Goal: Task Accomplishment & Management: Manage account settings

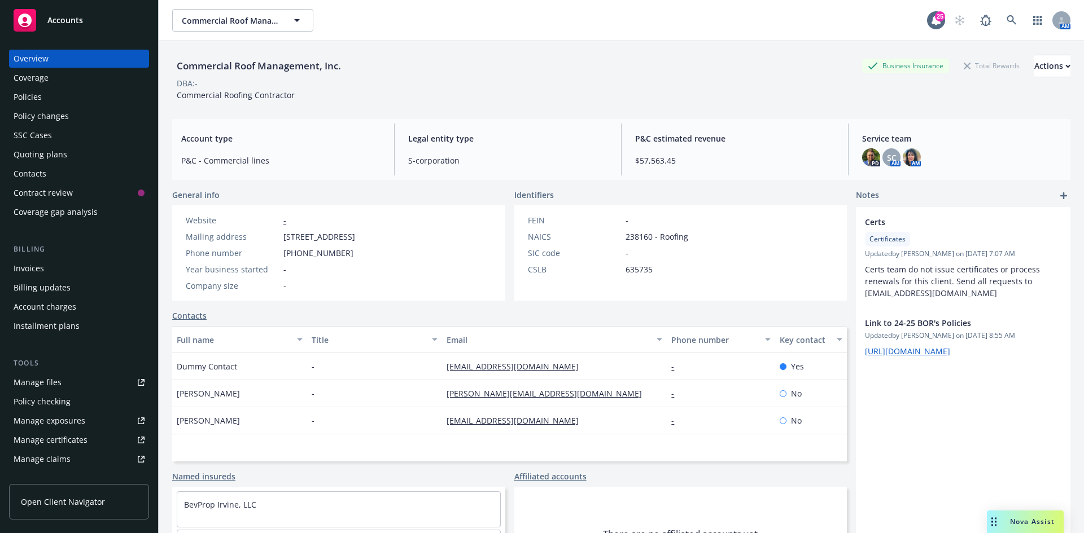
click at [72, 111] on div "Policy changes" at bounding box center [79, 116] width 131 height 18
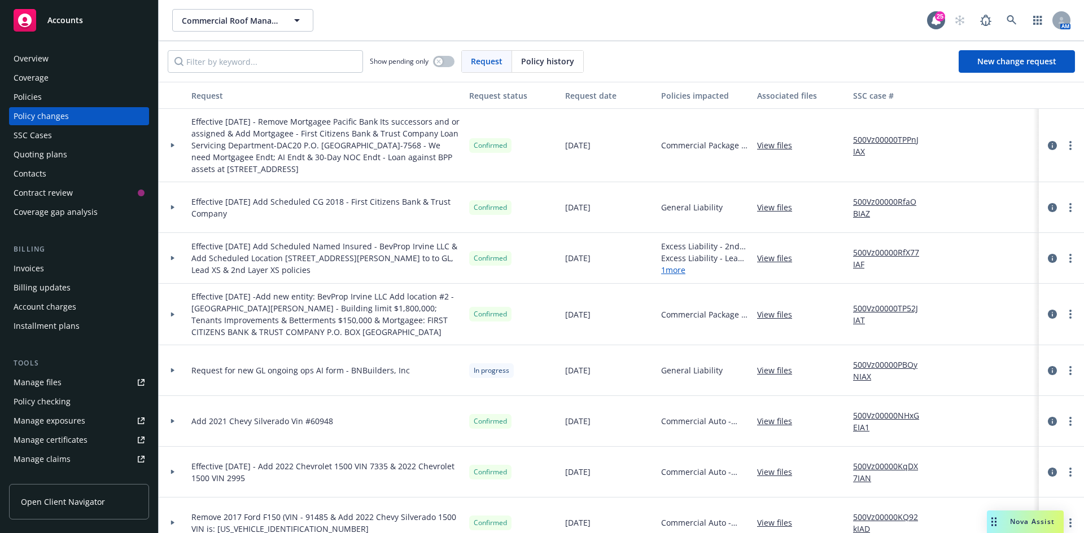
click at [286, 122] on span "Effective 10/1/25 - Remove Mortgagee Pacific Bank Its successors and or assigne…" at bounding box center [325, 145] width 269 height 59
drag, startPoint x: 259, startPoint y: 122, endPoint x: 379, endPoint y: 177, distance: 132.3
click at [379, 177] on div "Effective 10/1/25 - Remove Mortgagee Pacific Bank Its successors and or assigne…" at bounding box center [326, 145] width 278 height 73
copy span "Remove Mortgagee Pacific Bank Its successors and or assigned & Add Mortgagee - …"
click at [1004, 62] on span "New change request" at bounding box center [1016, 61] width 79 height 11
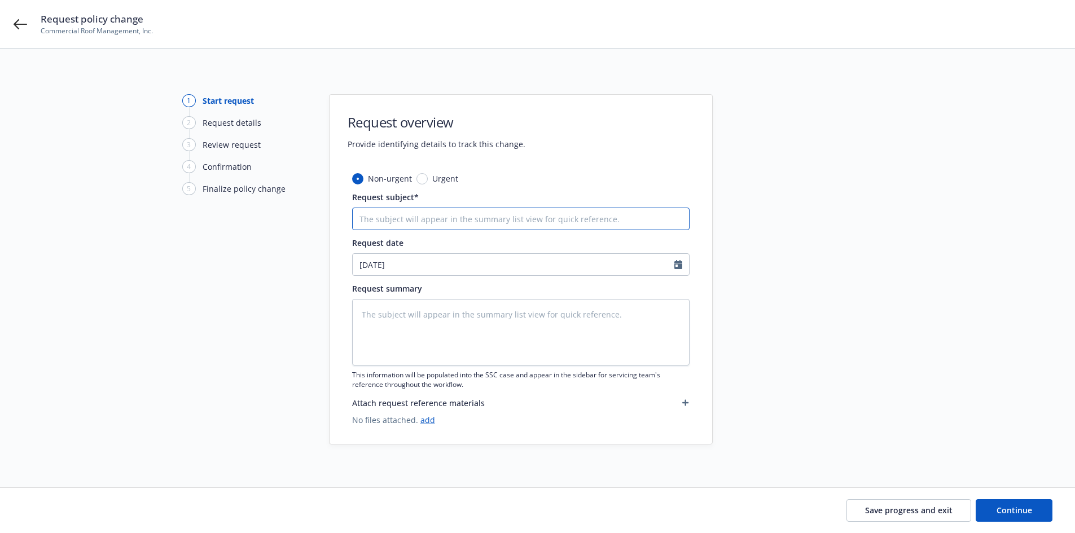
click at [437, 212] on input "Request subject*" at bounding box center [521, 219] width 338 height 23
type textarea "x"
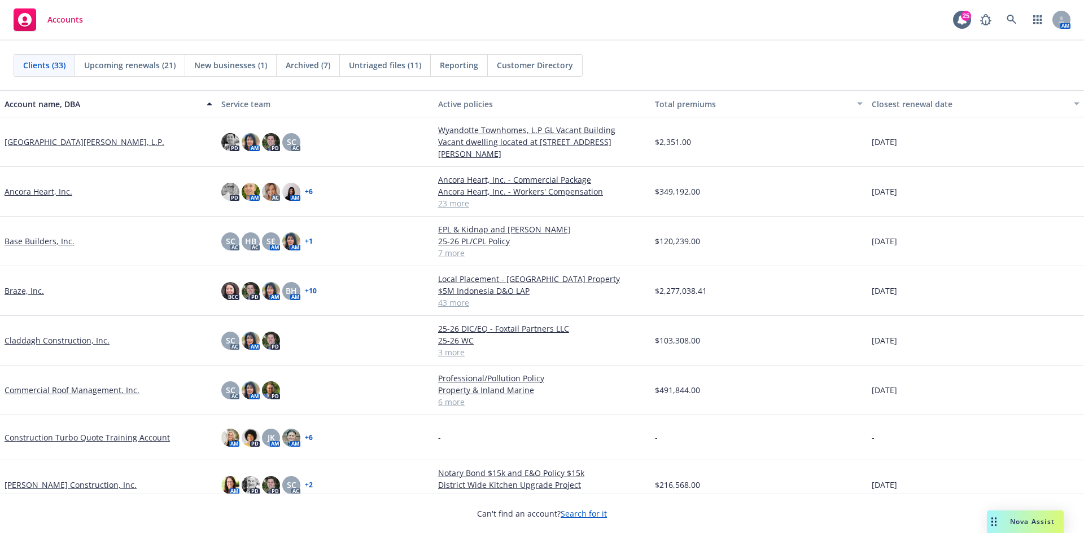
click at [52, 240] on link "Base Builders, Inc." at bounding box center [40, 241] width 70 height 12
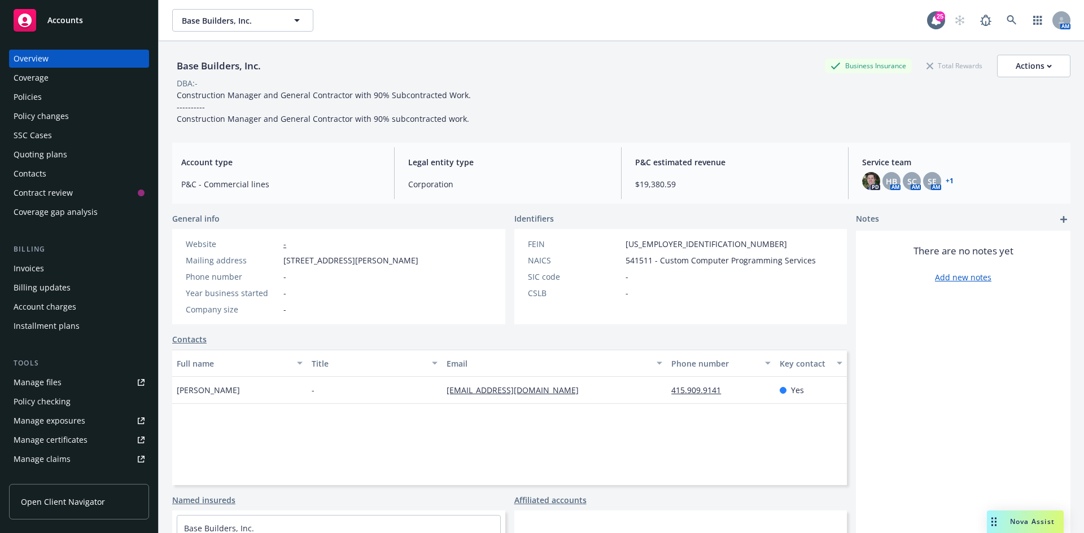
click at [48, 97] on div "Policies" at bounding box center [79, 97] width 131 height 18
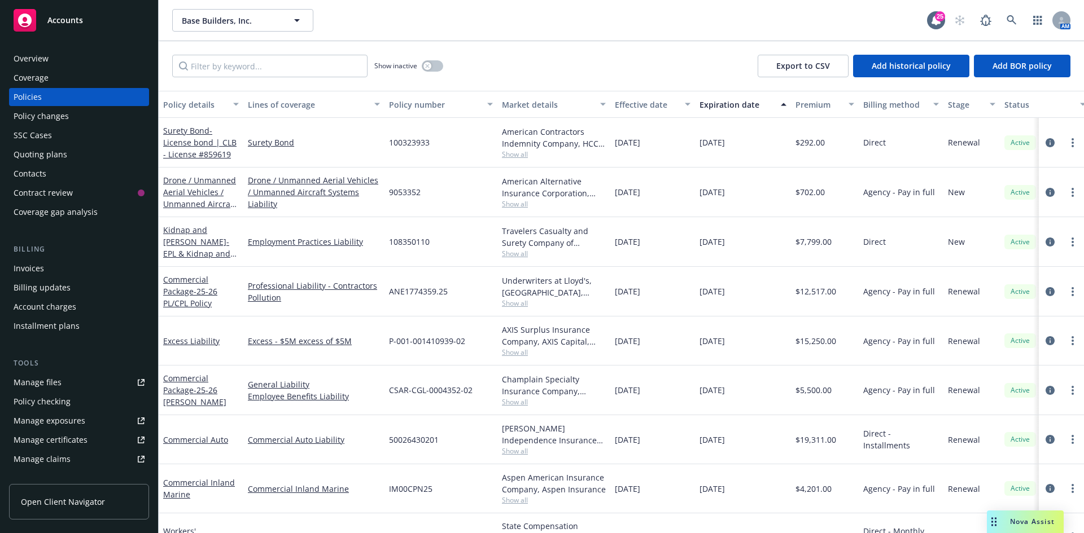
scroll to position [36, 0]
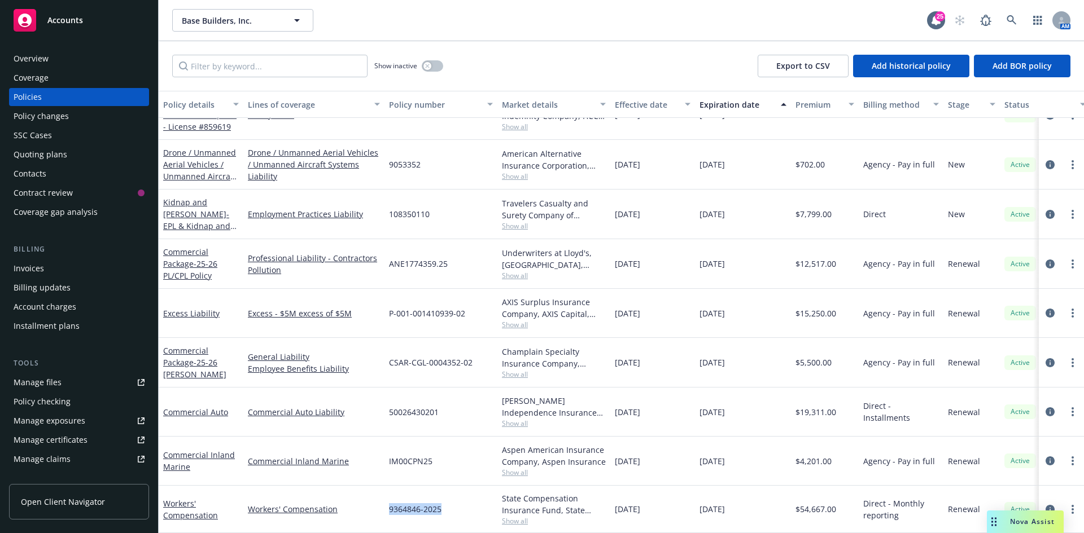
drag, startPoint x: 388, startPoint y: 501, endPoint x: 447, endPoint y: 501, distance: 59.3
click at [447, 501] on div "9364846-2025" at bounding box center [440, 509] width 113 height 47
copy span "9364846-2025"
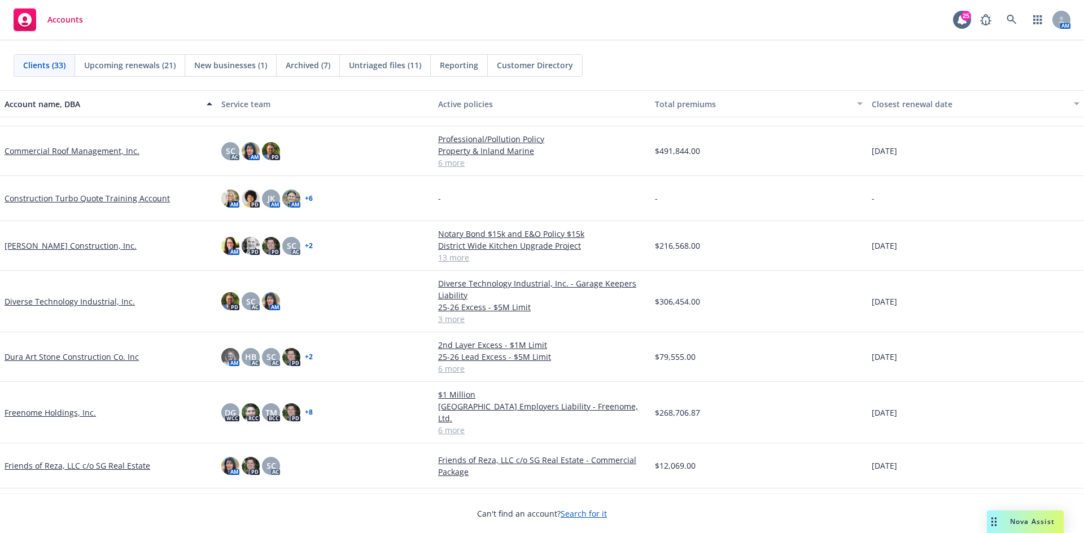
scroll to position [56, 0]
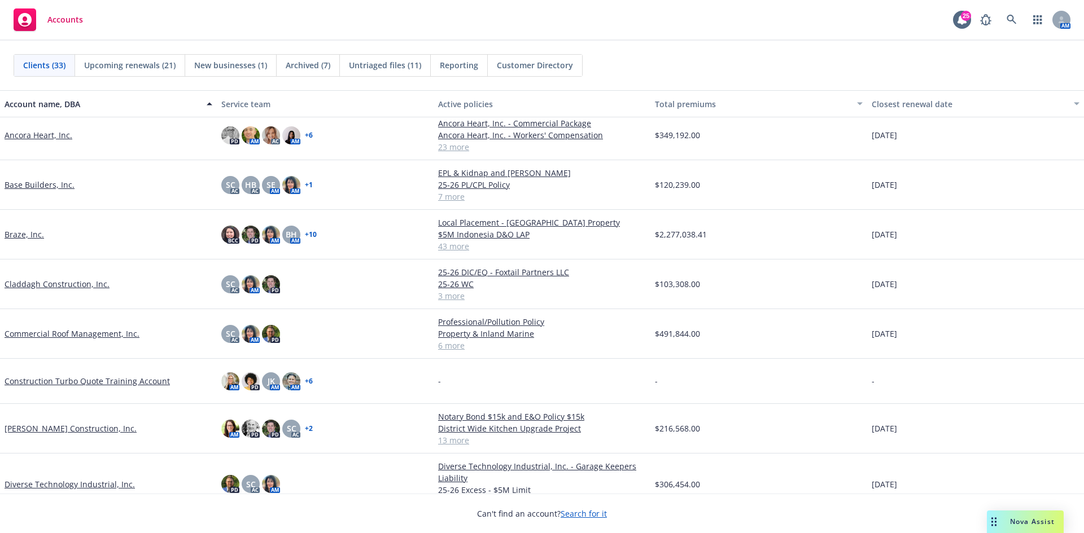
click at [33, 182] on link "Base Builders, Inc." at bounding box center [40, 185] width 70 height 12
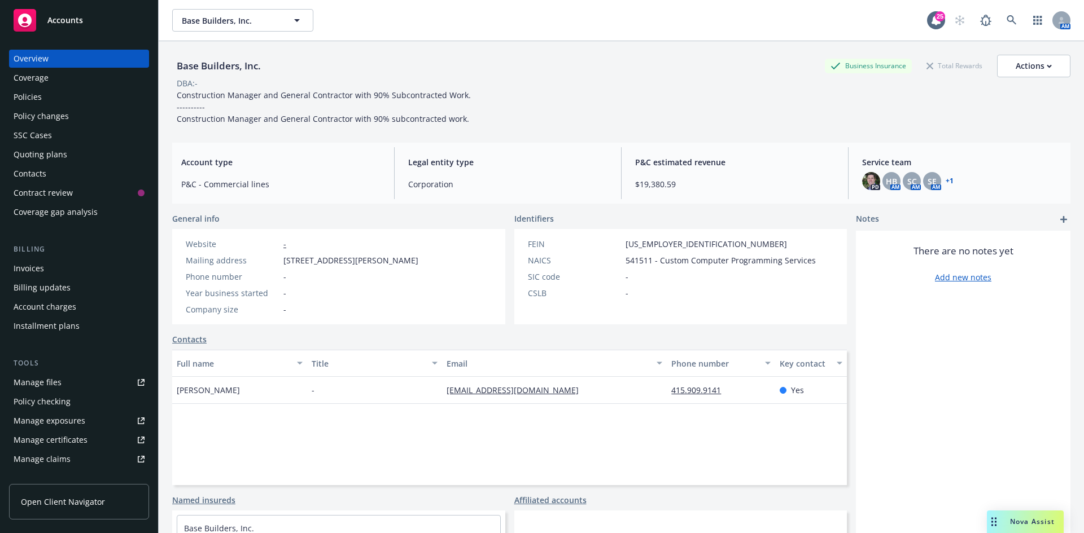
click at [41, 100] on div "Policies" at bounding box center [79, 97] width 131 height 18
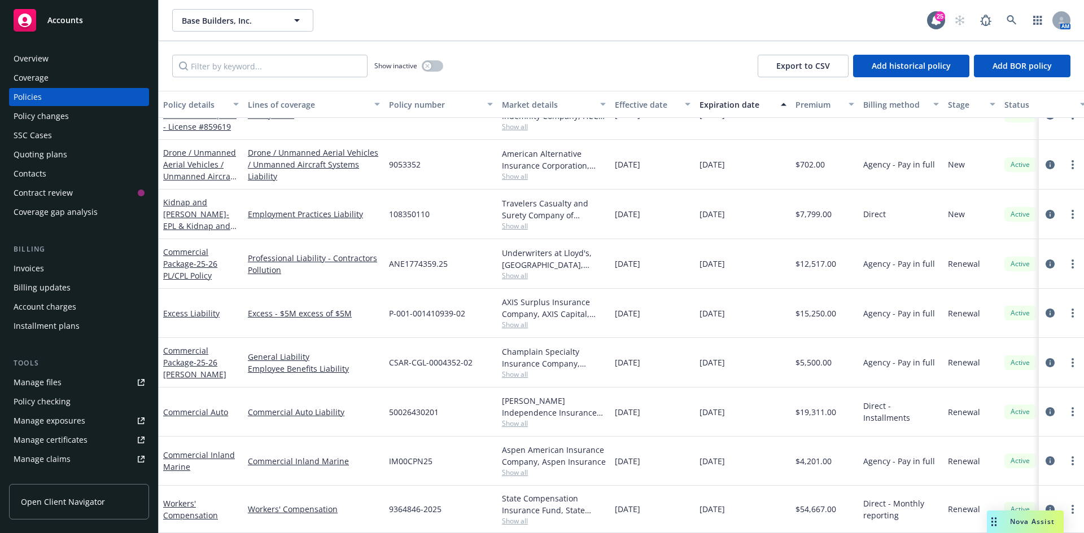
scroll to position [36, 0]
click at [197, 153] on link "Drone / Unmanned Aerial Vehicles / Unmanned Aircraft Systems Liability - 25-26 …" at bounding box center [199, 176] width 73 height 58
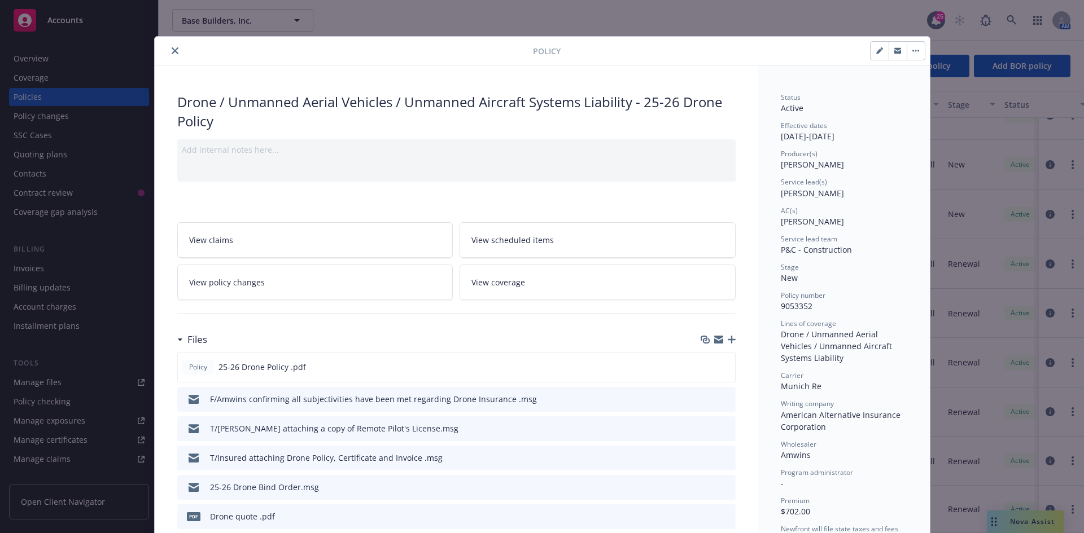
click at [175, 52] on button "close" at bounding box center [175, 51] width 14 height 14
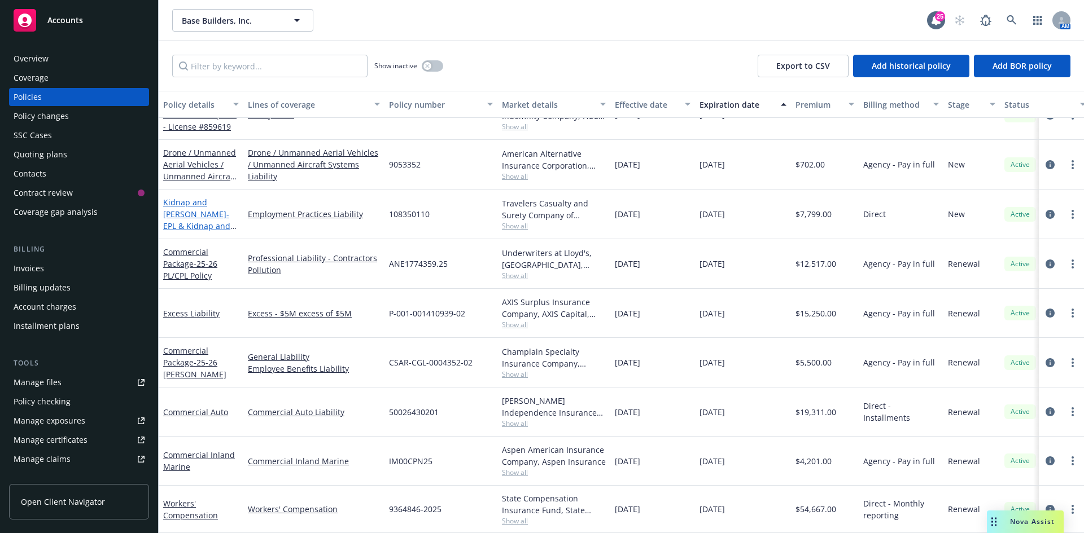
click at [212, 210] on span "- EPL & Kidnap and Ransom" at bounding box center [199, 226] width 73 height 34
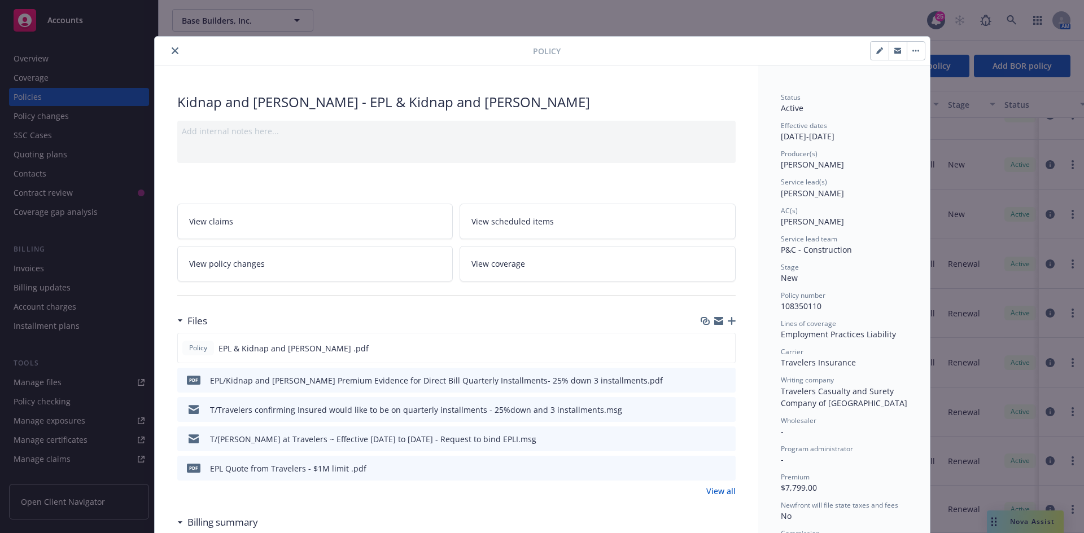
click at [169, 47] on button "close" at bounding box center [175, 51] width 14 height 14
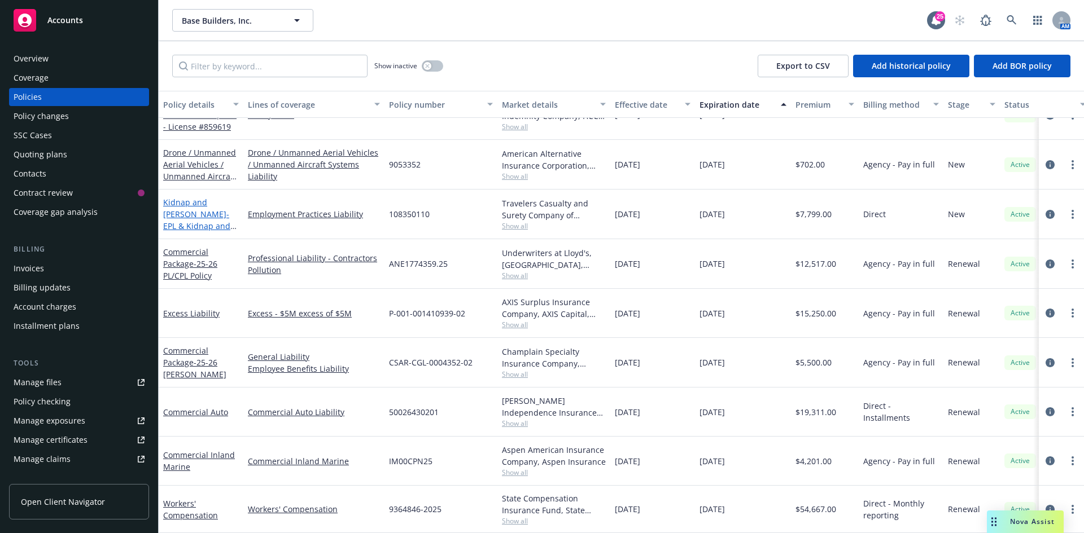
click at [194, 209] on span "- EPL & Kidnap and Ransom" at bounding box center [199, 226] width 73 height 34
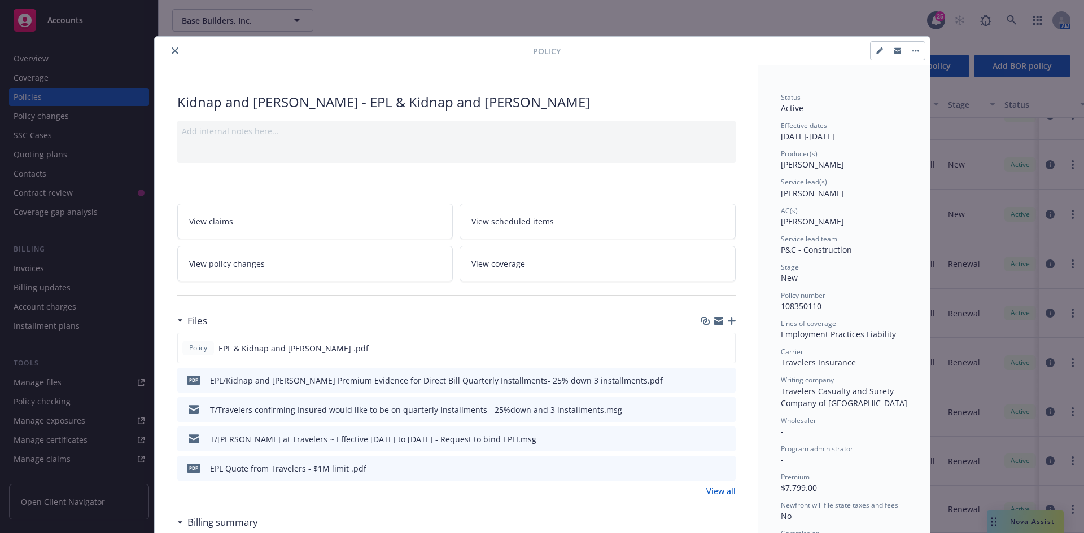
scroll to position [34, 0]
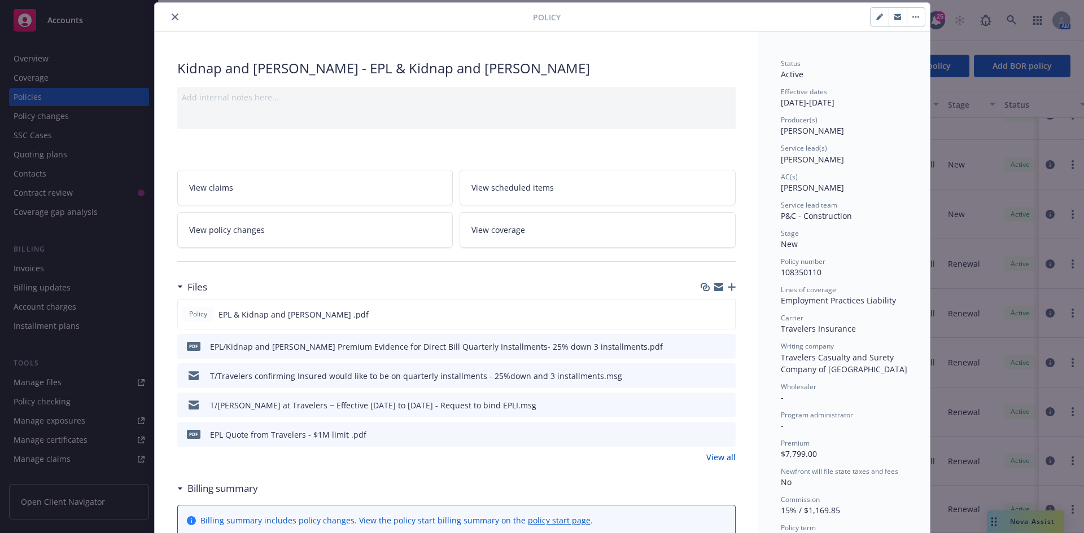
click at [172, 16] on icon "close" at bounding box center [175, 17] width 7 height 7
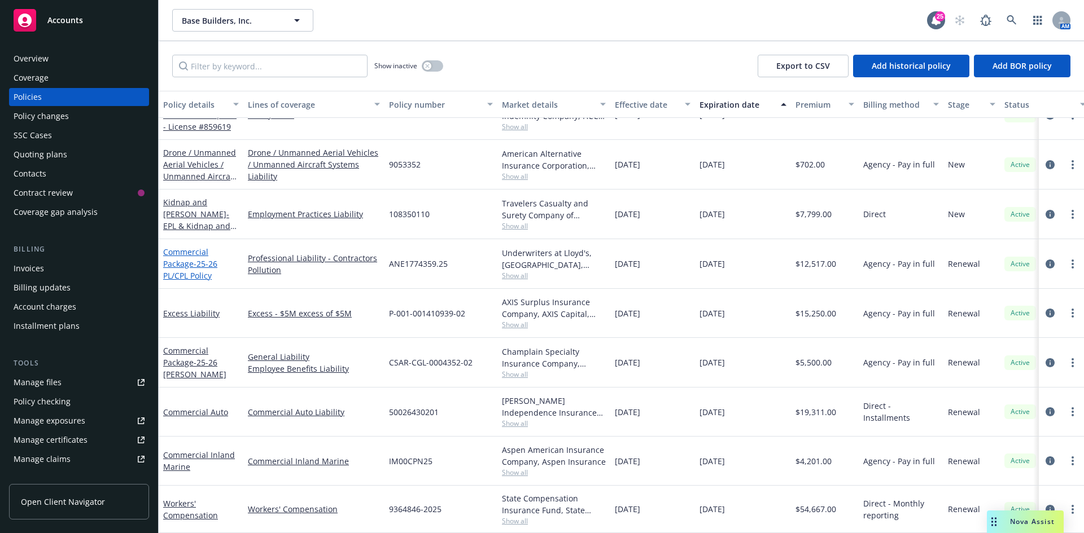
click at [190, 259] on link "Commercial Package - 25-26 PL/CPL Policy" at bounding box center [190, 264] width 54 height 34
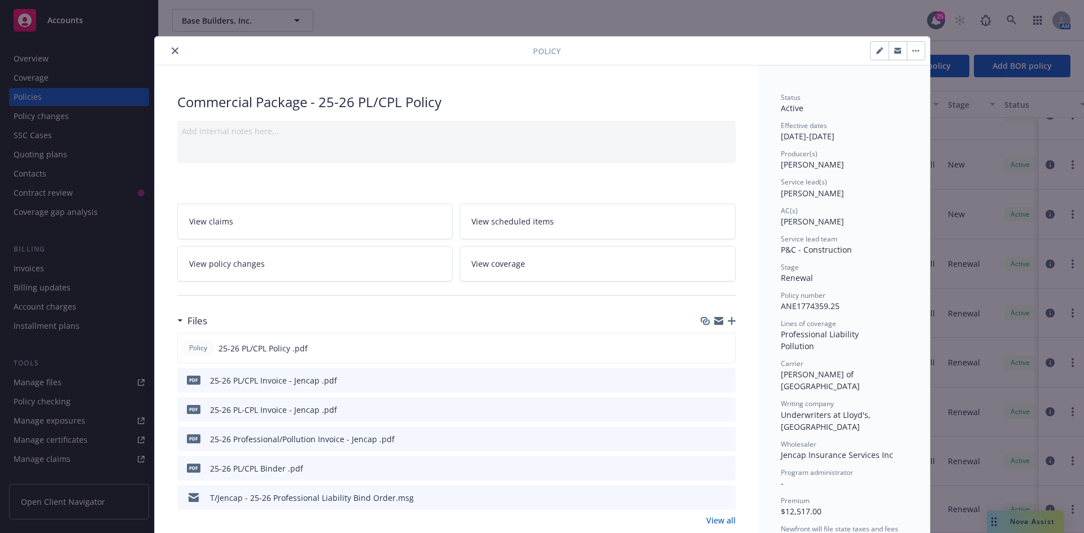
click at [173, 51] on icon "close" at bounding box center [175, 50] width 7 height 7
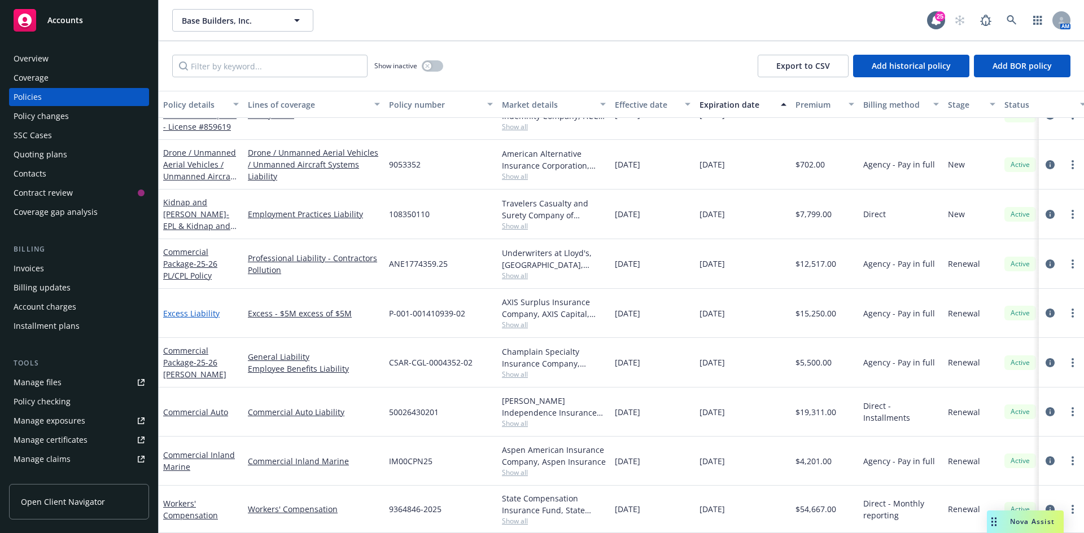
click at [187, 308] on link "Excess Liability" at bounding box center [191, 313] width 56 height 11
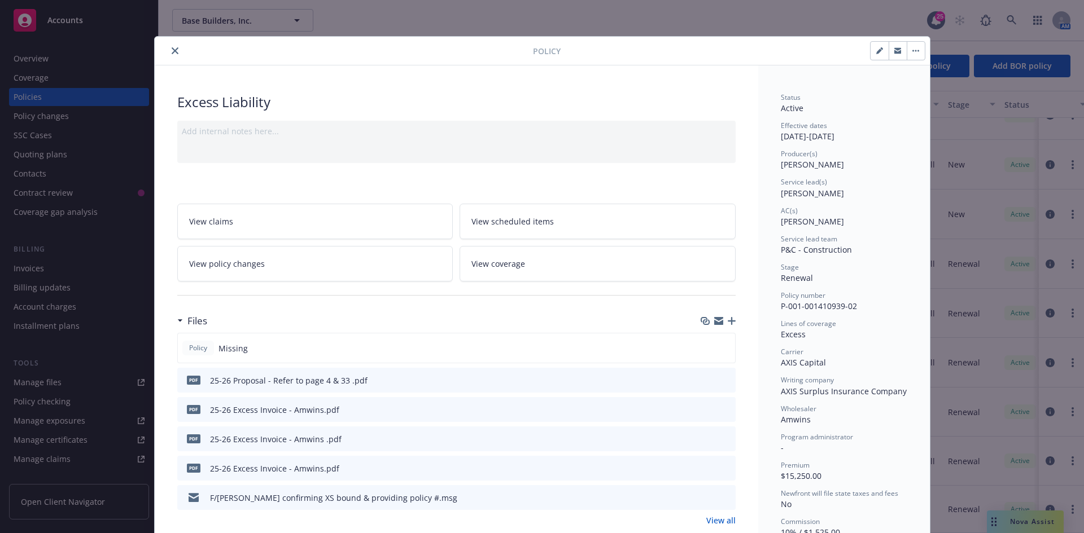
click at [172, 53] on icon "close" at bounding box center [175, 50] width 7 height 7
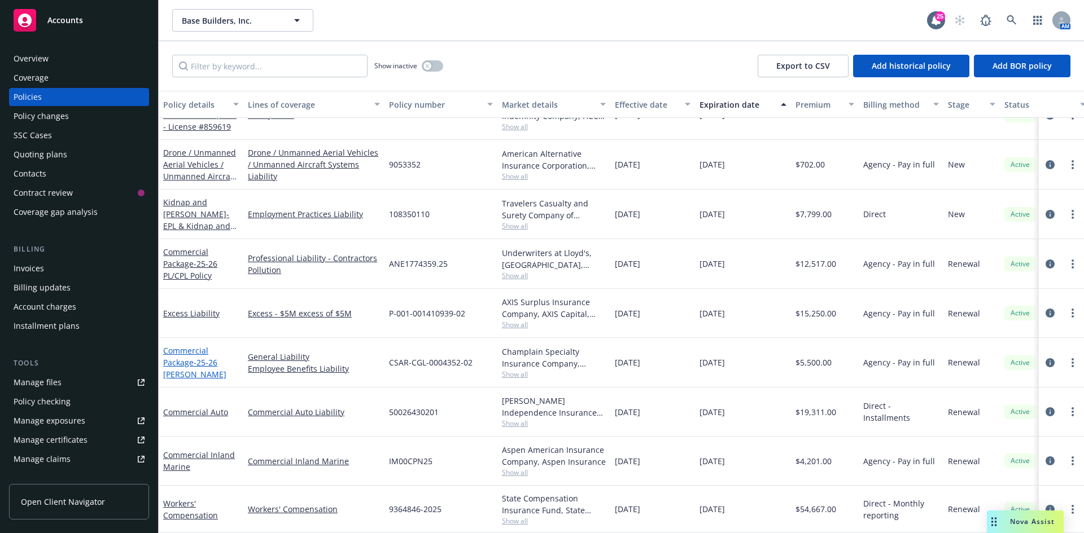
click at [185, 345] on link "Commercial Package - 25-26 GL-EB" at bounding box center [194, 362] width 63 height 34
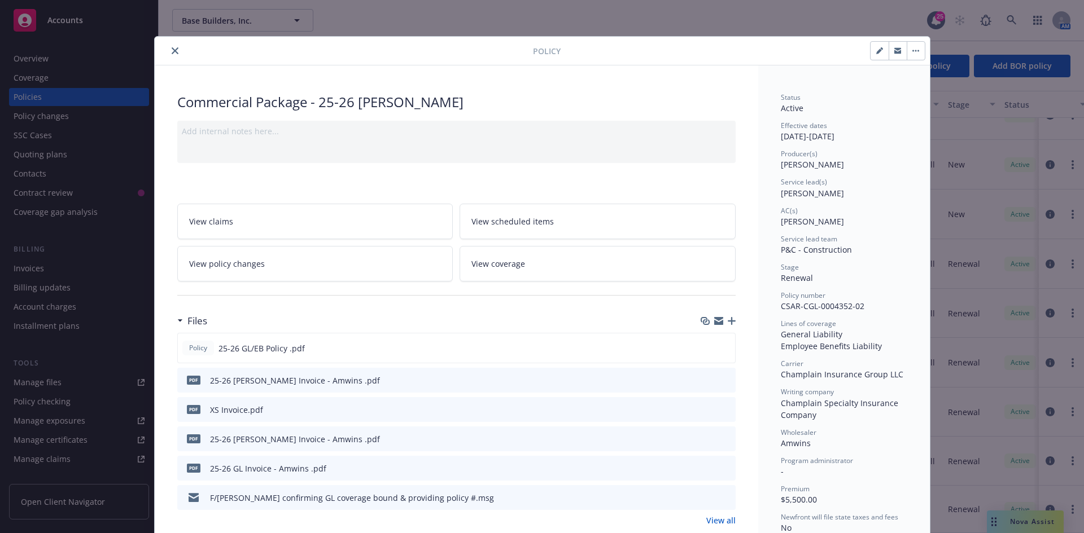
drag, startPoint x: 173, startPoint y: 49, endPoint x: 174, endPoint y: 67, distance: 17.5
click at [173, 50] on icon "close" at bounding box center [175, 50] width 7 height 7
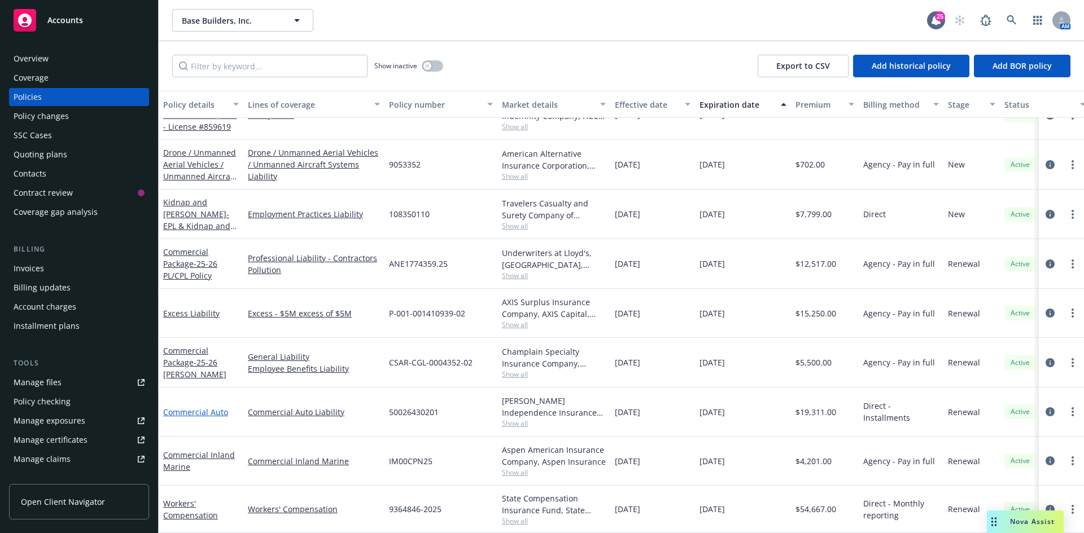
click at [207, 407] on link "Commercial Auto" at bounding box center [195, 412] width 65 height 11
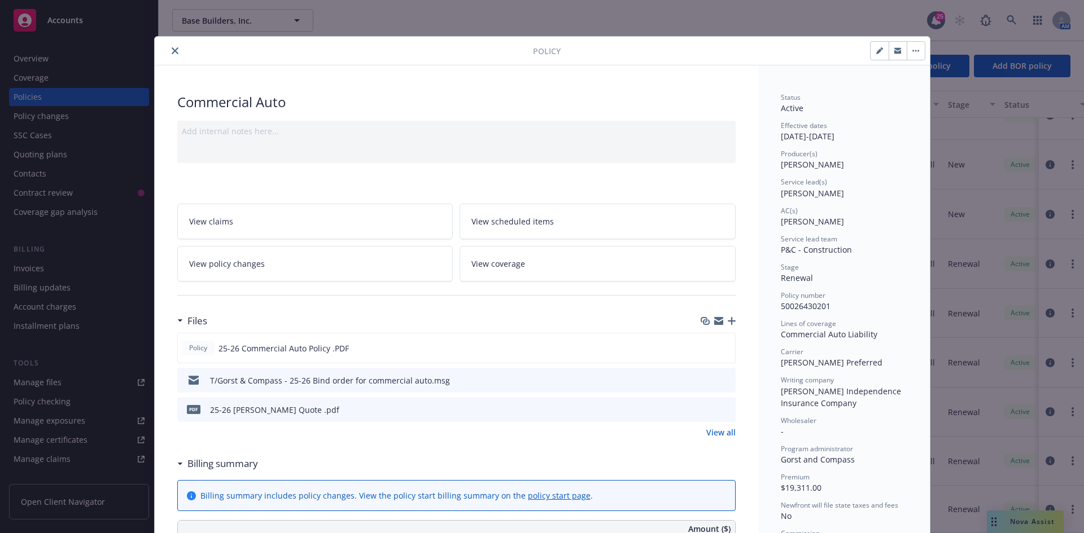
click at [172, 50] on icon "close" at bounding box center [175, 50] width 7 height 7
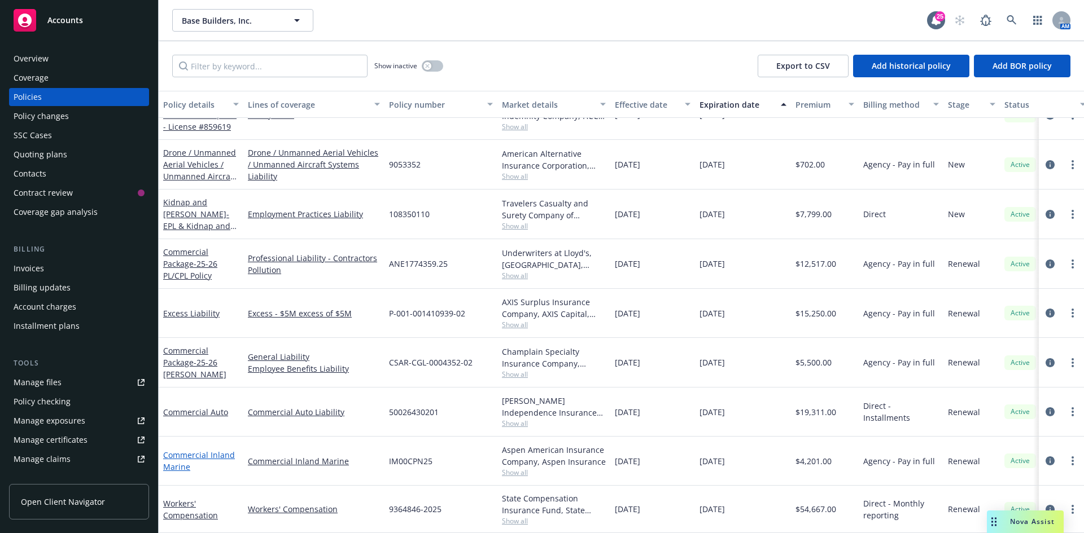
click at [205, 450] on link "Commercial Inland Marine" at bounding box center [199, 461] width 72 height 23
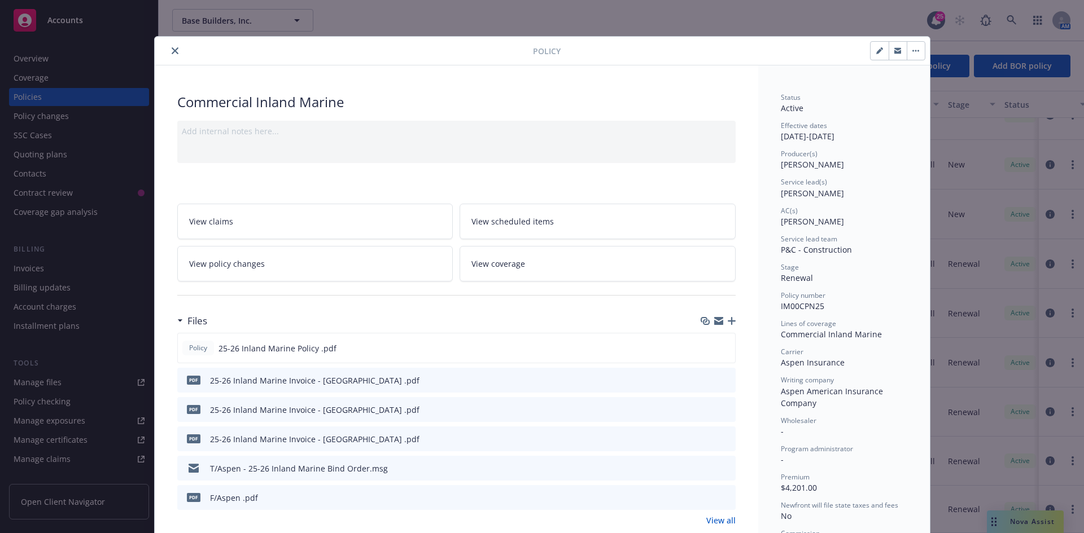
click at [174, 51] on button "close" at bounding box center [175, 51] width 14 height 14
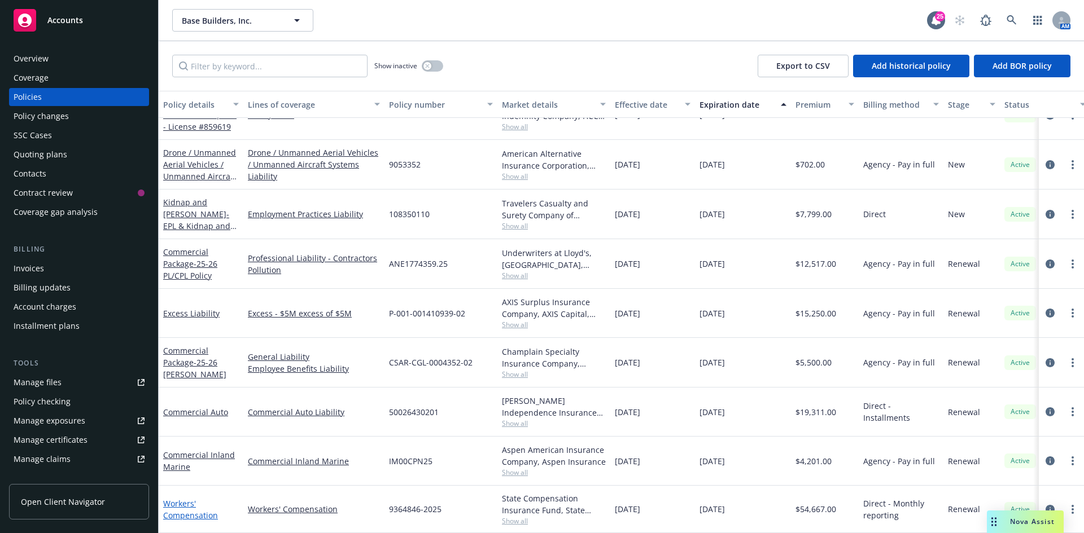
click at [195, 511] on link "Workers' Compensation" at bounding box center [190, 509] width 55 height 23
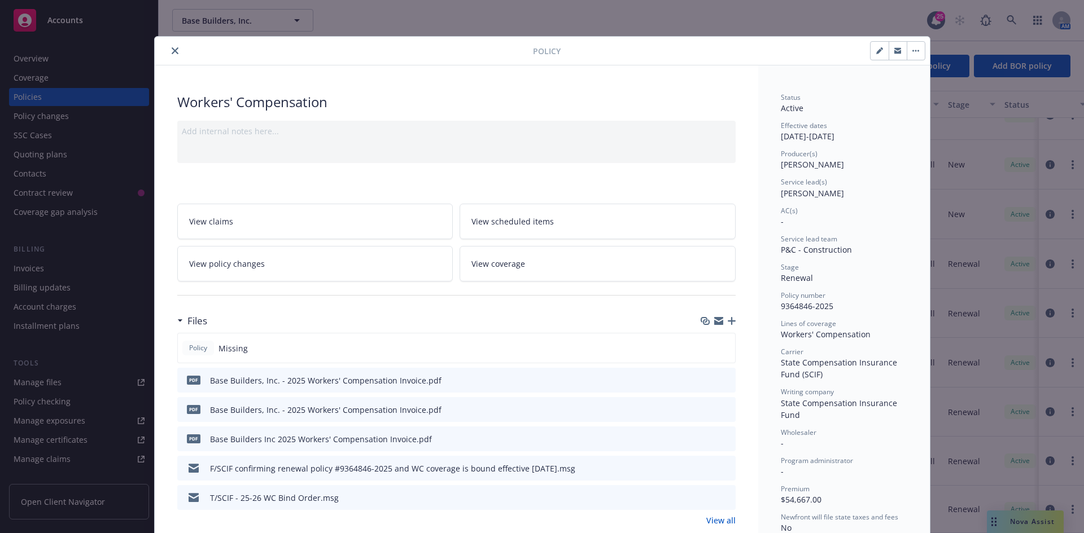
click at [730, 321] on icon "button" at bounding box center [732, 321] width 8 height 8
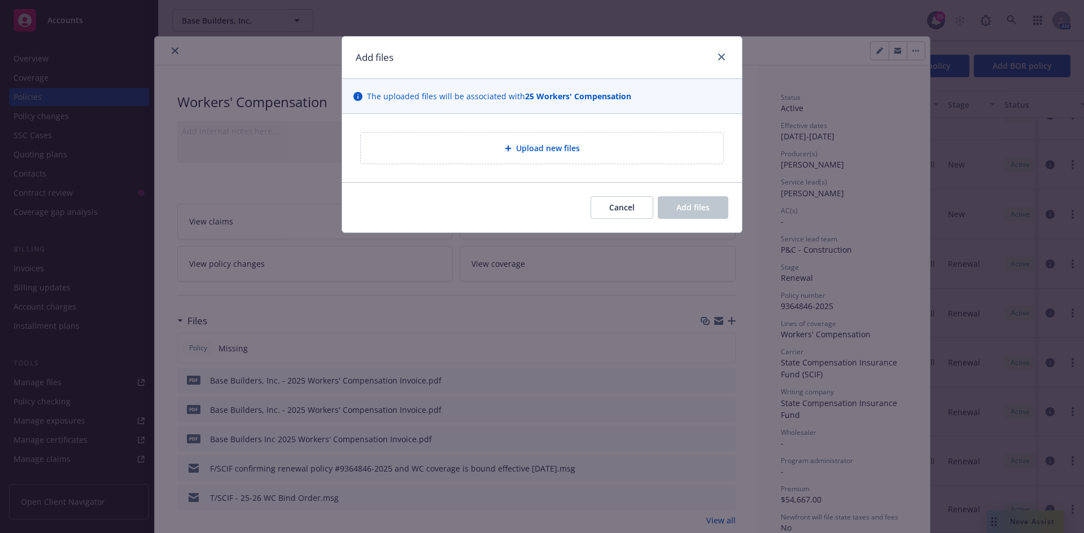
click at [523, 160] on div "Upload new files" at bounding box center [542, 148] width 362 height 31
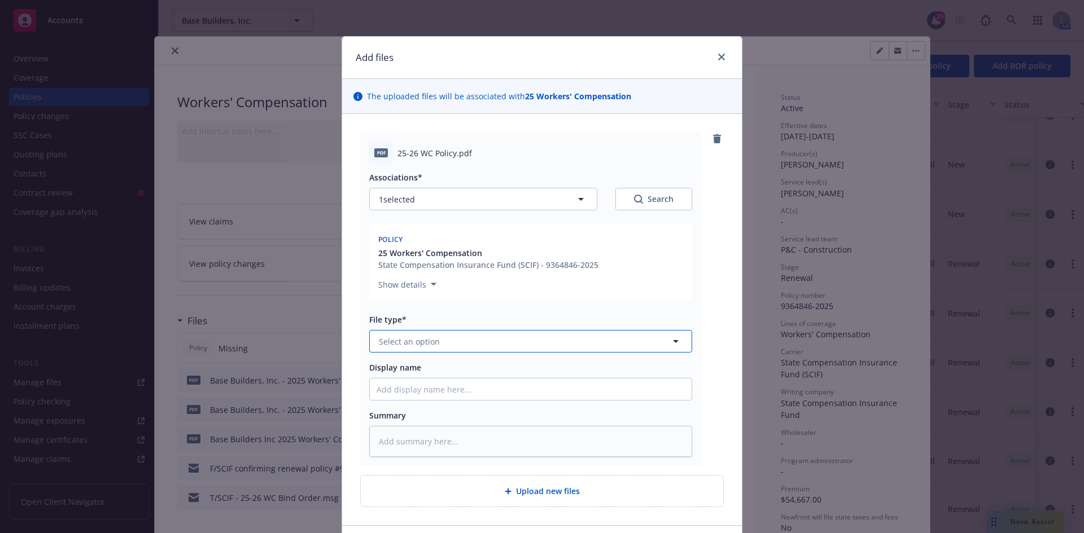
click at [430, 341] on span "Select an option" at bounding box center [409, 342] width 61 height 12
type input "po"
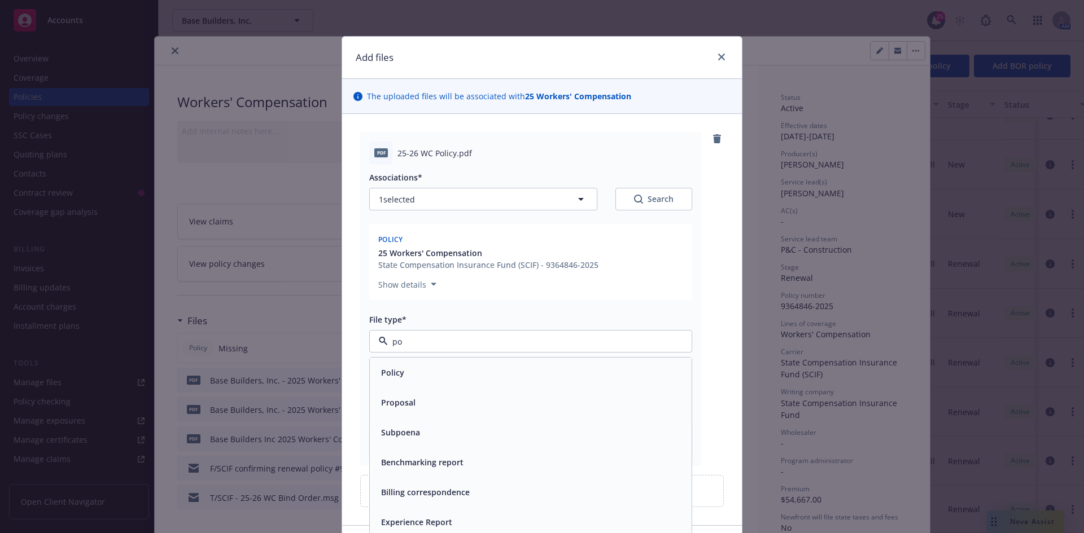
click at [422, 362] on div "Policy" at bounding box center [531, 373] width 322 height 30
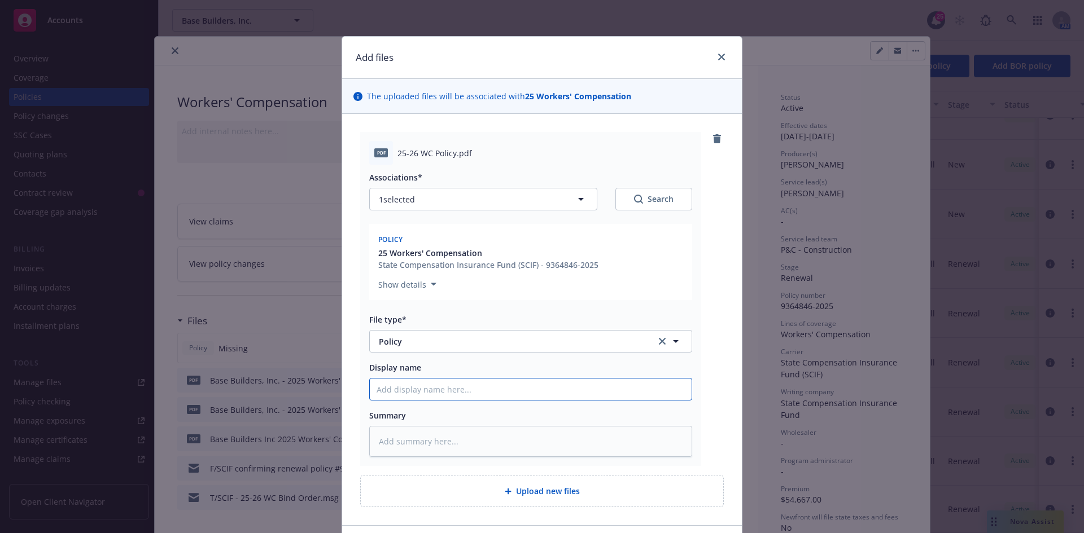
click at [415, 382] on input "Display name" at bounding box center [531, 389] width 322 height 21
type textarea "x"
type input "2"
type textarea "x"
type input "25"
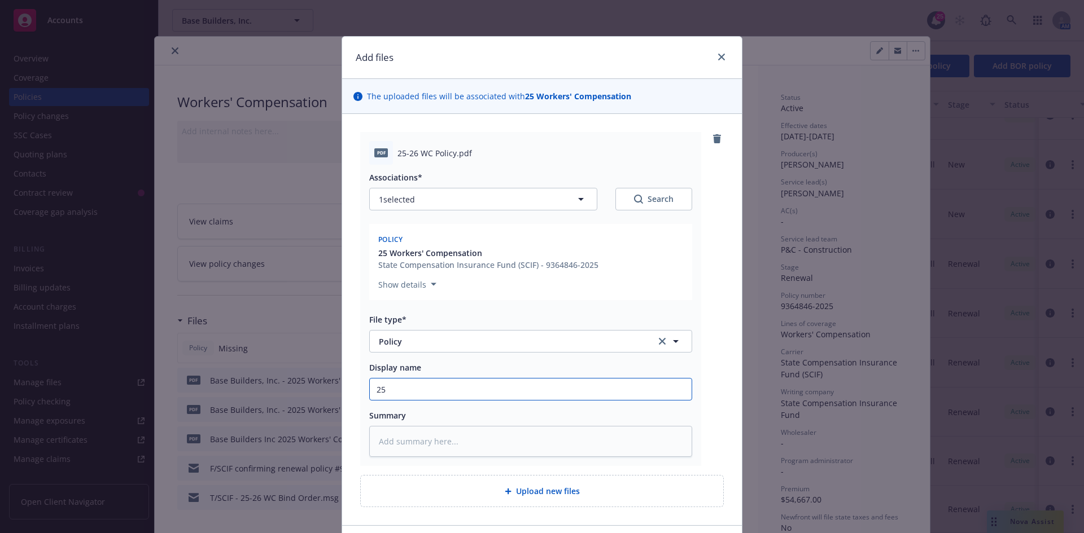
type textarea "x"
type input "25-"
type textarea "x"
type input "25-2"
type textarea "x"
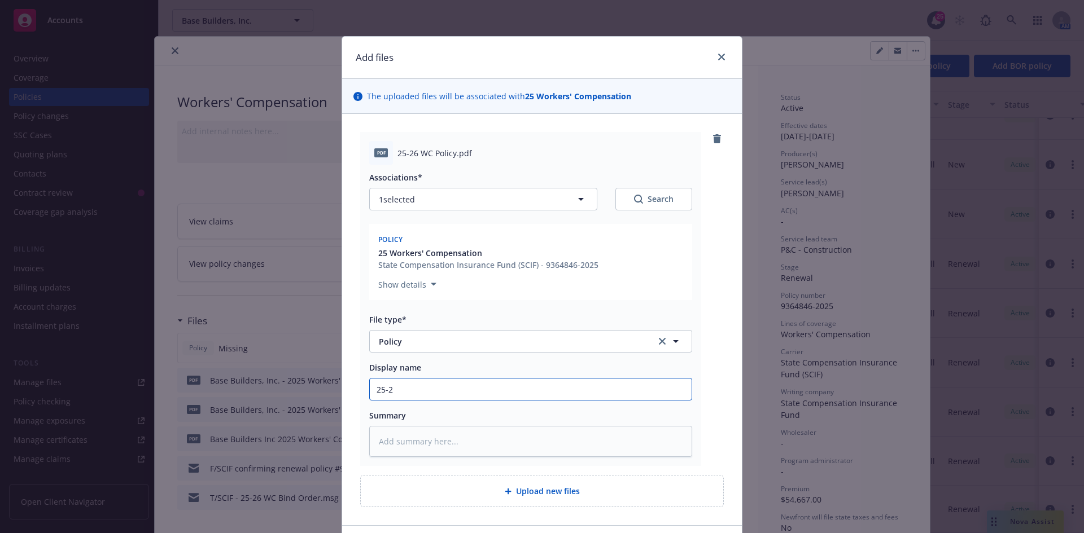
type input "25-26"
type textarea "x"
type input "25-26"
type textarea "x"
type input "25-26 w"
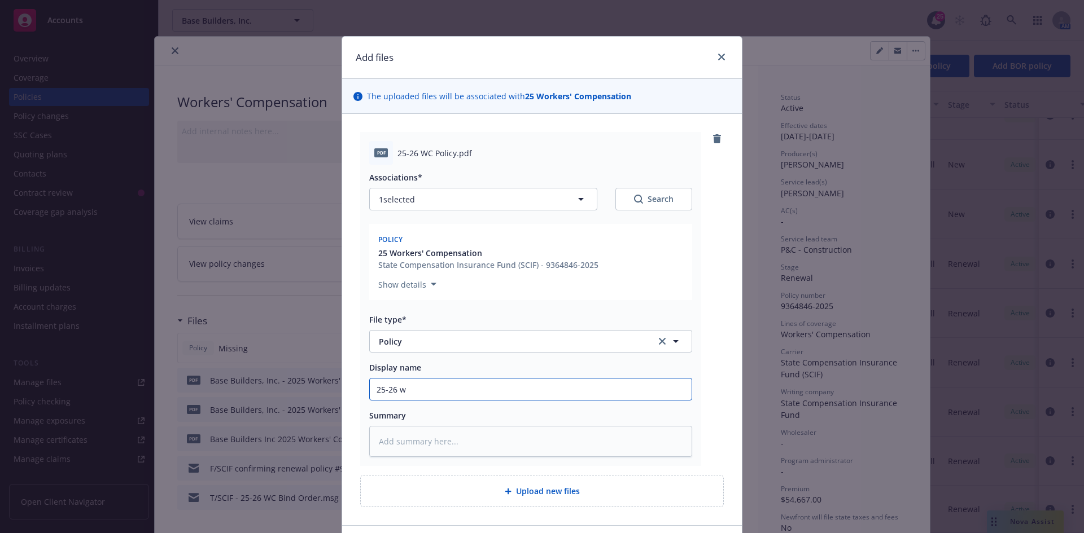
type textarea "x"
type input "25-26"
type textarea "x"
type input "25-26 W"
type textarea "x"
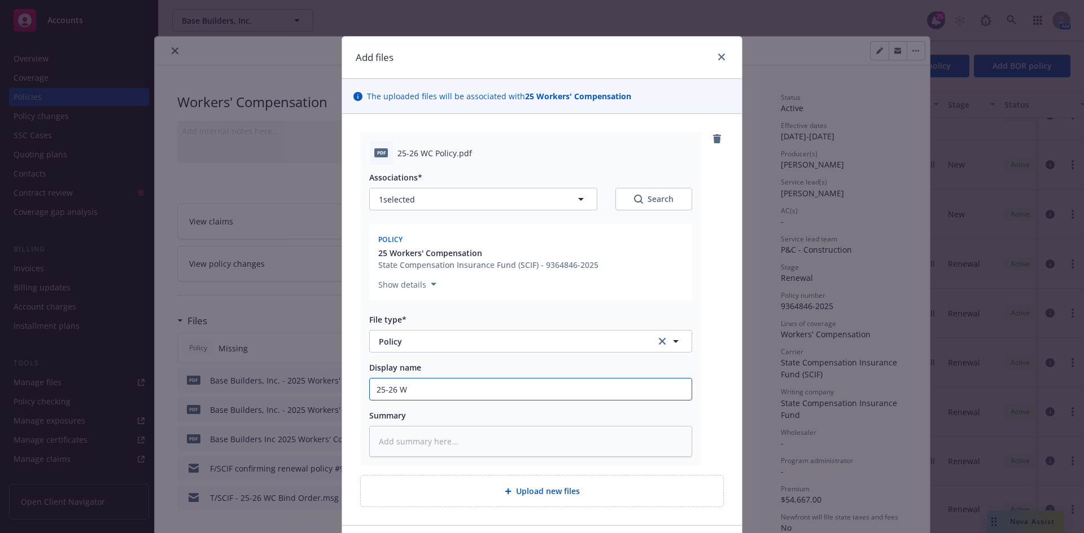
type input "25-26 WC"
type textarea "x"
type input "25-26 WC"
type textarea "x"
type input "25-26 WC p"
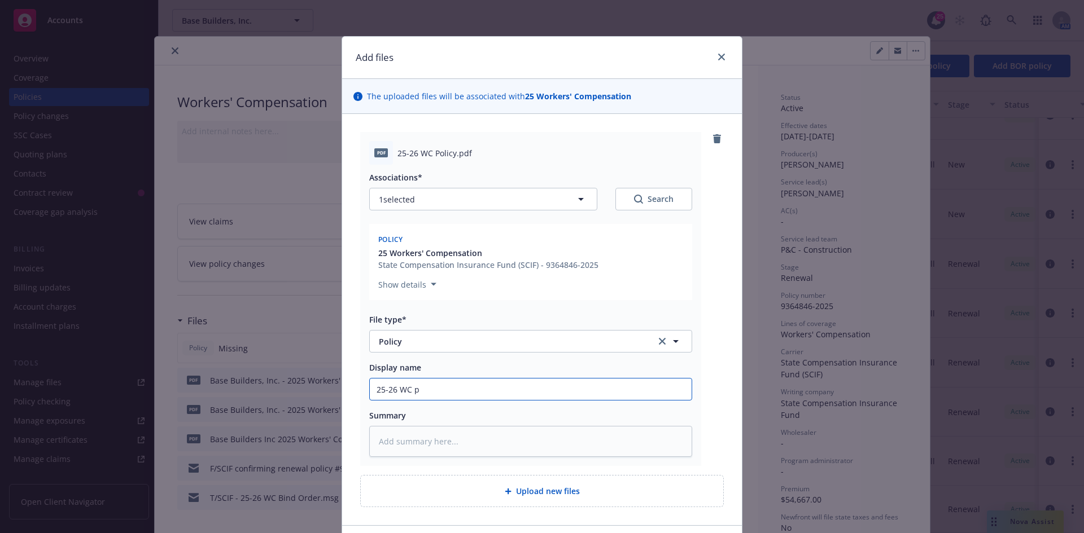
type textarea "x"
type input "25-26 WC"
type textarea "x"
type input "25-26 WC P"
type textarea "x"
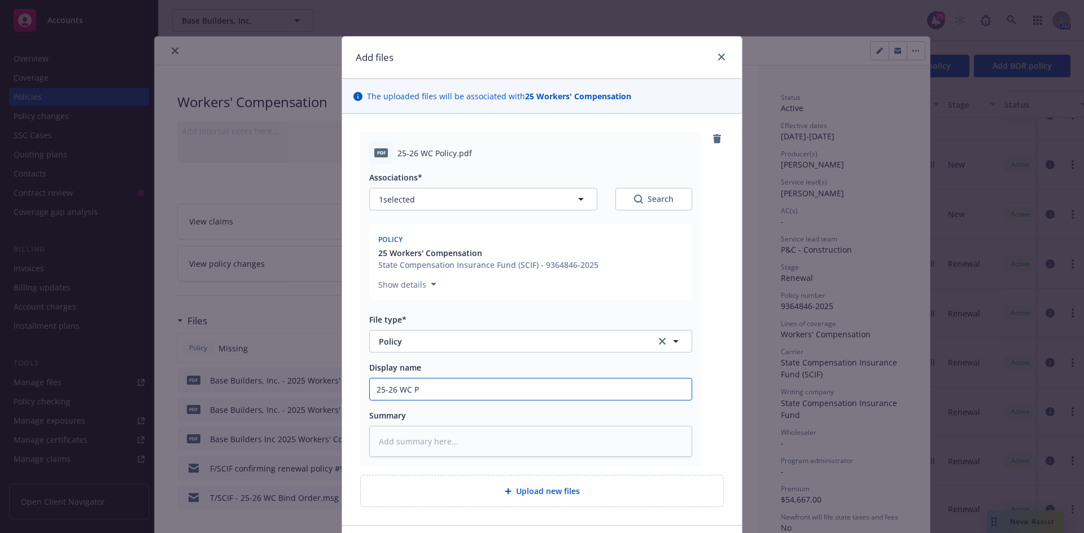
type input "25-26 WC Po"
type textarea "x"
type input "25-26 WC Pol"
type textarea "x"
type input "25-26 WC Poli"
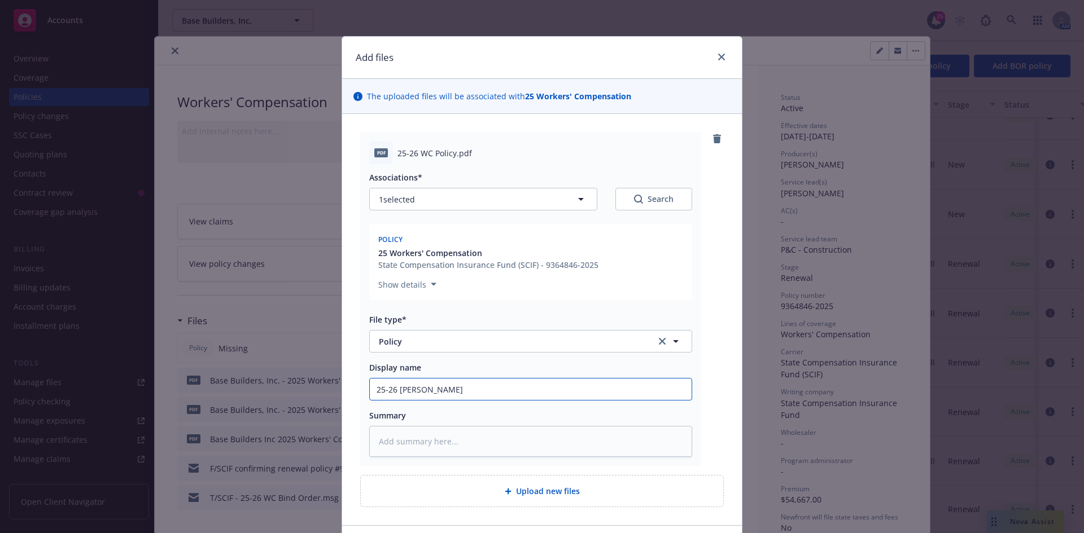
type textarea "x"
type input "25-26 WC Polic"
type textarea "x"
type input "25-26 WC Policy"
type textarea "x"
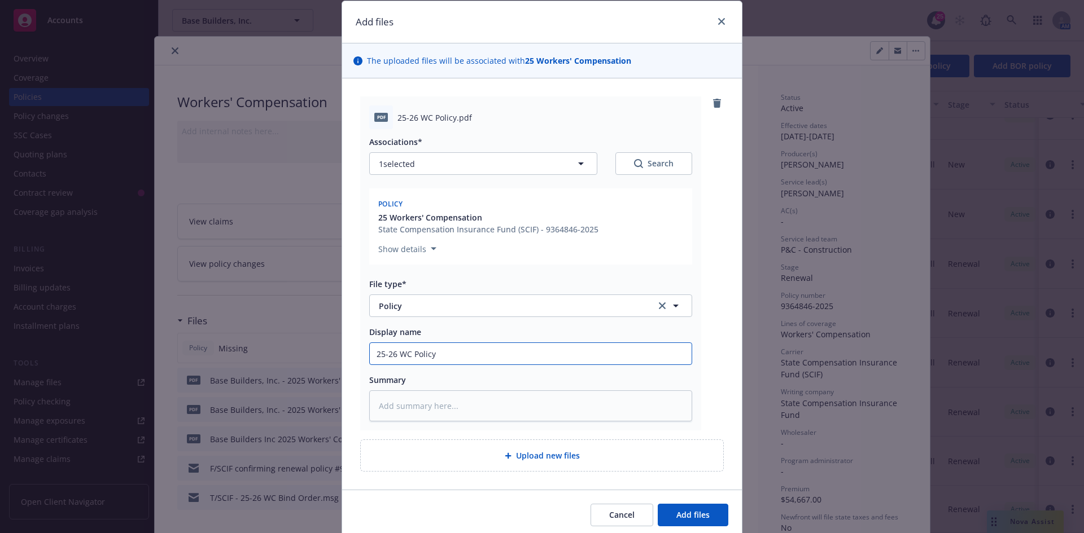
scroll to position [79, 0]
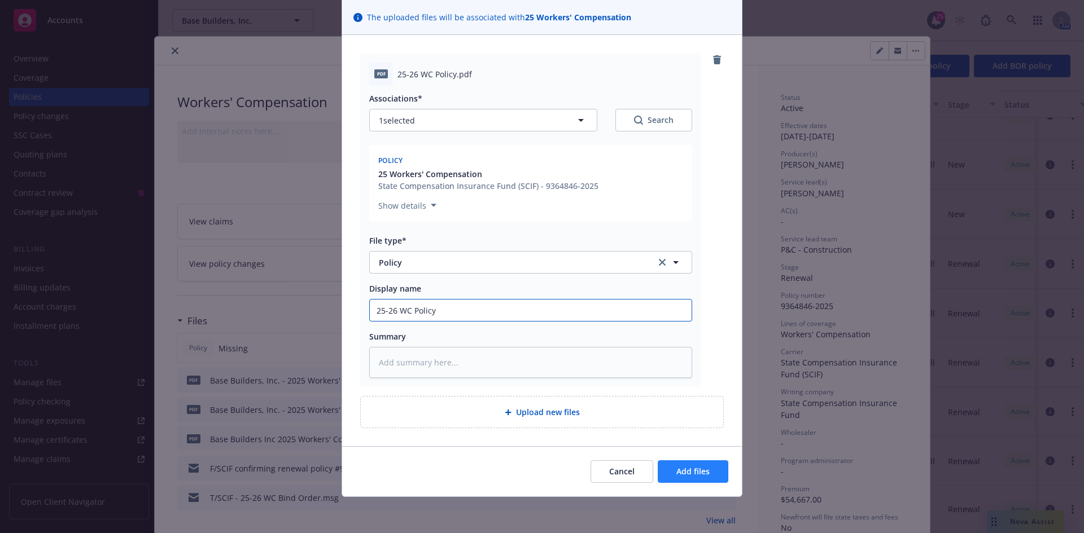
type input "25-26 WC Policy"
click at [676, 467] on span "Add files" at bounding box center [692, 471] width 33 height 11
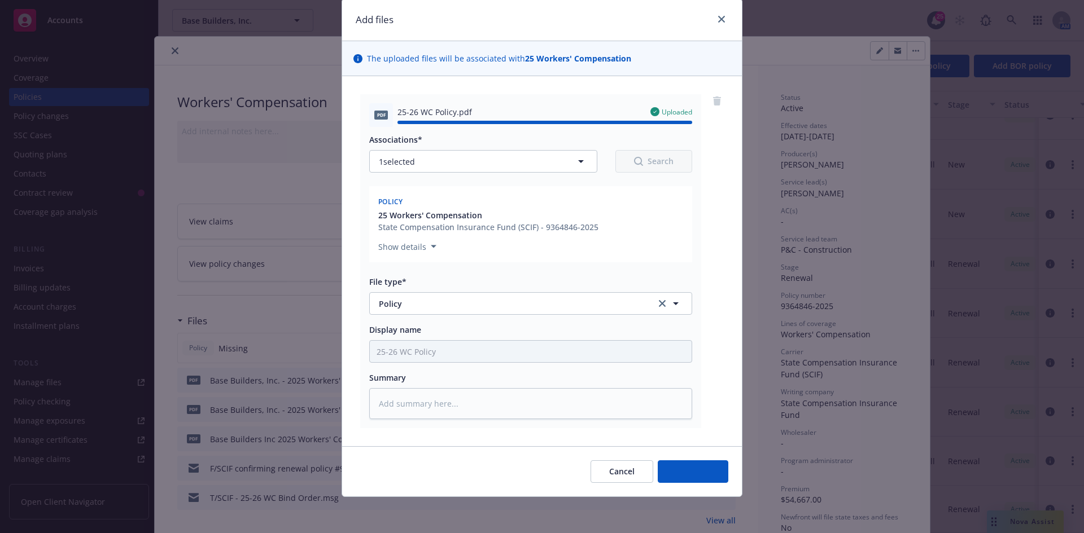
type textarea "x"
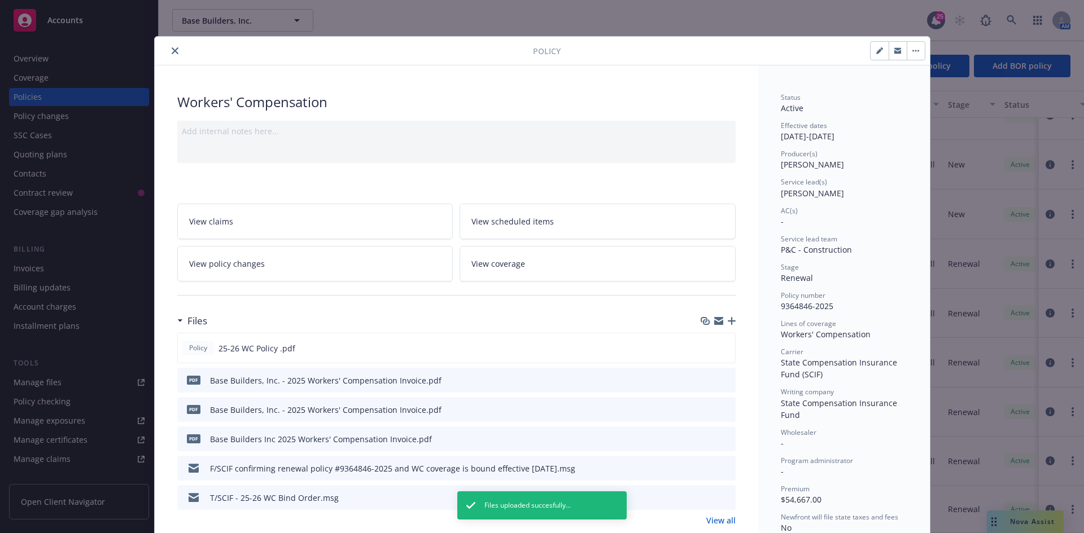
click at [172, 51] on icon "close" at bounding box center [175, 50] width 7 height 7
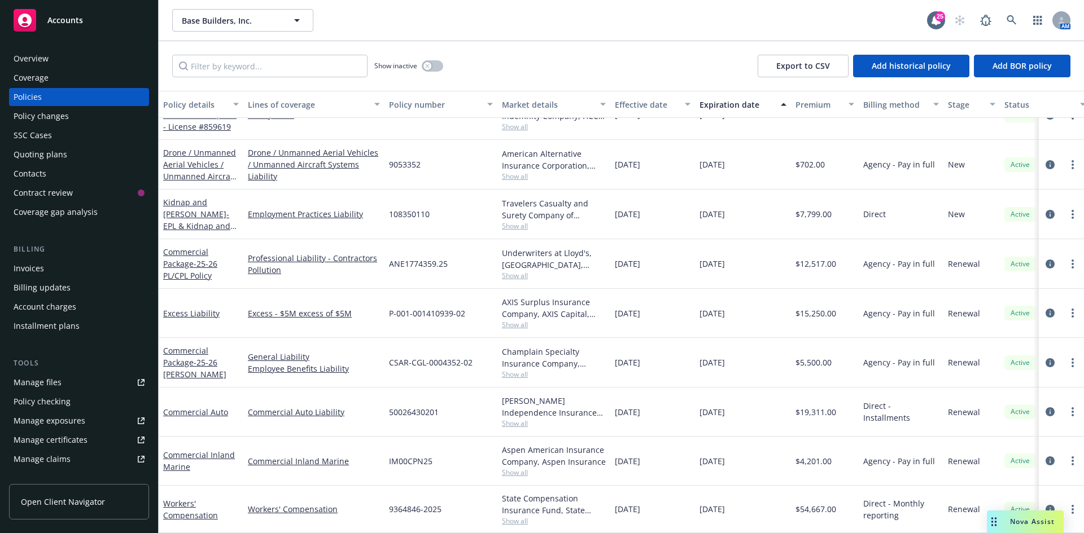
click at [57, 156] on div "Quoting plans" at bounding box center [41, 155] width 54 height 18
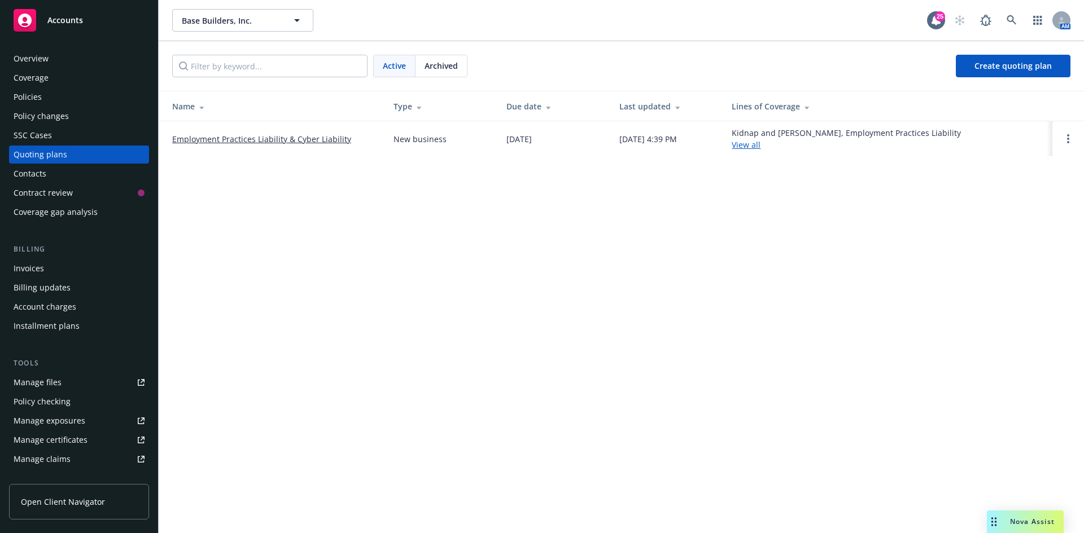
click at [457, 62] on span "Archived" at bounding box center [440, 66] width 33 height 12
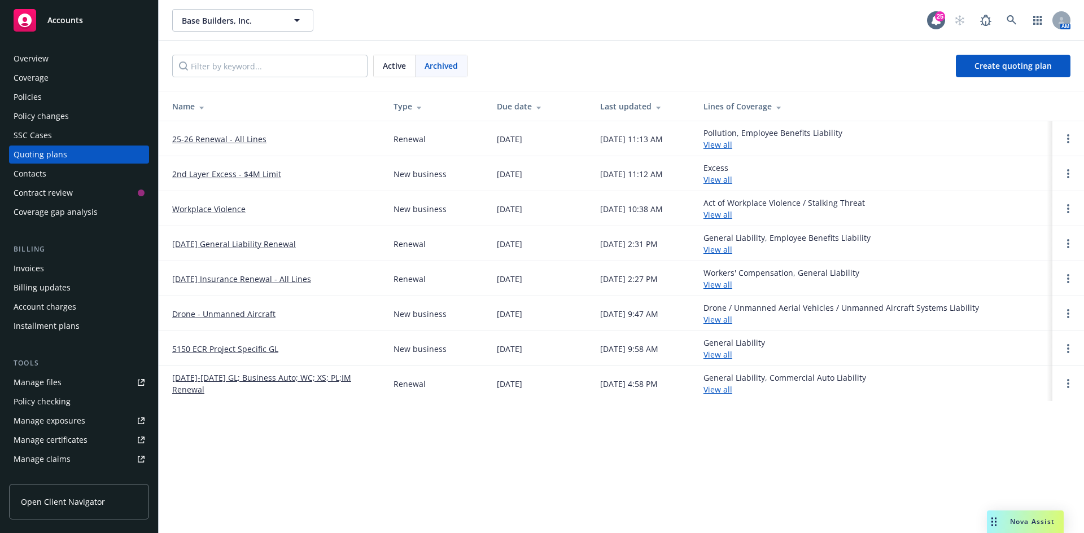
click at [233, 136] on link "25-26 Renewal - All Lines" at bounding box center [219, 139] width 94 height 12
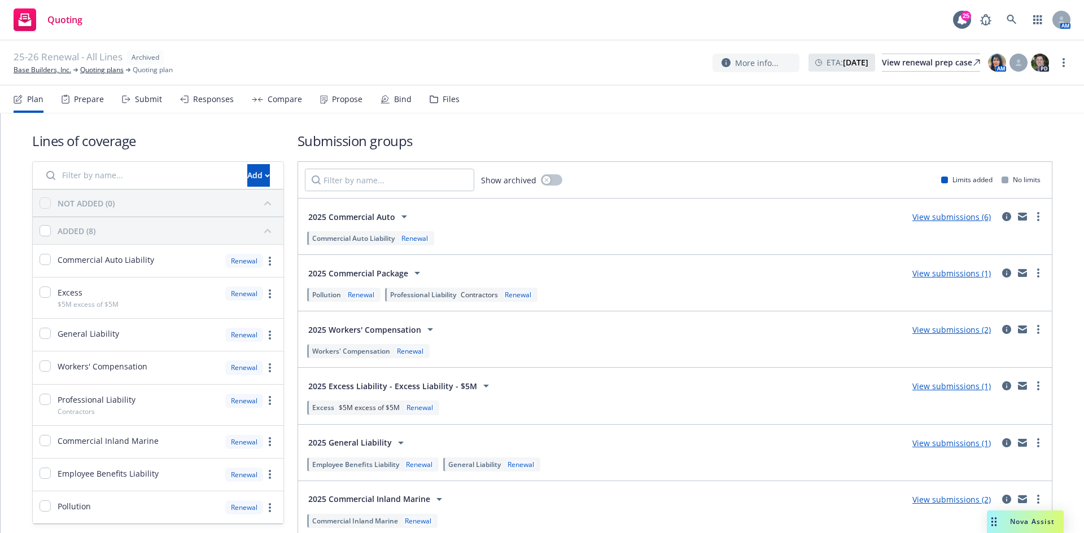
click at [948, 325] on link "View submissions (2)" at bounding box center [951, 330] width 78 height 11
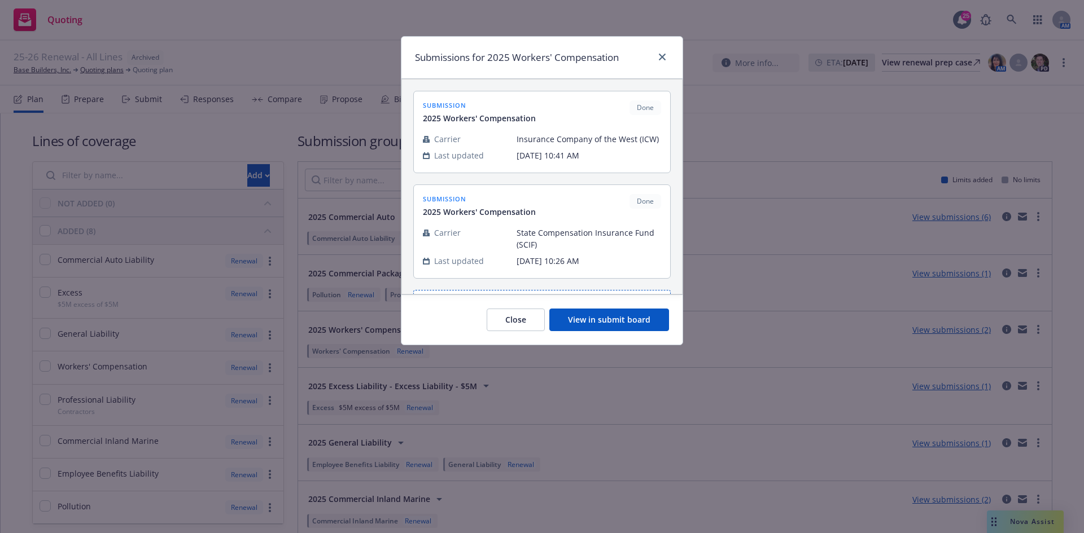
click at [603, 325] on button "View in submit board" at bounding box center [609, 320] width 120 height 23
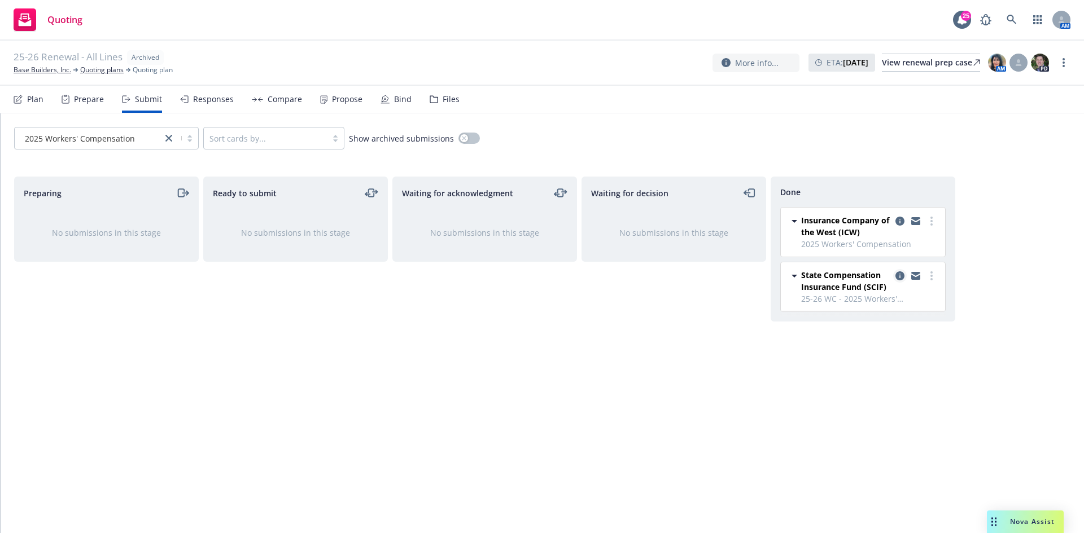
click at [903, 276] on icon "copy logging email" at bounding box center [899, 275] width 9 height 9
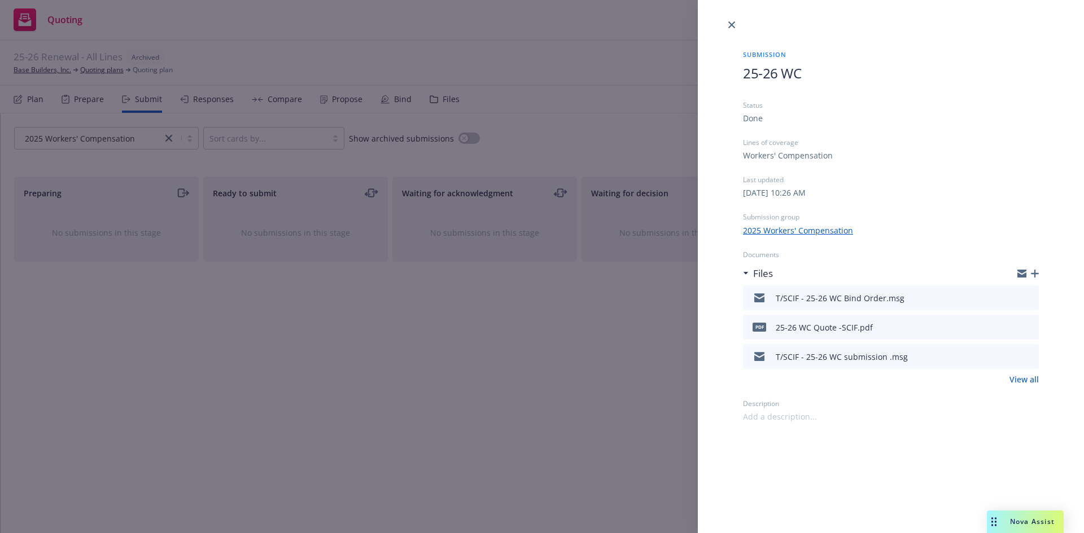
click at [1027, 381] on link "View all" at bounding box center [1023, 380] width 29 height 12
click at [725, 24] on link "close" at bounding box center [732, 25] width 14 height 14
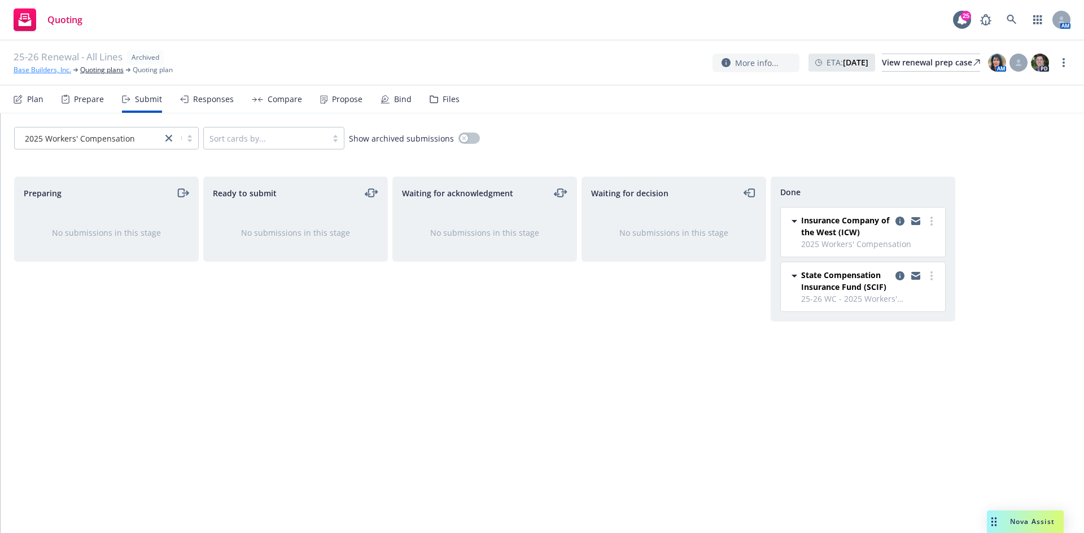
click at [33, 68] on link "Base Builders, Inc." at bounding box center [43, 70] width 58 height 10
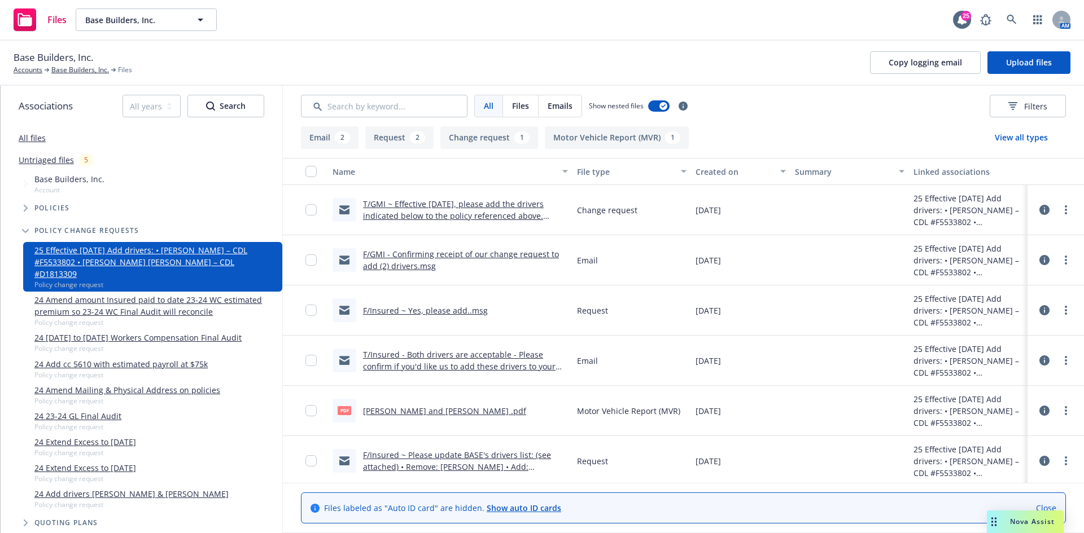
click at [444, 211] on link "T/GMI ~ Effective [DATE], please add the drivers indicated below to the policy …" at bounding box center [458, 234] width 191 height 70
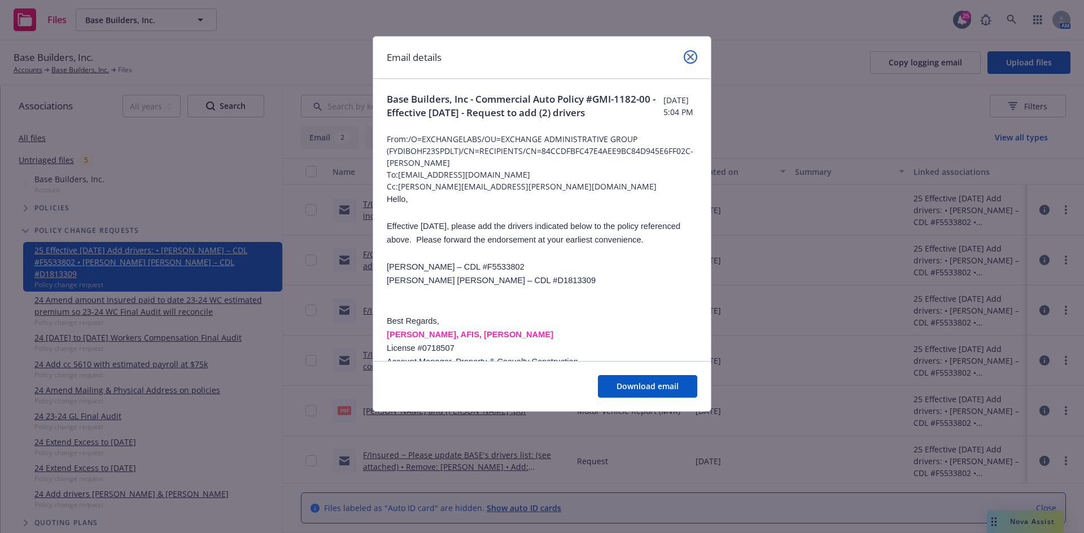
click at [693, 55] on icon "close" at bounding box center [690, 57] width 7 height 7
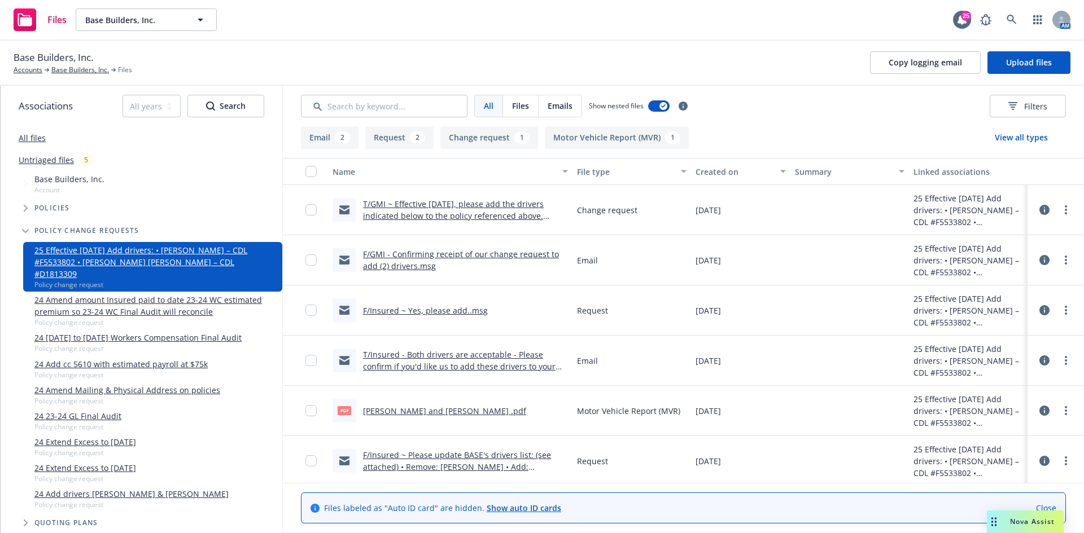
click at [433, 255] on link "F/GMI - Confirming receipt of our change request to add (2) drivers.msg" at bounding box center [461, 260] width 196 height 23
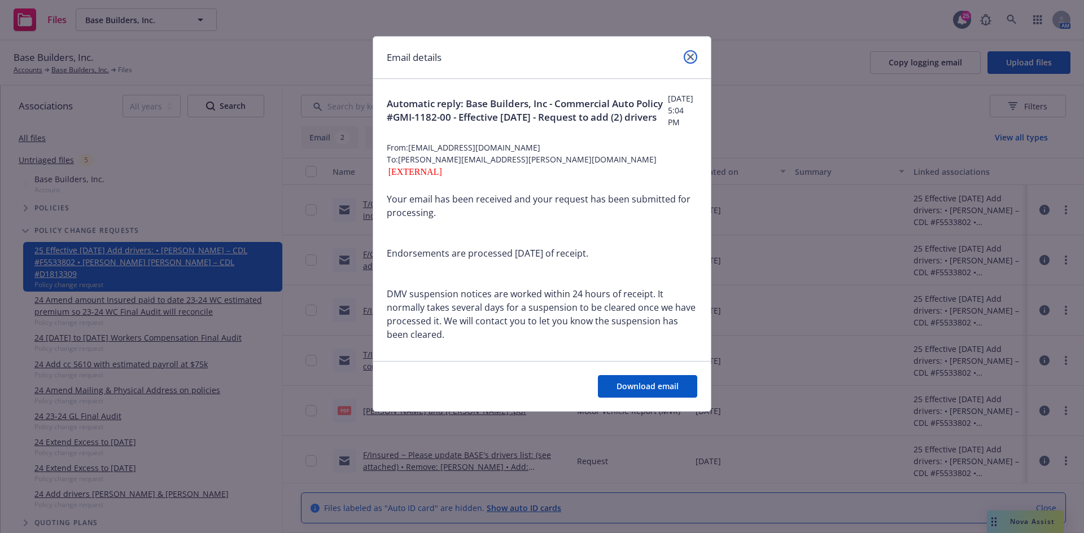
click at [687, 58] on icon "close" at bounding box center [690, 57] width 7 height 7
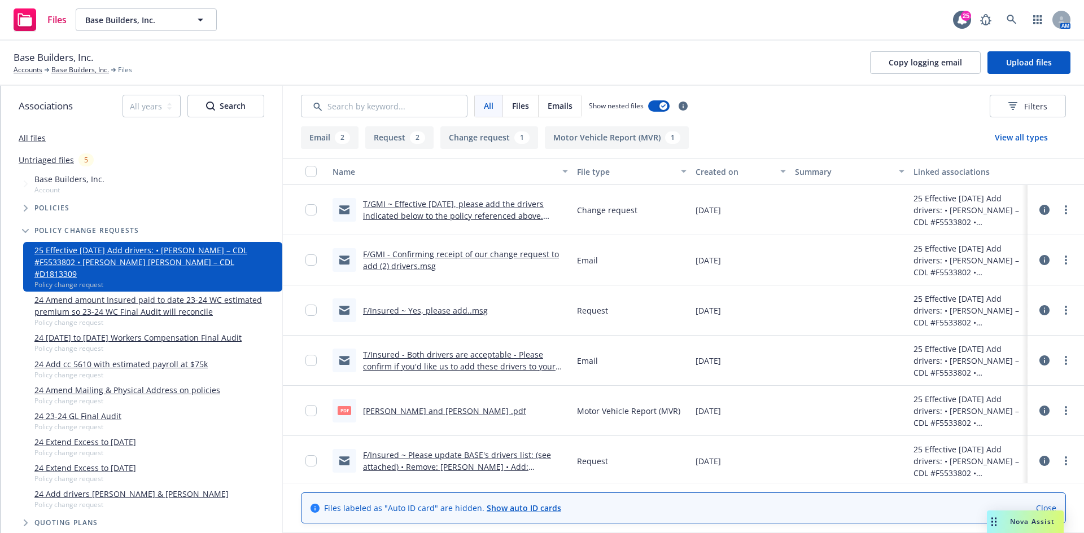
click at [460, 254] on link "F/GMI - Confirming receipt of our change request to add (2) drivers.msg" at bounding box center [461, 260] width 196 height 23
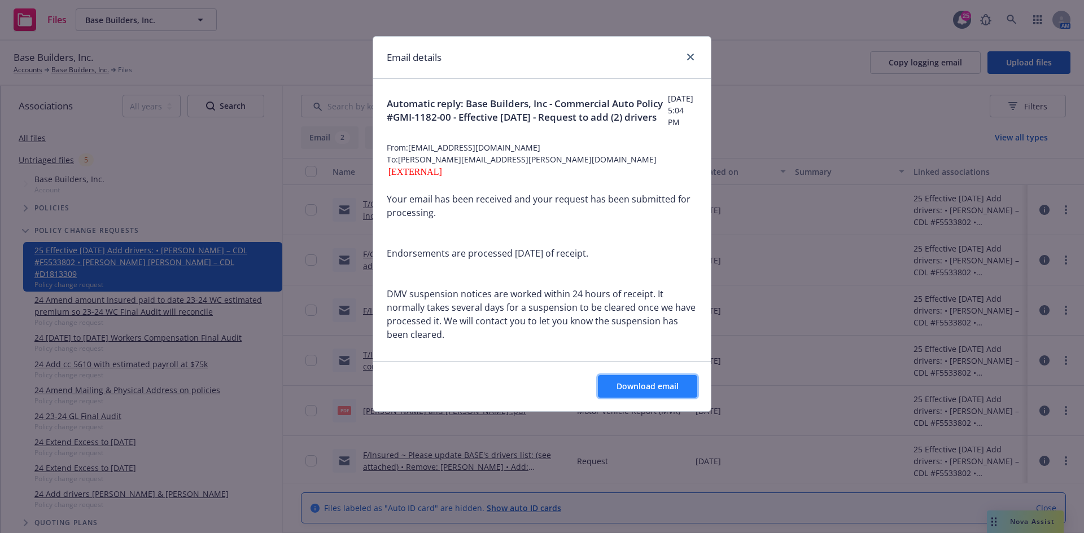
click at [655, 382] on span "Download email" at bounding box center [647, 386] width 62 height 11
click at [690, 57] on icon "close" at bounding box center [690, 57] width 7 height 7
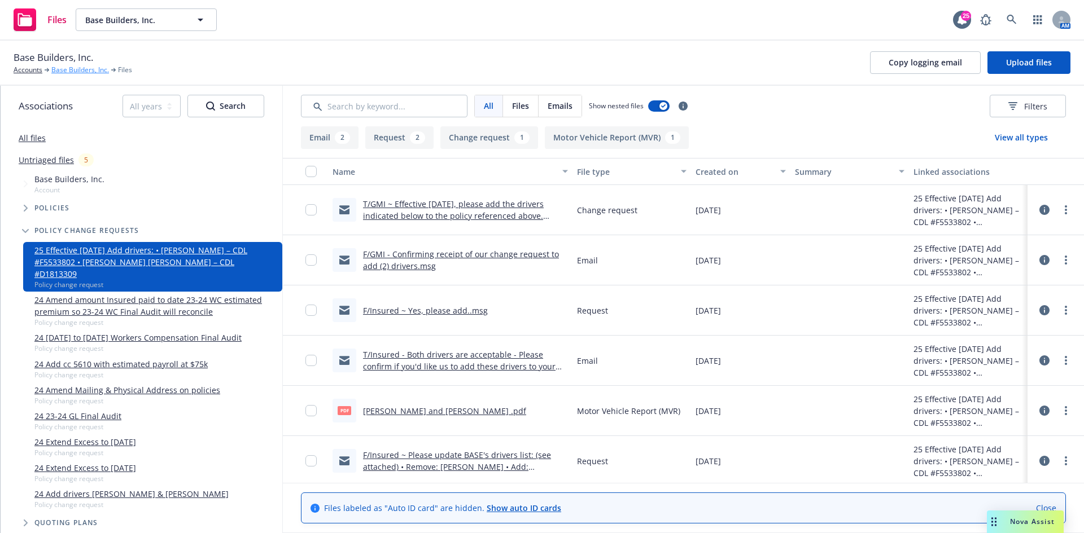
click at [79, 71] on link "Base Builders, Inc." at bounding box center [80, 70] width 58 height 10
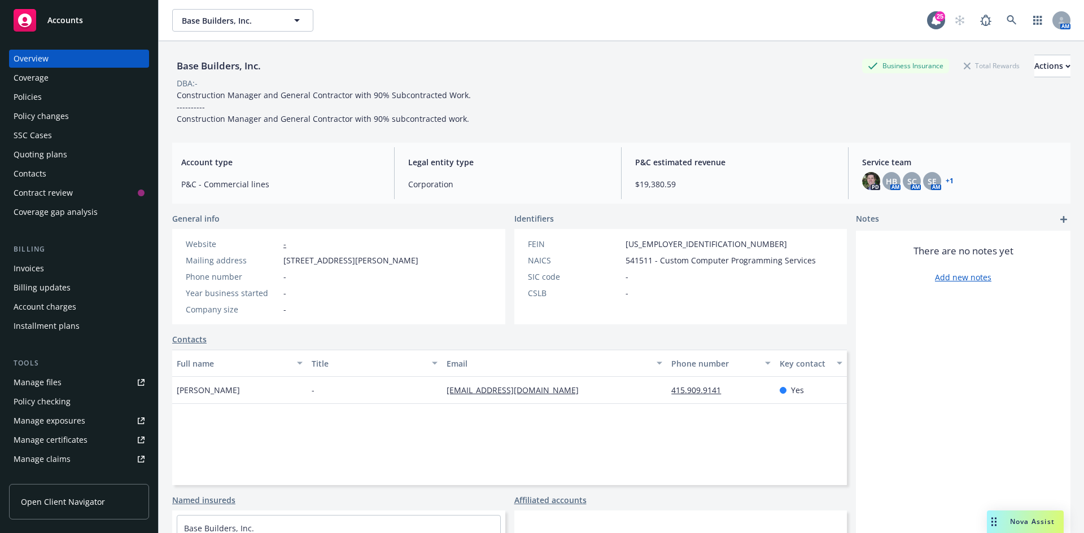
click at [62, 109] on div "Policy changes" at bounding box center [41, 116] width 55 height 18
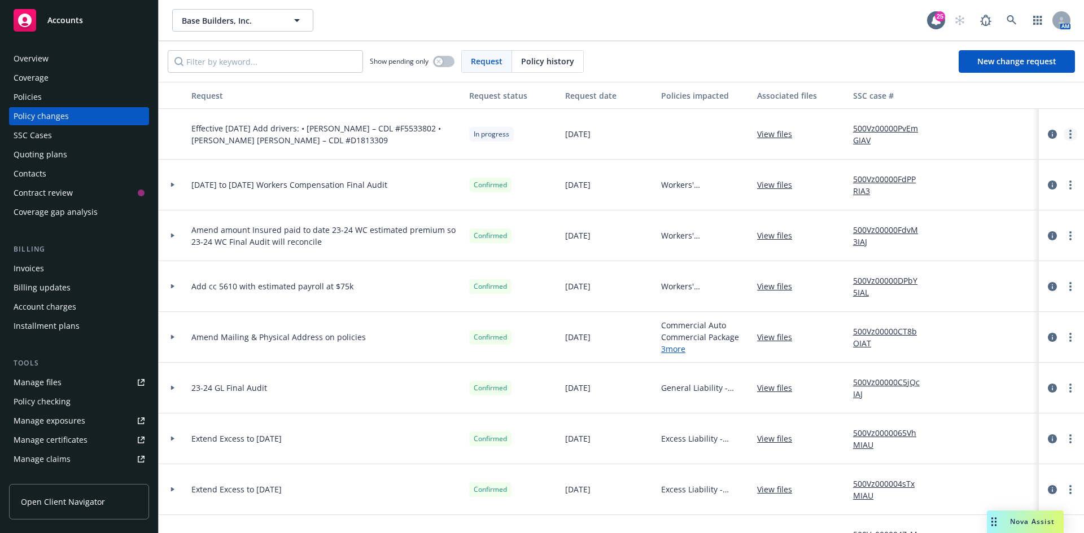
click at [1064, 133] on link "more" at bounding box center [1070, 135] width 14 height 14
click at [949, 229] on link "Resume workflow" at bounding box center [971, 225] width 194 height 23
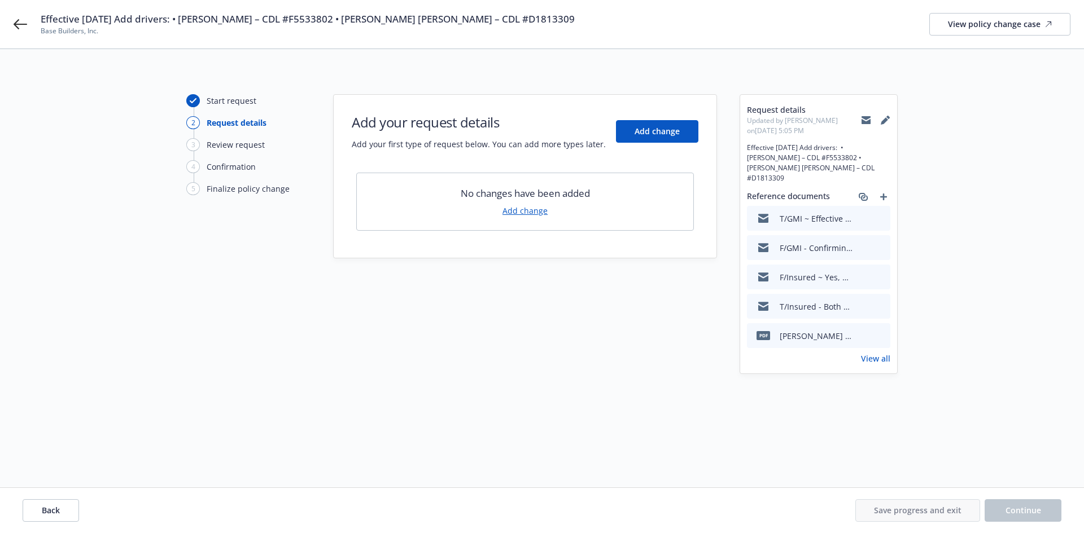
click at [516, 211] on link "Add change" at bounding box center [524, 211] width 45 height 12
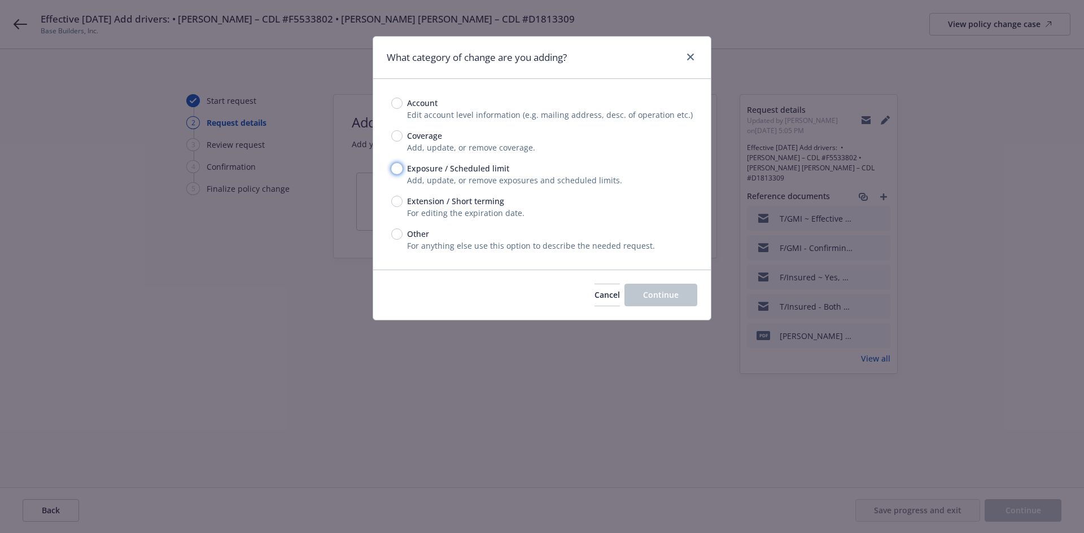
click at [398, 165] on input "Exposure / Scheduled limit" at bounding box center [396, 168] width 11 height 11
radio input "true"
click at [657, 299] on span "Continue" at bounding box center [661, 295] width 36 height 11
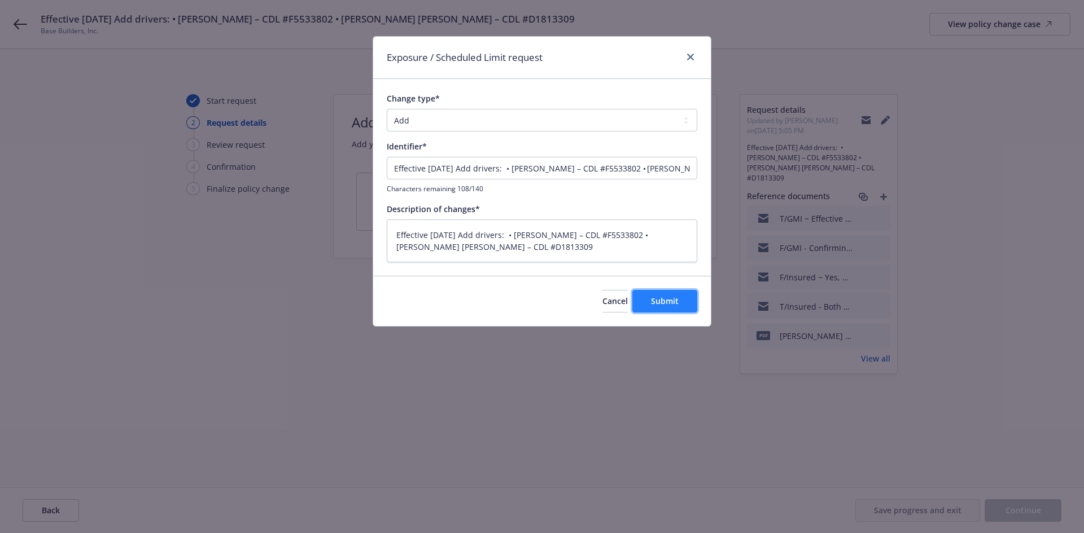
click at [652, 295] on button "Submit" at bounding box center [664, 301] width 65 height 23
type textarea "x"
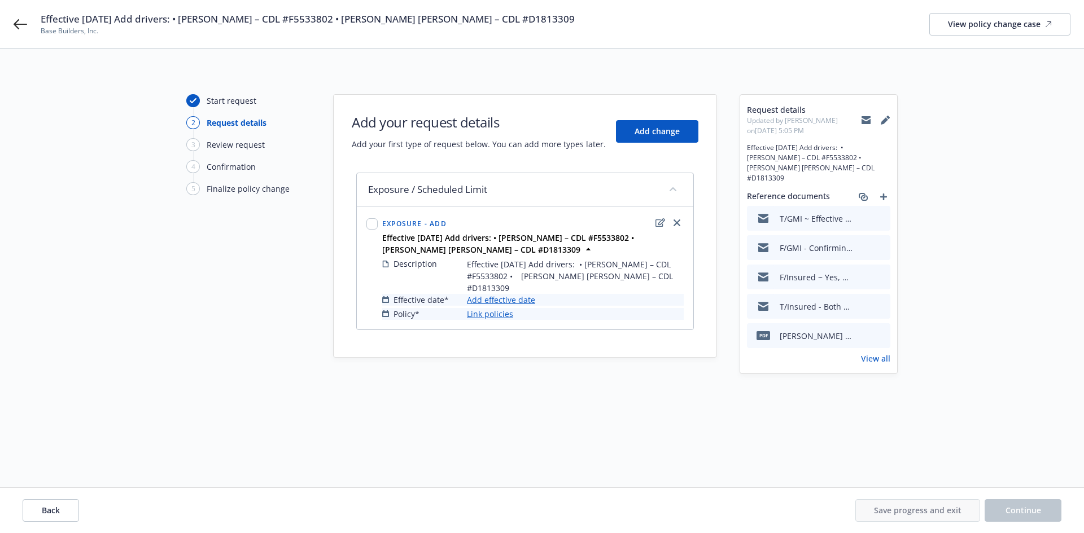
click at [511, 294] on link "Add effective date" at bounding box center [501, 300] width 68 height 12
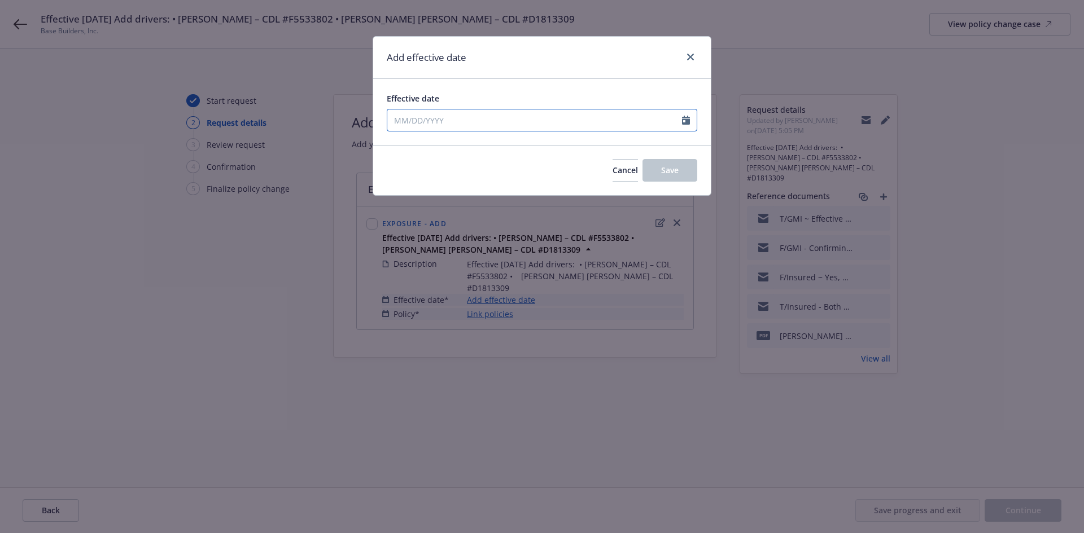
click at [686, 124] on icon "Calendar" at bounding box center [686, 120] width 8 height 9
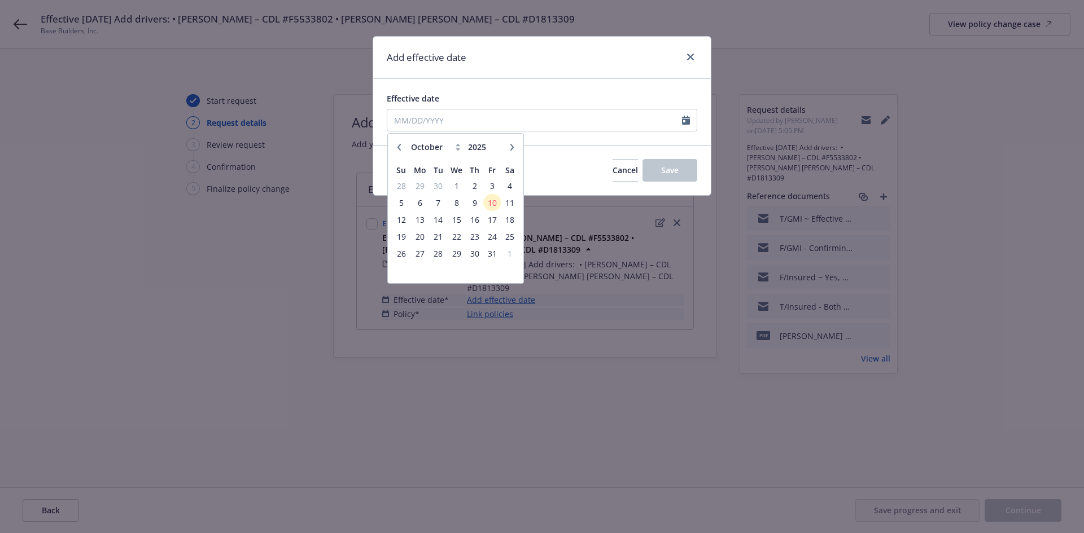
click at [393, 149] on button "button" at bounding box center [399, 148] width 14 height 14
select select "7"
click at [436, 252] on span "29" at bounding box center [438, 254] width 15 height 14
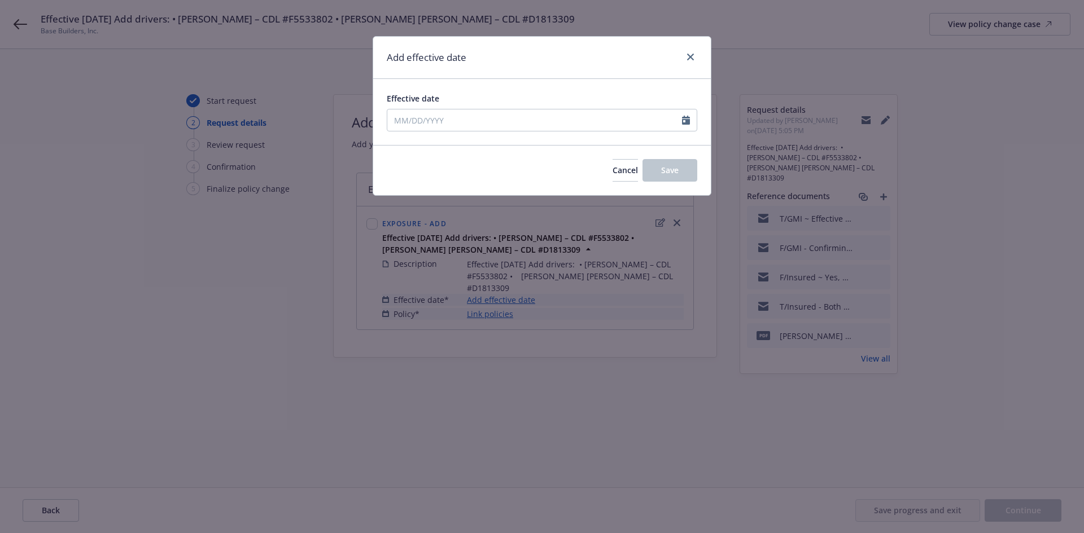
type input "07/29/2025"
click at [671, 176] on button "Save" at bounding box center [669, 170] width 55 height 23
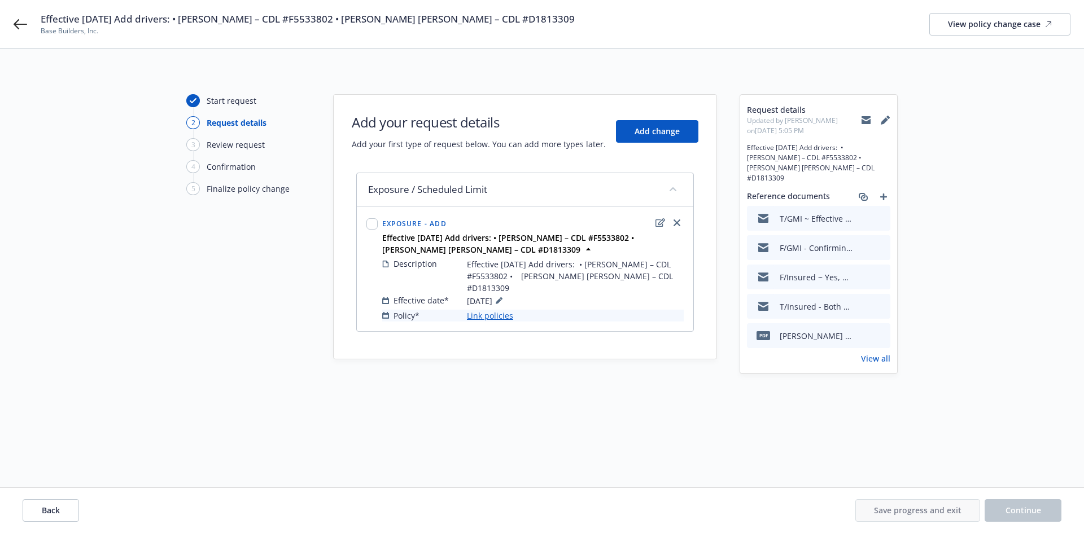
click at [489, 310] on link "Link policies" at bounding box center [490, 316] width 46 height 12
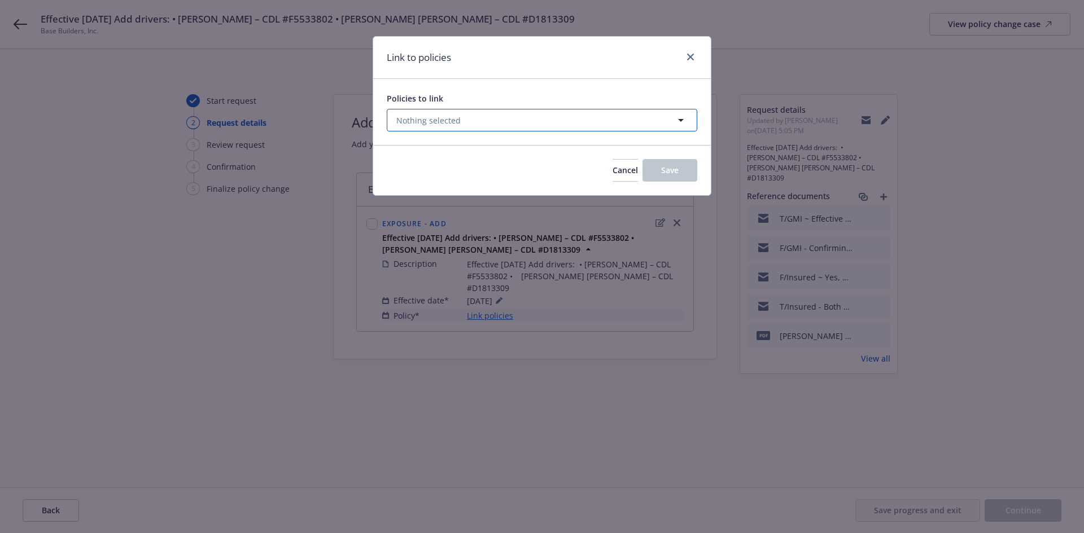
click at [437, 122] on span "Nothing selected" at bounding box center [428, 121] width 64 height 12
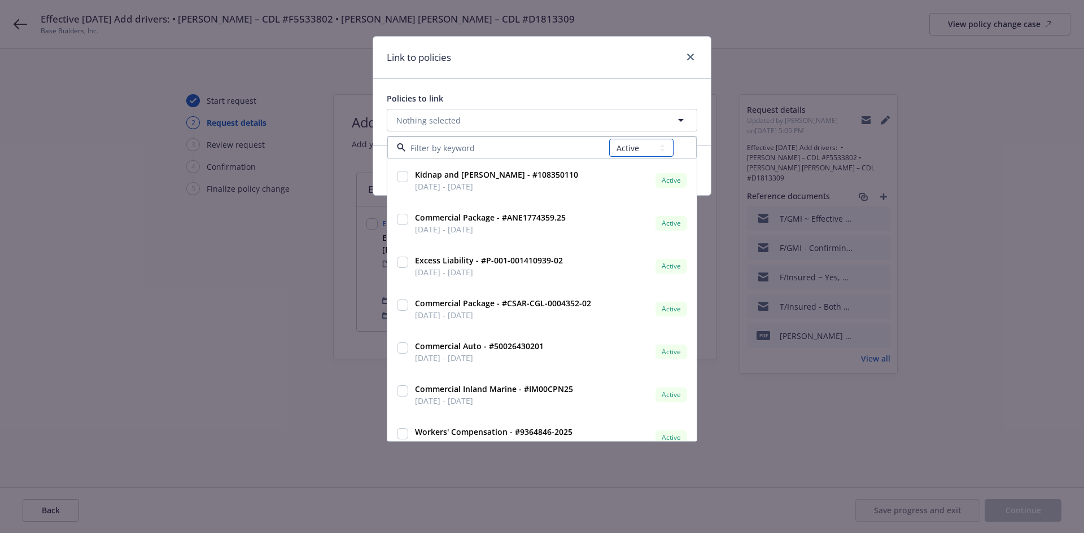
click at [628, 149] on select "All Active Upcoming Expired Cancelled" at bounding box center [641, 148] width 64 height 18
select select "EXPIRED"
click at [610, 139] on select "All Active Upcoming Expired Cancelled" at bounding box center [641, 148] width 64 height 18
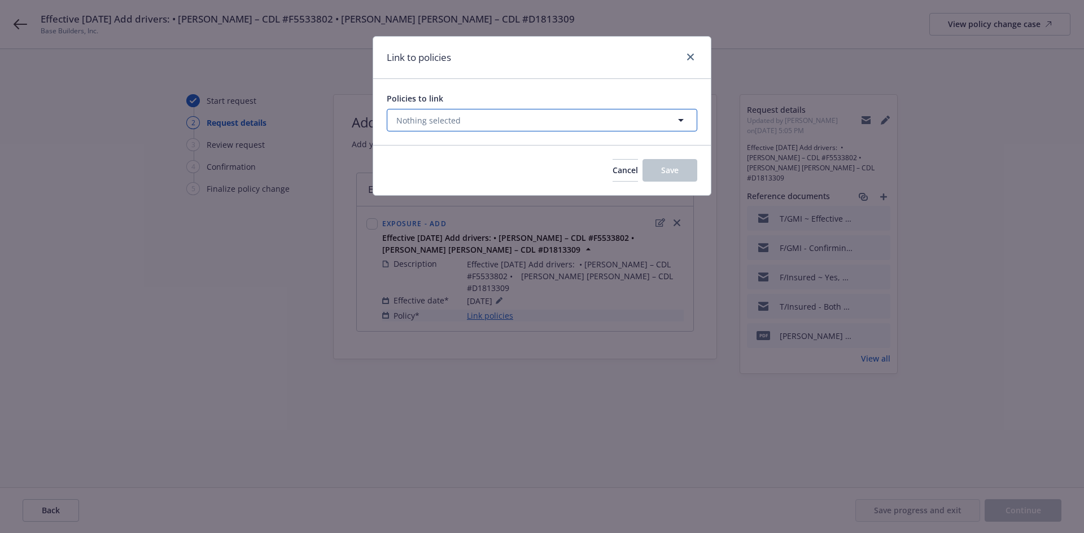
click at [494, 123] on button "Nothing selected" at bounding box center [542, 120] width 310 height 23
select select "EXPIRED"
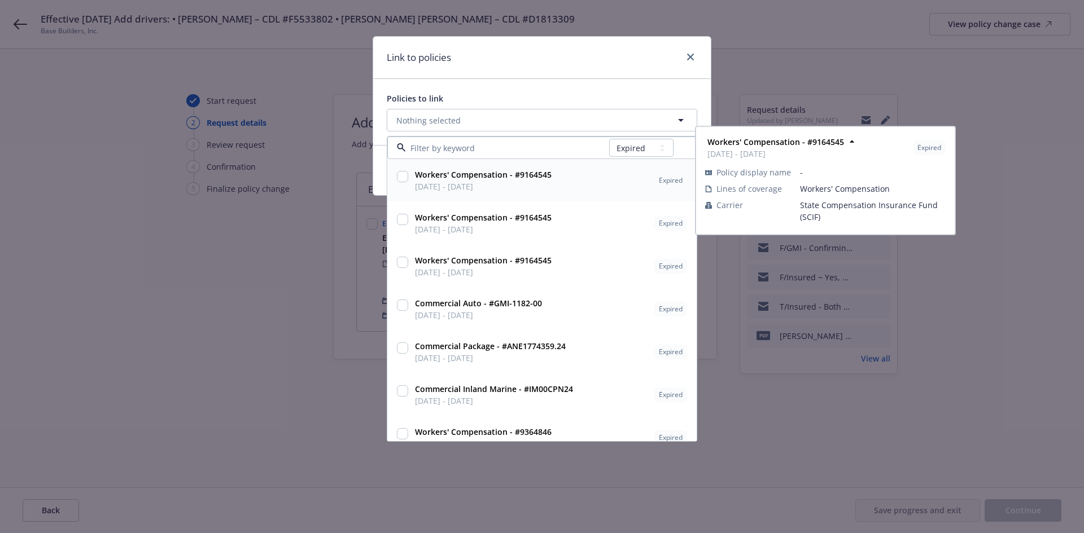
click at [483, 154] on input at bounding box center [507, 148] width 203 height 12
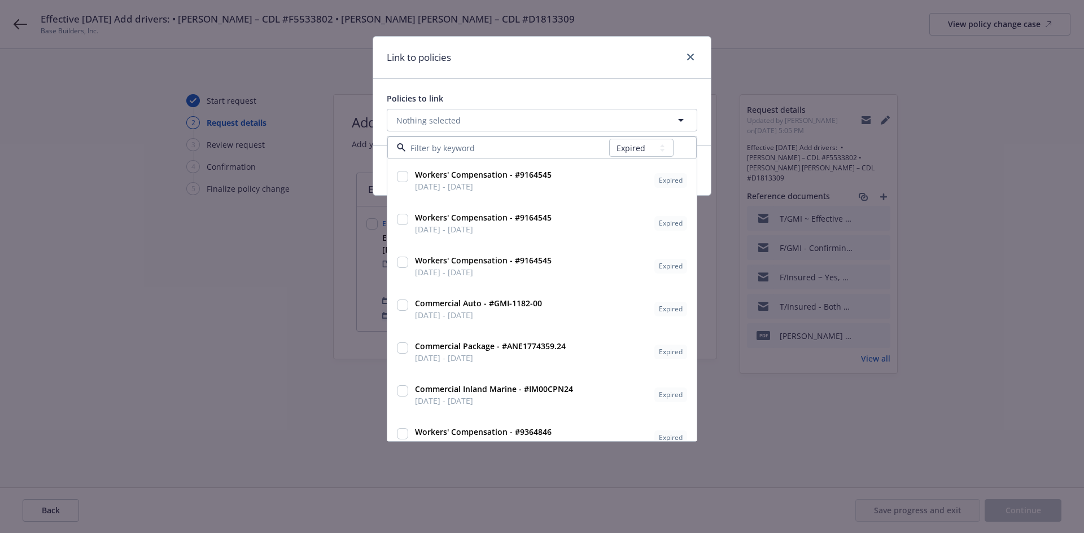
type input "GMI-1182-00"
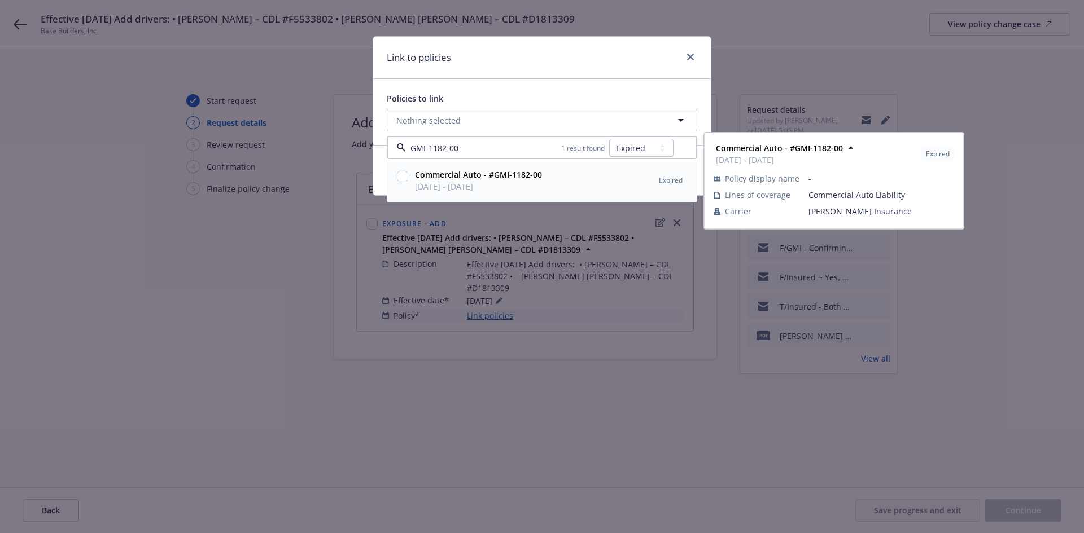
click at [404, 177] on input "checkbox" at bounding box center [402, 176] width 11 height 11
checkbox input "true"
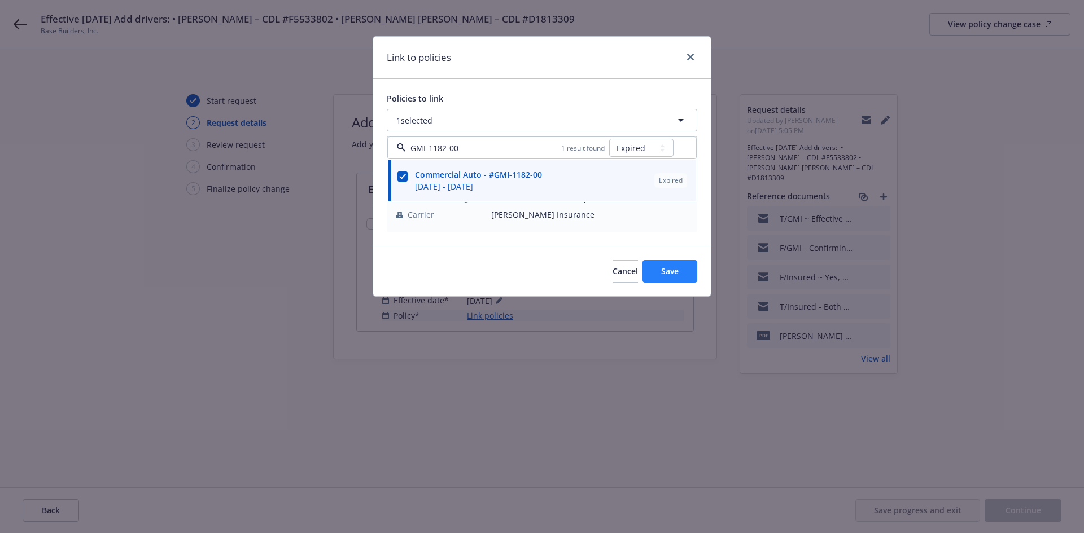
type input "GMI-1182-00"
click at [666, 270] on span "Save" at bounding box center [669, 271] width 17 height 11
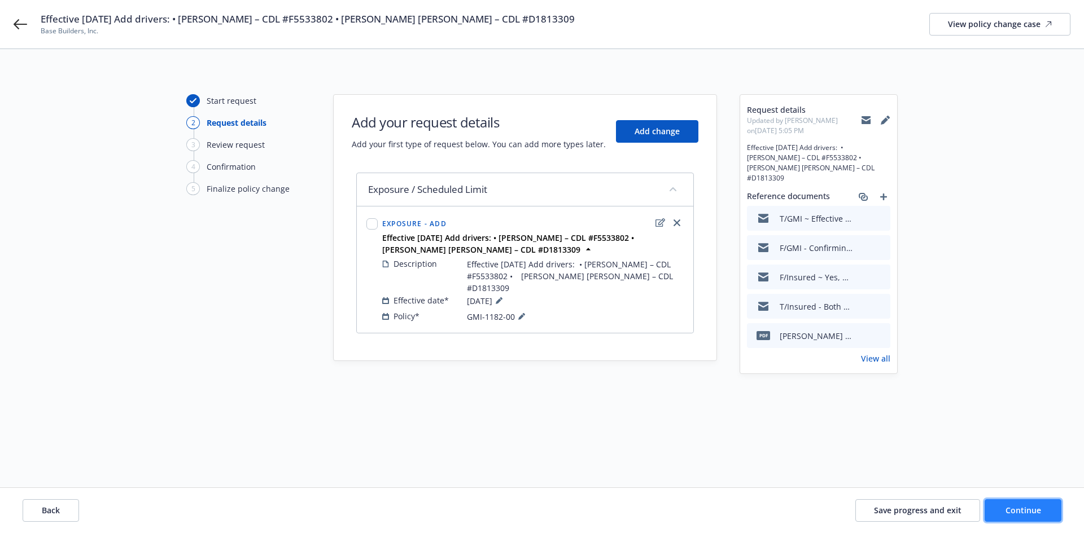
click at [1022, 512] on span "Continue" at bounding box center [1023, 510] width 36 height 11
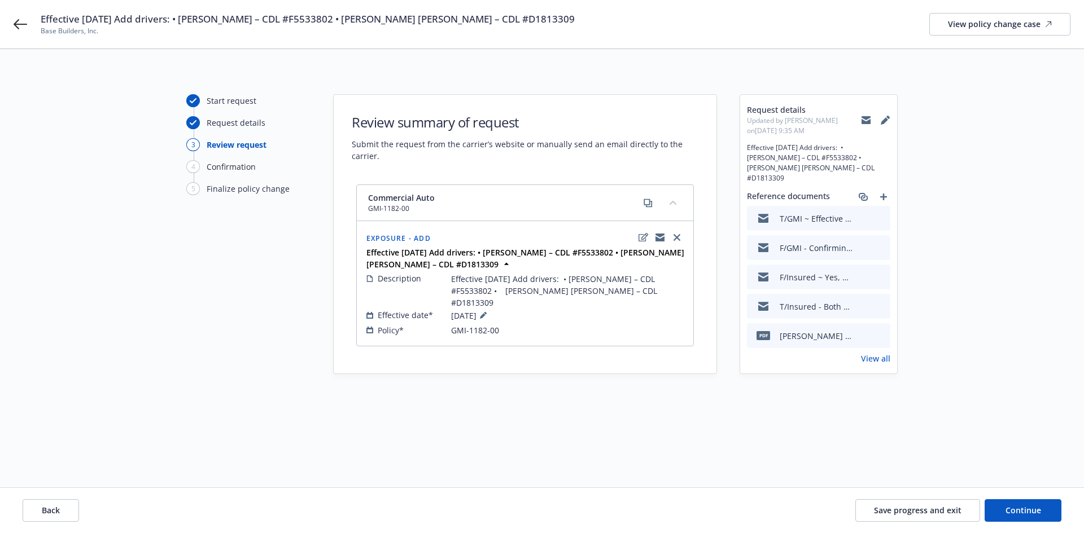
click at [503, 290] on span "Effective 7.29.25 Add drivers: • Juan CalderonRojas – CDL #F5533802 • Johnny Va…" at bounding box center [567, 291] width 233 height 36
drag, startPoint x: 453, startPoint y: 276, endPoint x: 652, endPoint y: 286, distance: 200.0
click at [652, 286] on span "Effective 7.29.25 Add drivers: • Juan CalderonRojas – CDL #F5533802 • Johnny Va…" at bounding box center [567, 291] width 233 height 36
copy span "Effective 7.29.25 Add drivers: • Juan CalderonRojas – CDL #F5533802 • Johnny Va…"
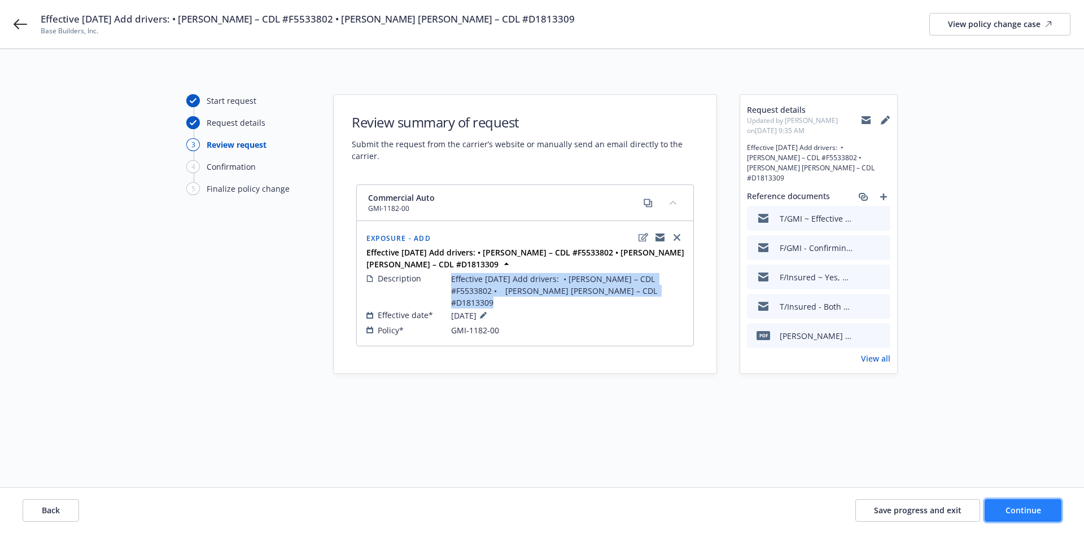
click at [1015, 517] on button "Continue" at bounding box center [1022, 511] width 77 height 23
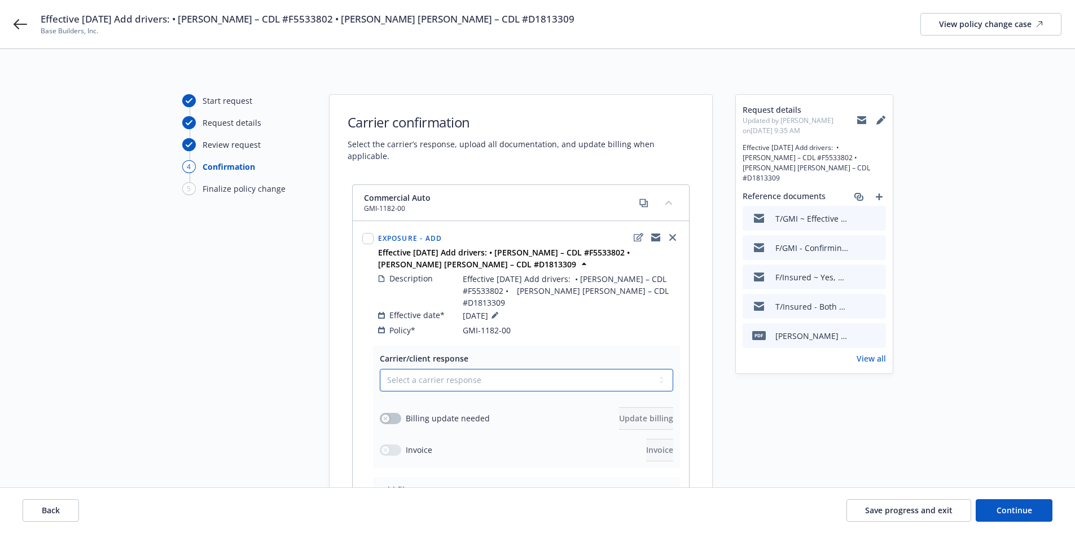
click at [537, 369] on select "Select a carrier response Accepted Accepted with revision No endorsement needed…" at bounding box center [526, 380] width 293 height 23
select select "ACCEPTED"
click at [380, 369] on select "Select a carrier response Accepted Accepted with revision No endorsement needed…" at bounding box center [526, 380] width 293 height 23
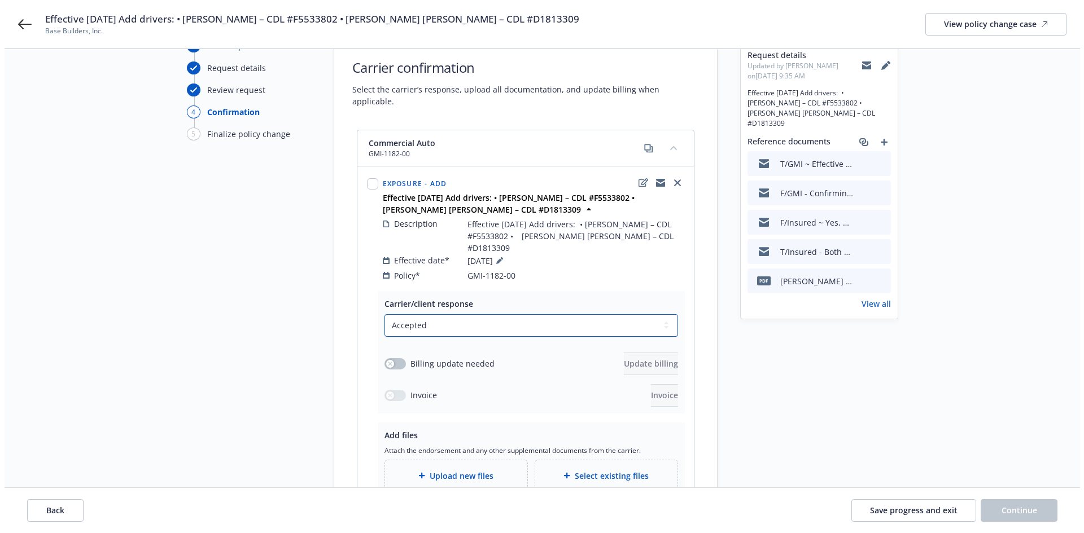
scroll to position [156, 0]
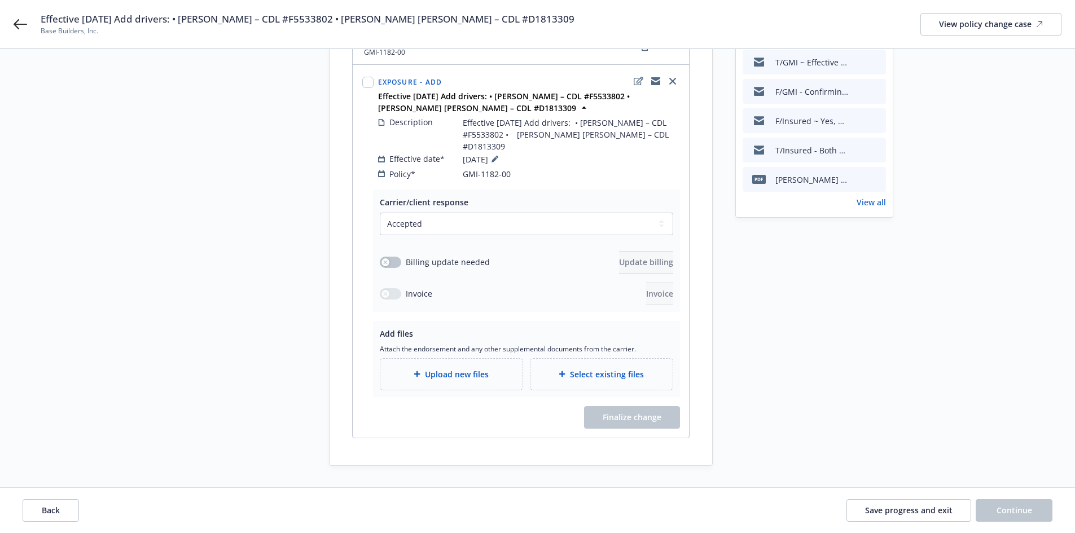
click at [554, 360] on div "Select existing files" at bounding box center [602, 374] width 142 height 31
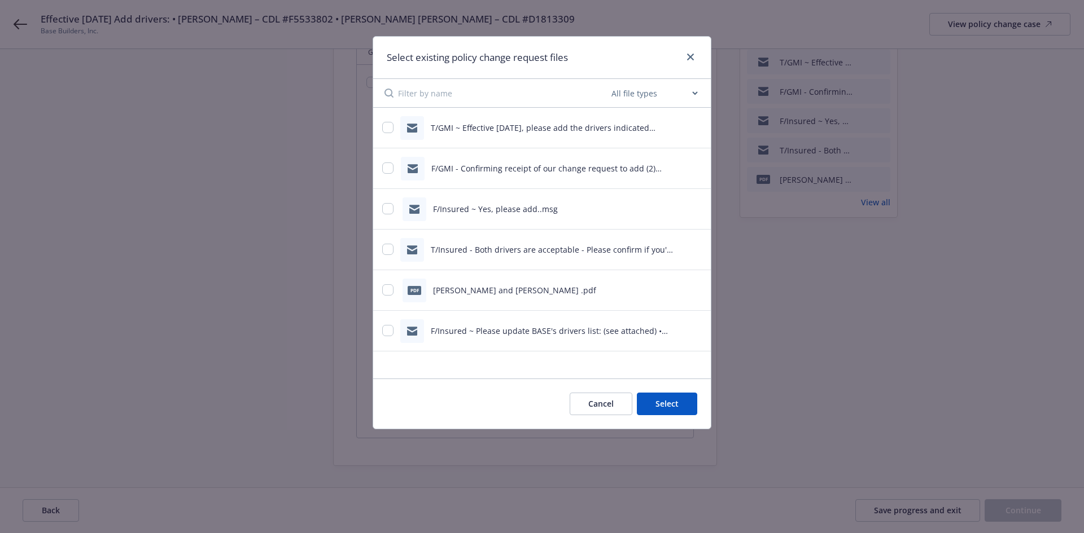
click at [594, 397] on button "Cancel" at bounding box center [601, 404] width 63 height 23
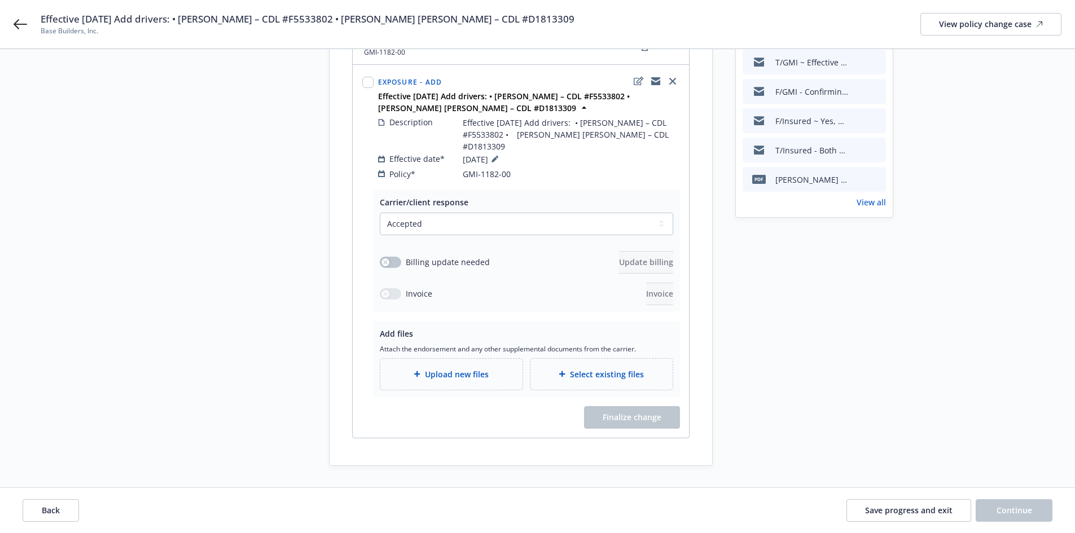
click at [480, 369] on span "Upload new files" at bounding box center [457, 375] width 64 height 12
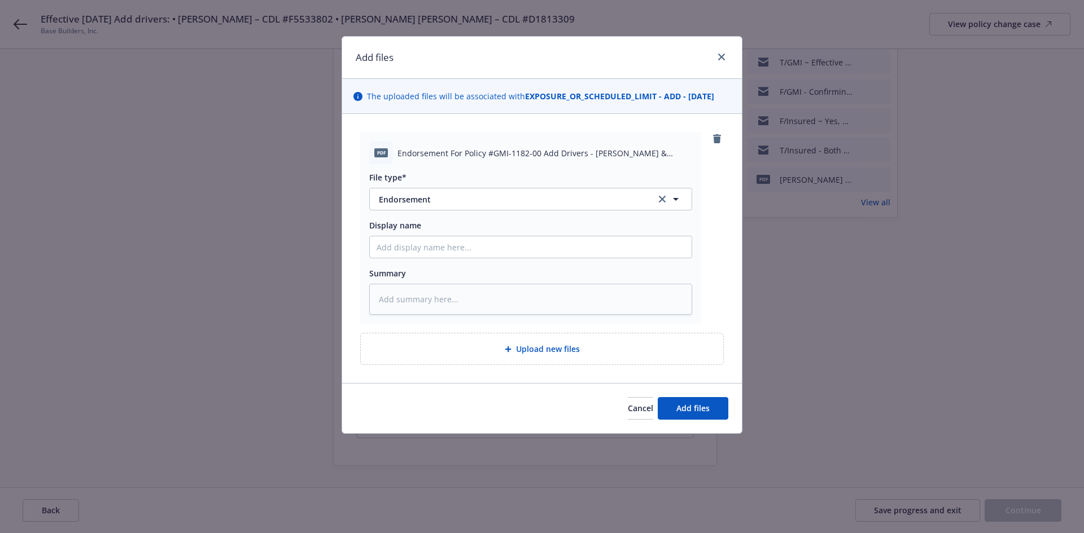
drag, startPoint x: 436, startPoint y: 235, endPoint x: 427, endPoint y: 243, distance: 12.8
click at [433, 238] on div "Display name" at bounding box center [530, 239] width 323 height 39
click at [426, 243] on input "Display name" at bounding box center [531, 246] width 322 height 21
type textarea "x"
type input "R"
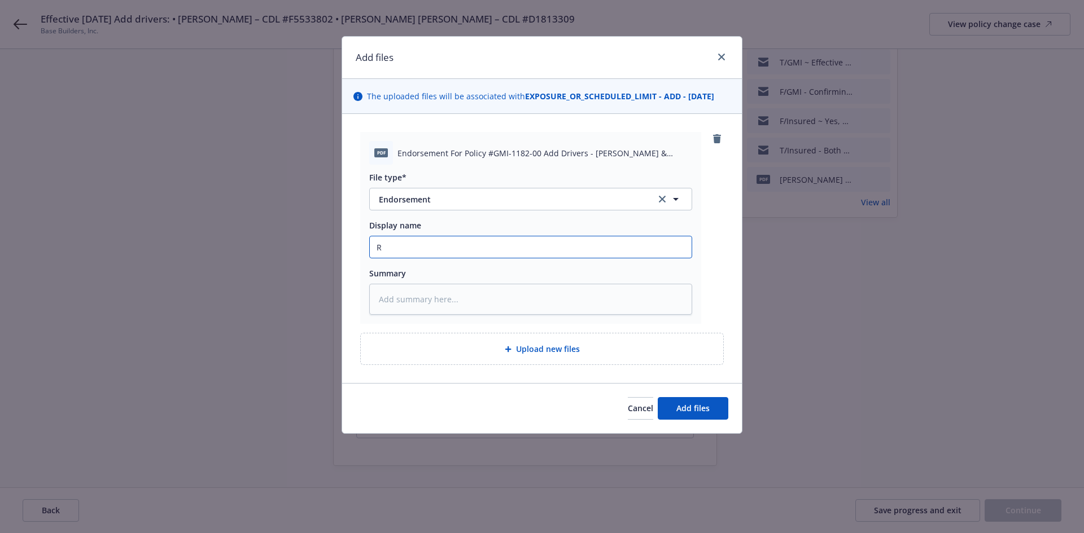
type textarea "x"
type input "Re"
type textarea "x"
type input "Rec"
type textarea "x"
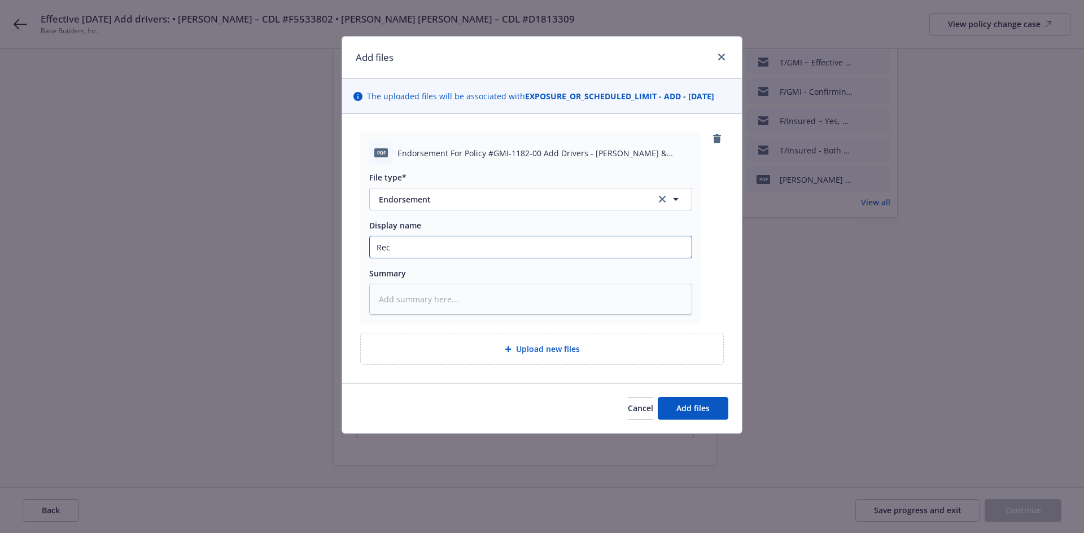
type input "Rece"
type textarea "x"
type input "Recei"
type textarea "x"
type input "Receiv"
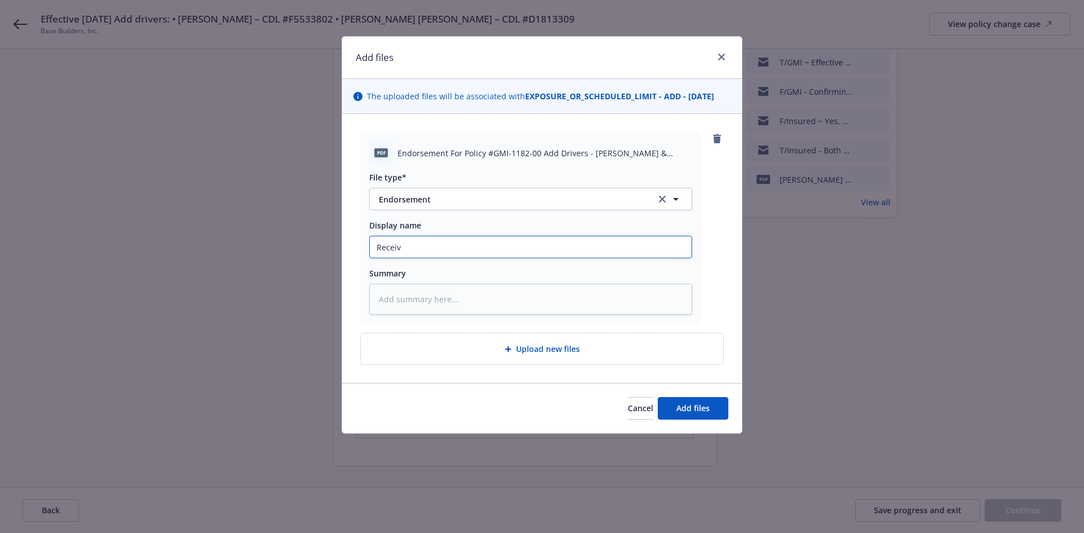
type textarea "x"
type input "Receive"
type textarea "x"
type input "Received"
type textarea "x"
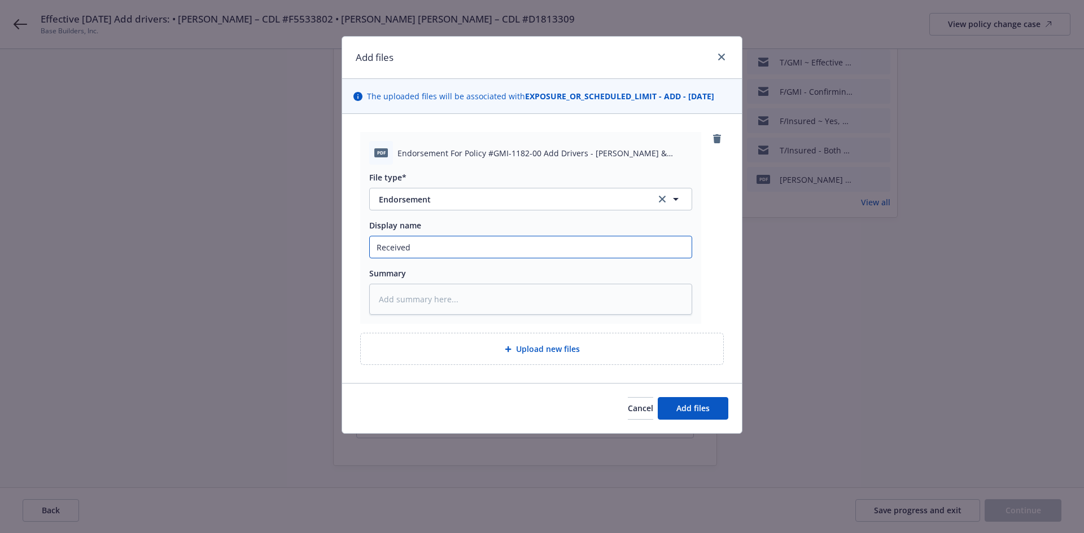
type input "Received"
type textarea "x"
type input "Received f"
type textarea "x"
type input "Received fr"
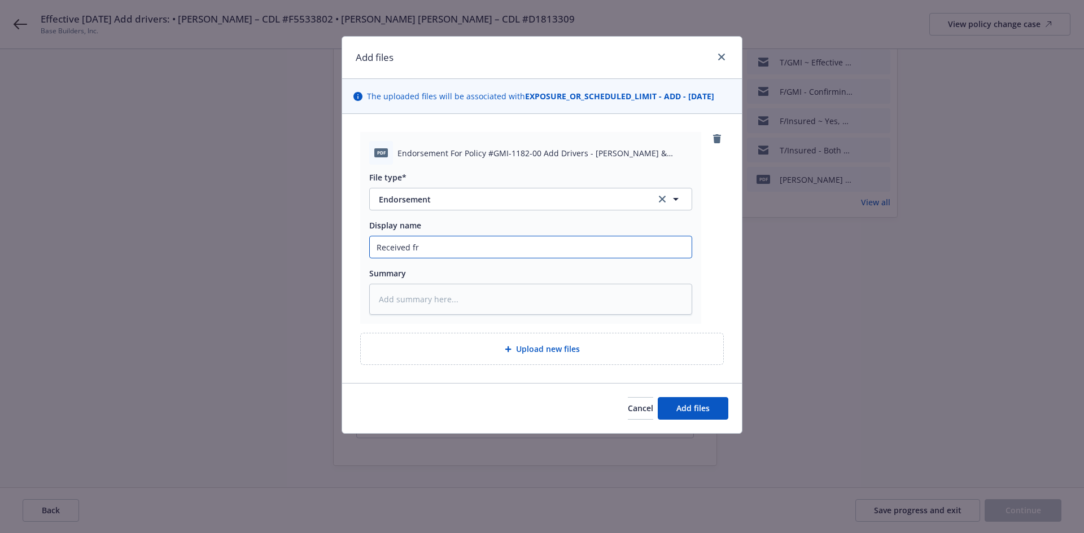
type textarea "x"
type input "Received fro"
type textarea "x"
type input "Received from"
type textarea "x"
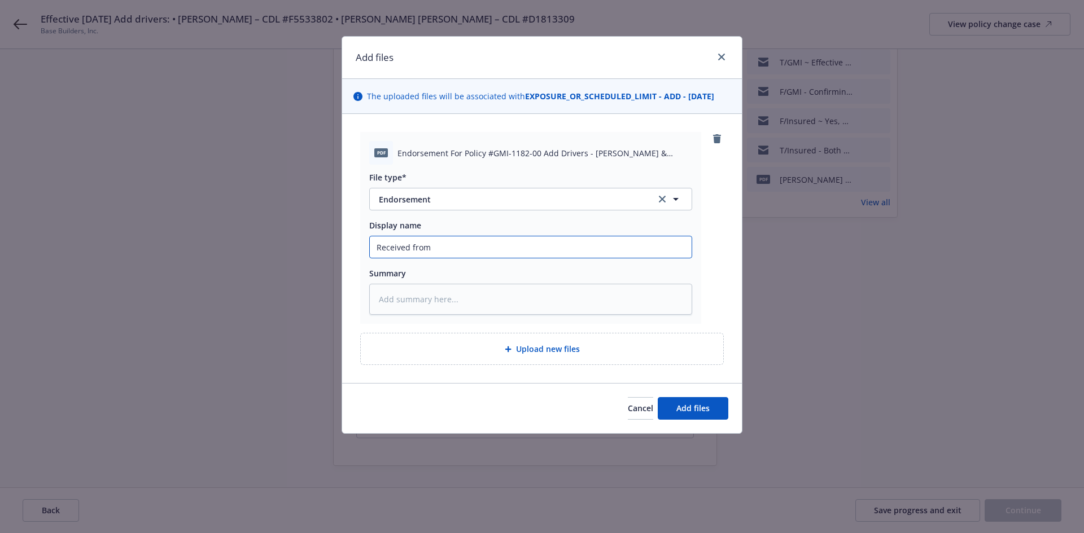
type input "Received from"
type textarea "x"
type input "Received from G"
type textarea "x"
type input "Received from GM"
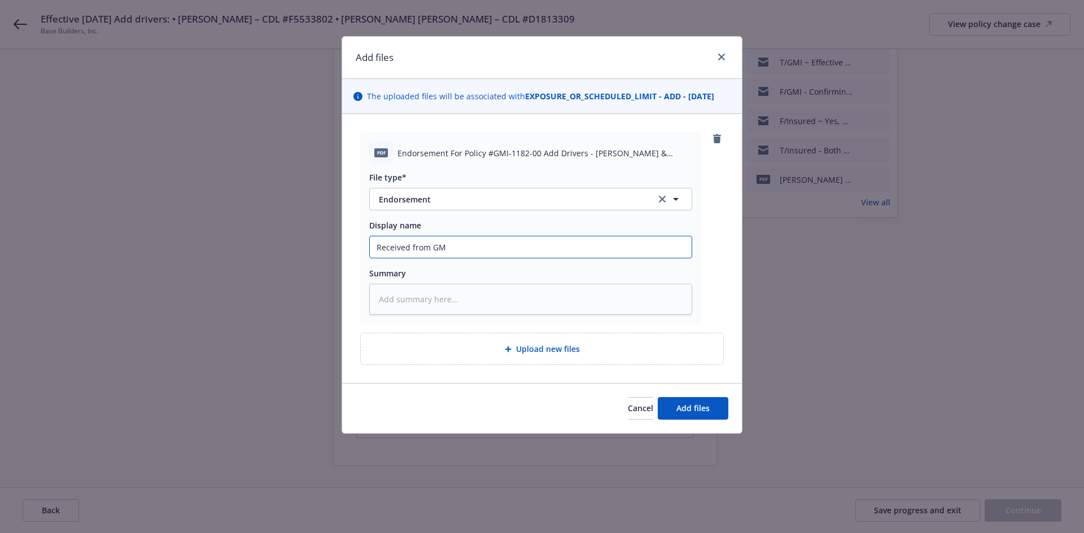
type textarea "x"
type input "Received from GMI"
type textarea "x"
type input "Received from GMI"
type textarea "x"
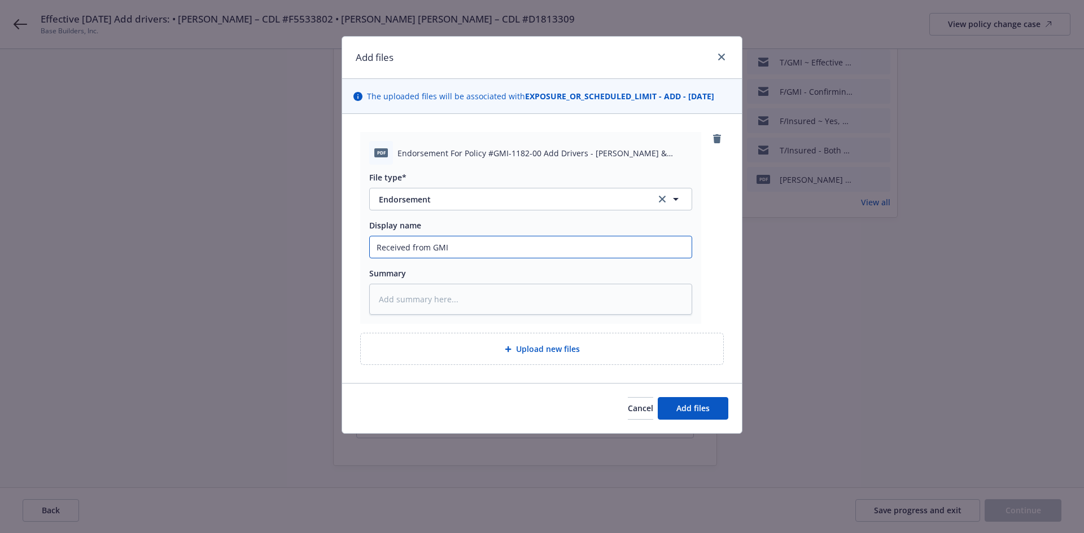
type input "Received from GMI -"
type textarea "x"
type input "Received from GMI -"
paste input "Effective 7.29.25 Add drivers: • Juan CalderonRojas – CDL #F5533802 • Johnny Va…"
type textarea "x"
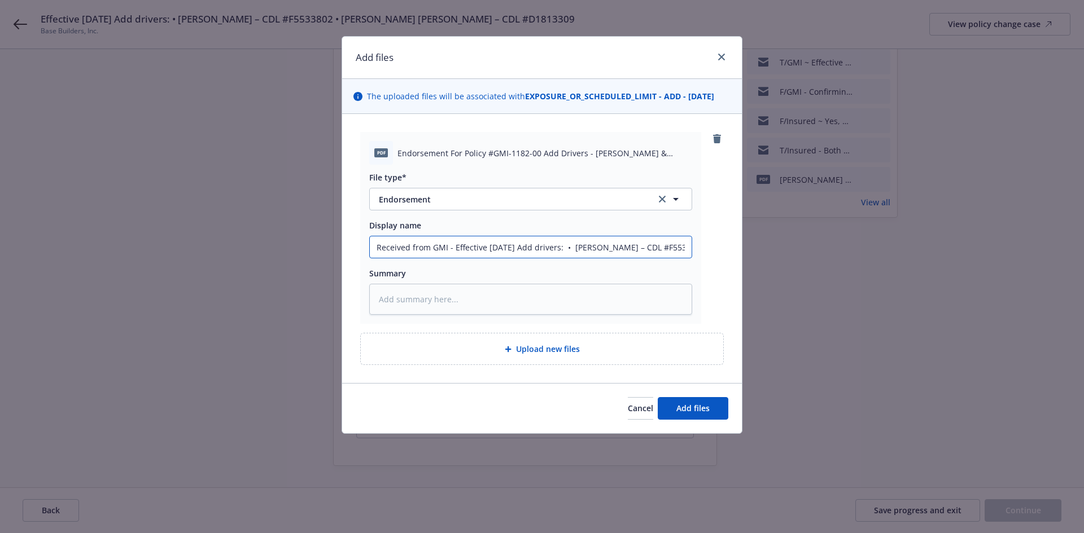
scroll to position [0, 189]
type input "Received from GMI - Effective 7.29.25 Add drivers: • Juan CalderonRojas – CDL #…"
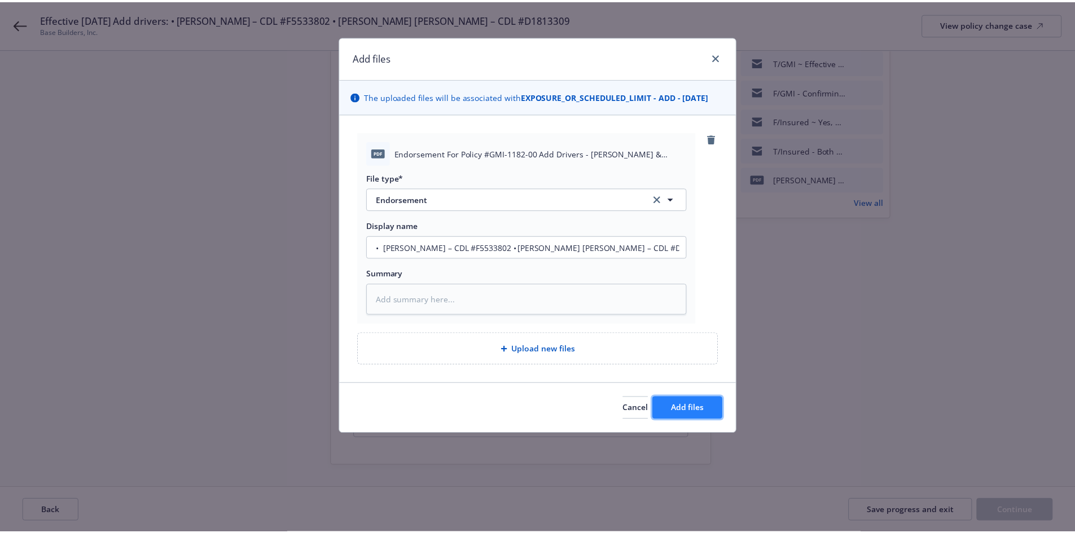
scroll to position [0, 0]
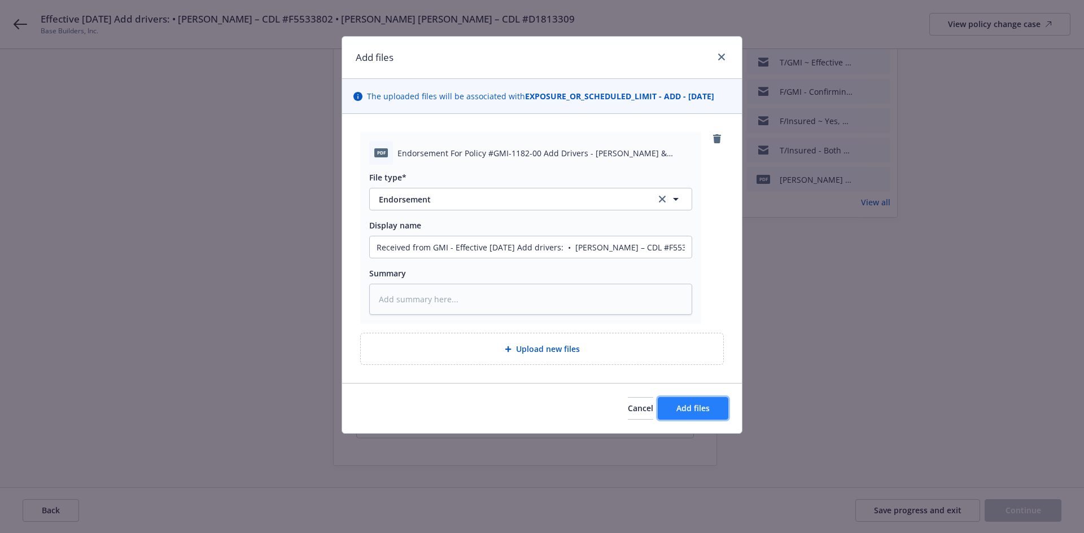
click at [687, 409] on span "Add files" at bounding box center [692, 408] width 33 height 11
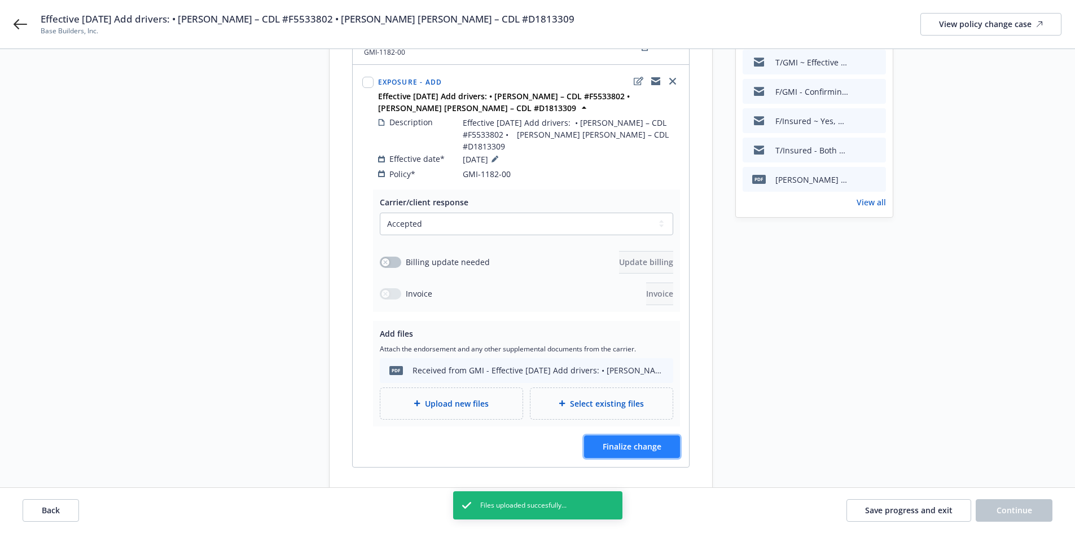
click at [648, 441] on span "Finalize change" at bounding box center [632, 446] width 59 height 11
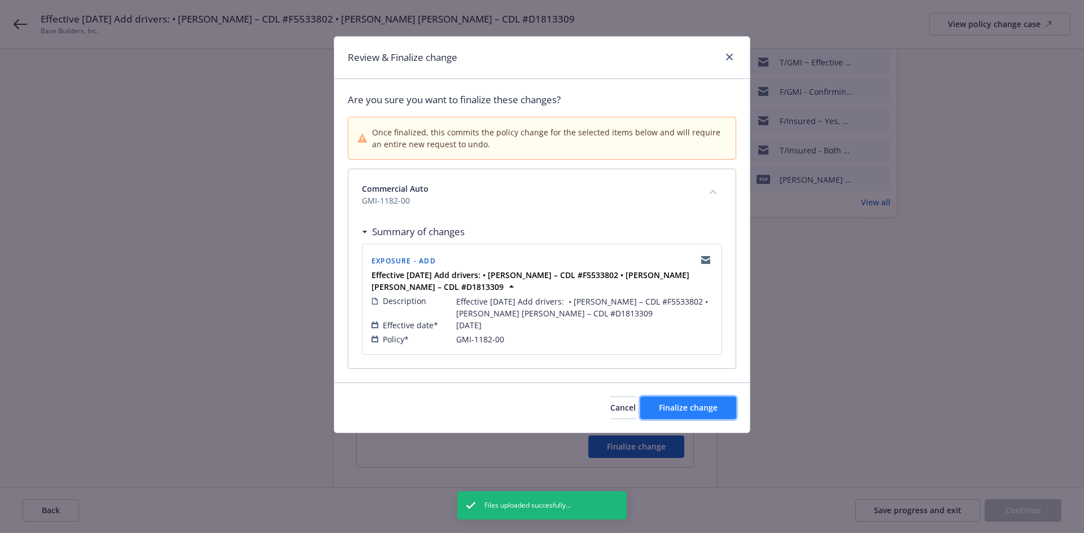
click at [700, 410] on span "Finalize change" at bounding box center [688, 407] width 59 height 11
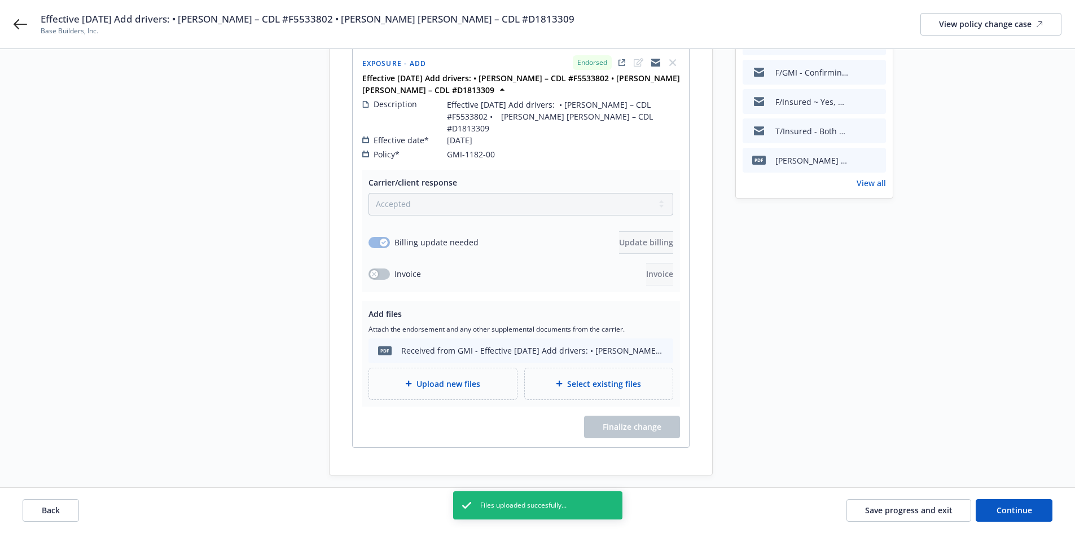
scroll to position [185, 0]
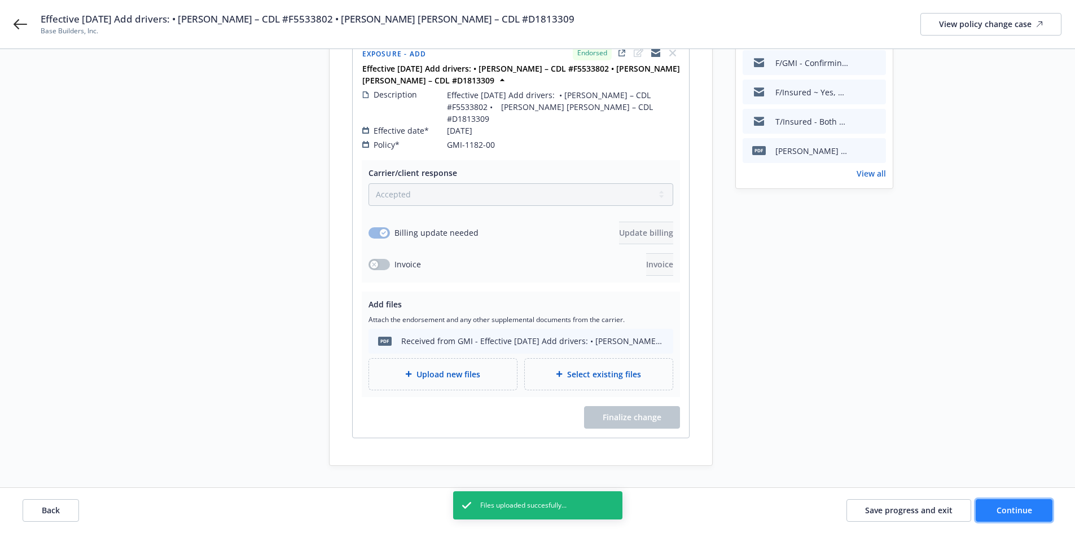
click at [1018, 508] on span "Continue" at bounding box center [1015, 510] width 36 height 11
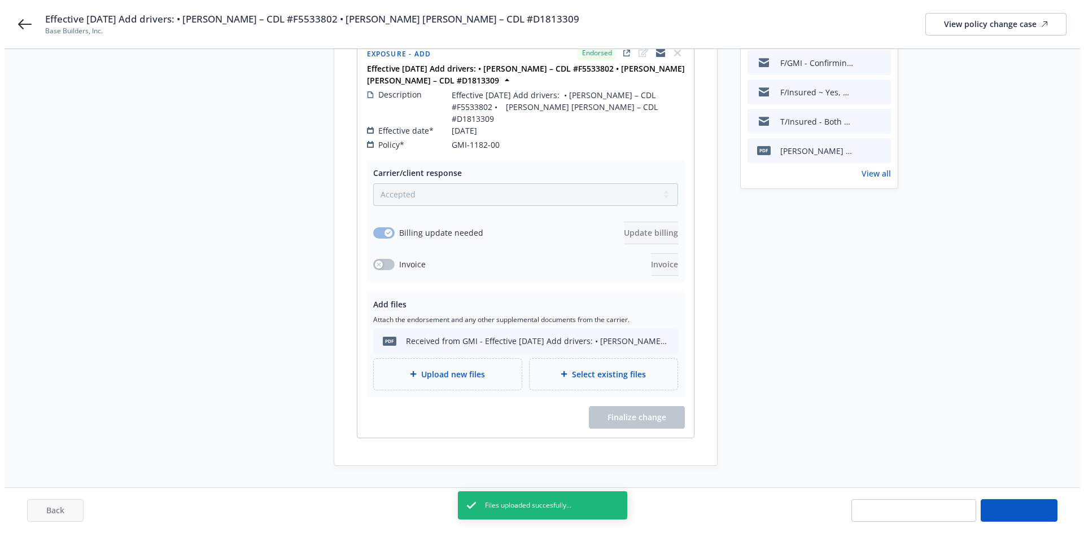
scroll to position [0, 0]
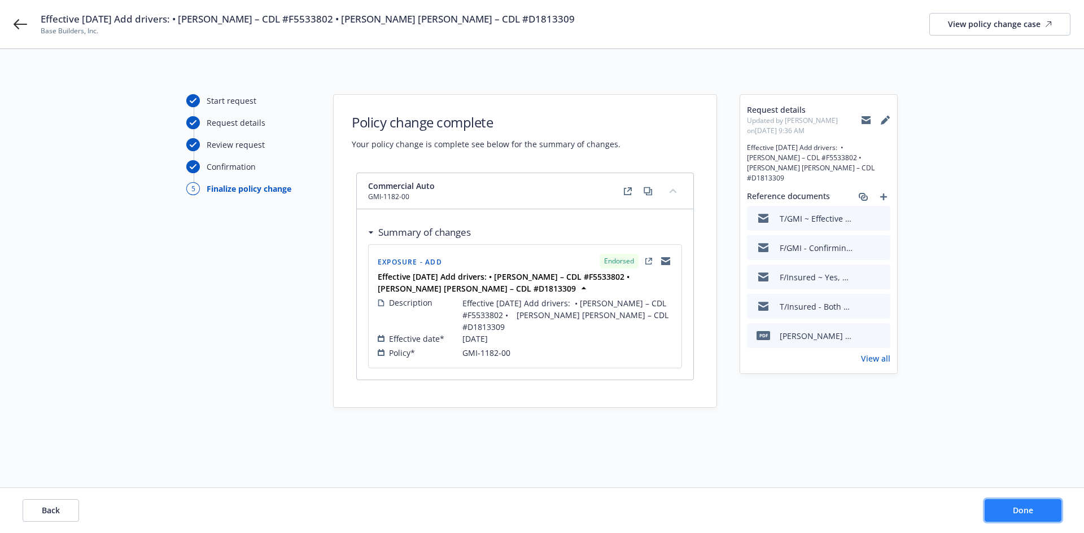
click at [1018, 508] on span "Done" at bounding box center [1023, 510] width 20 height 11
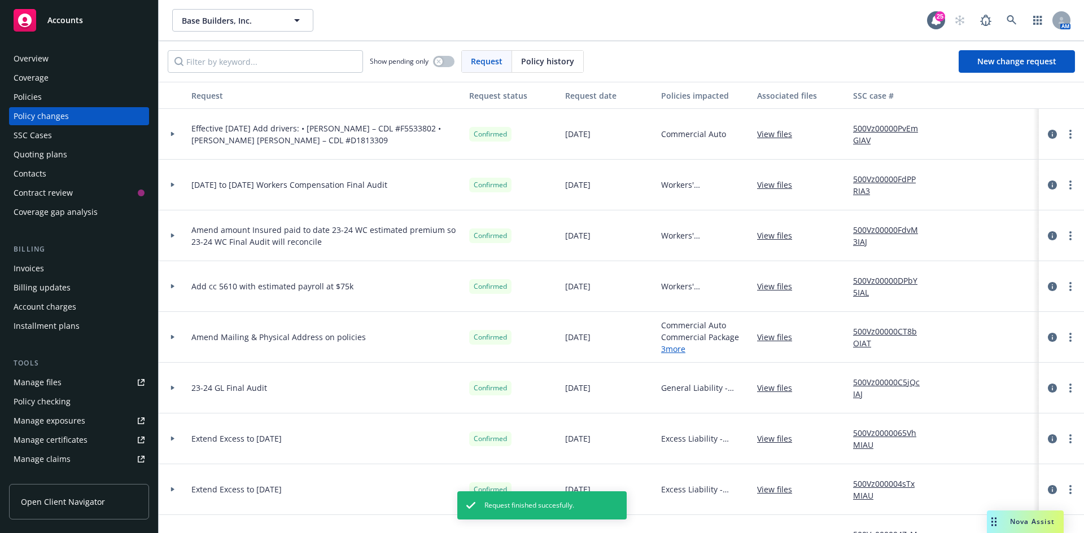
click at [876, 129] on link "500Vz00000PvEmGIAV" at bounding box center [891, 134] width 76 height 24
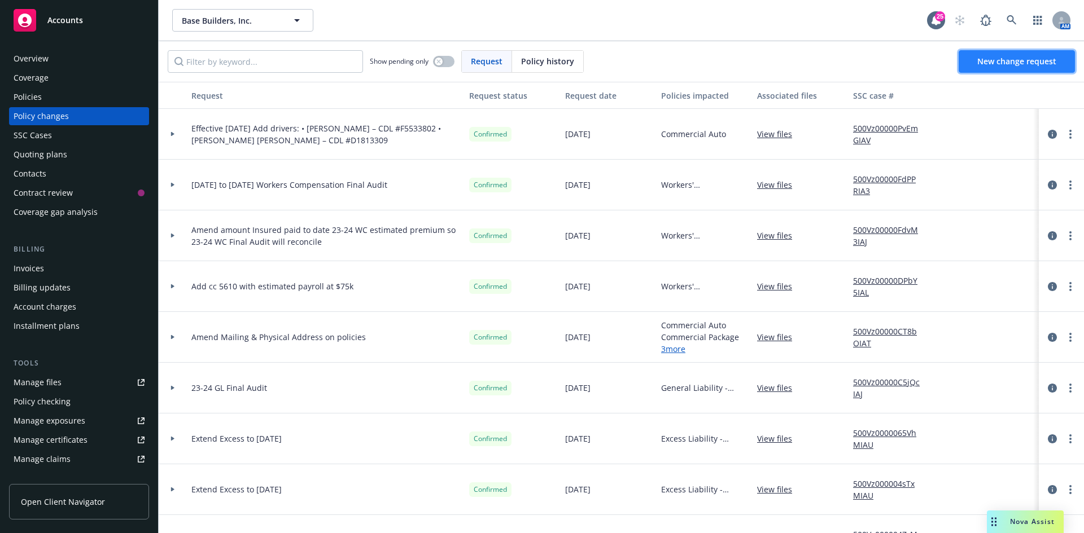
click at [999, 60] on span "New change request" at bounding box center [1016, 61] width 79 height 11
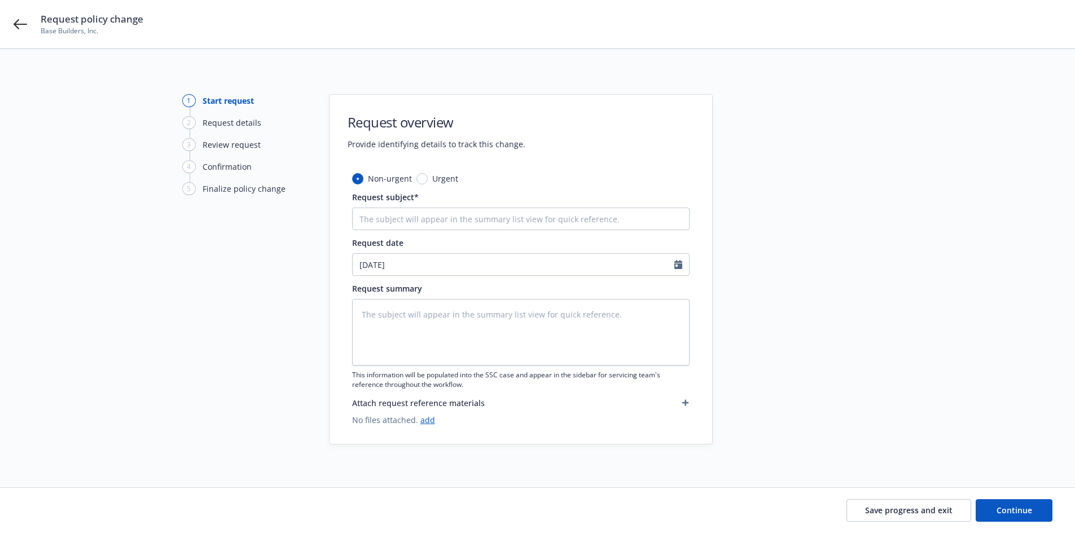
type textarea "x"
click at [13, 21] on div "Request policy change Base Builders, Inc." at bounding box center [537, 24] width 1075 height 49
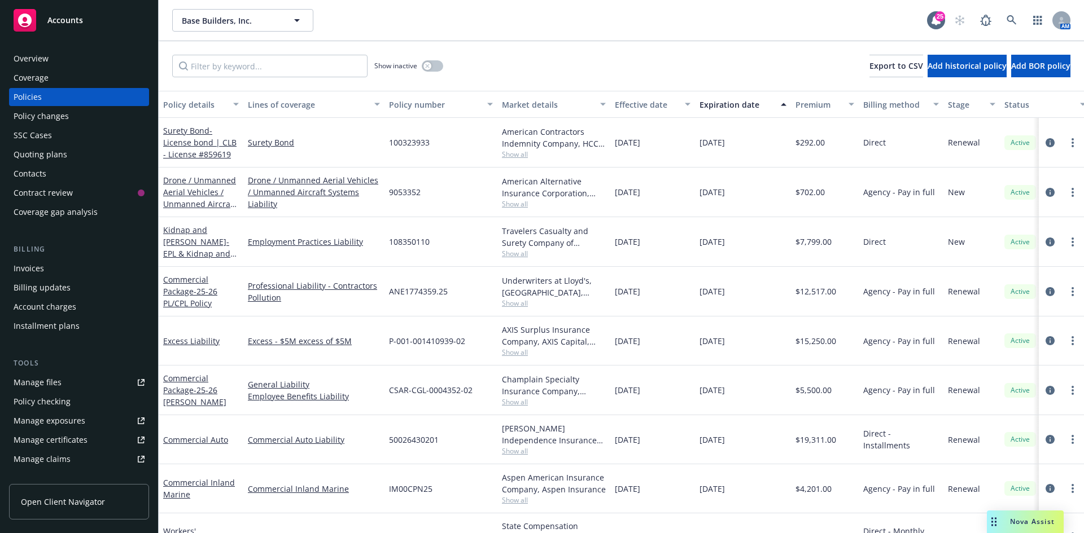
scroll to position [36, 0]
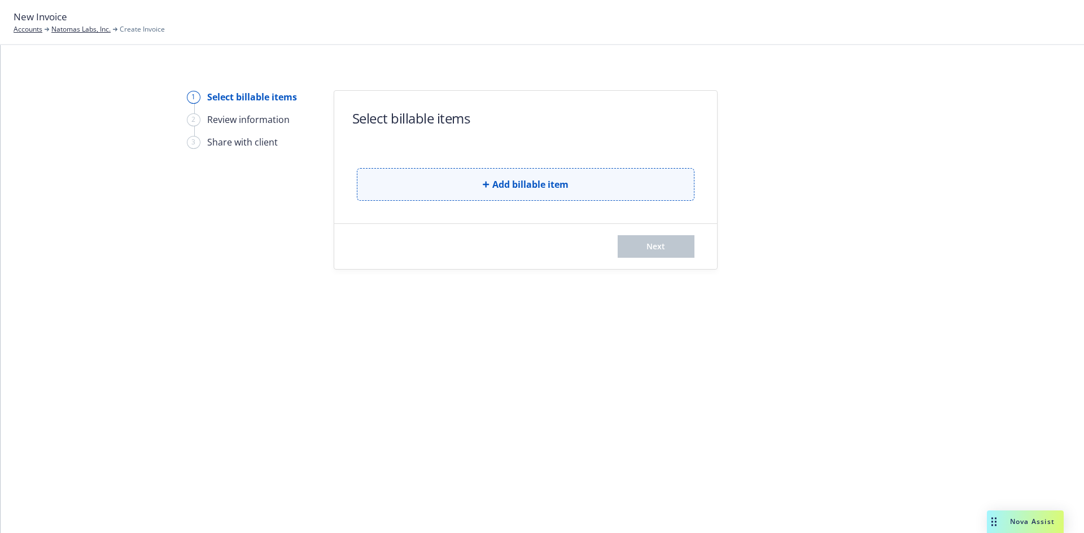
click at [465, 182] on button "Add billable item" at bounding box center [526, 184] width 338 height 33
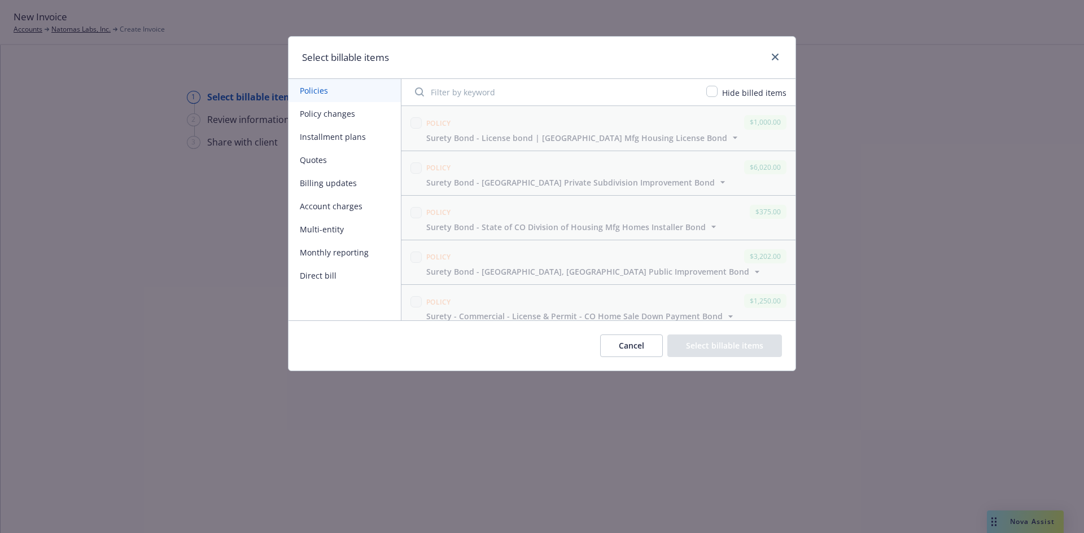
click at [295, 109] on button "Policy changes" at bounding box center [344, 113] width 112 height 23
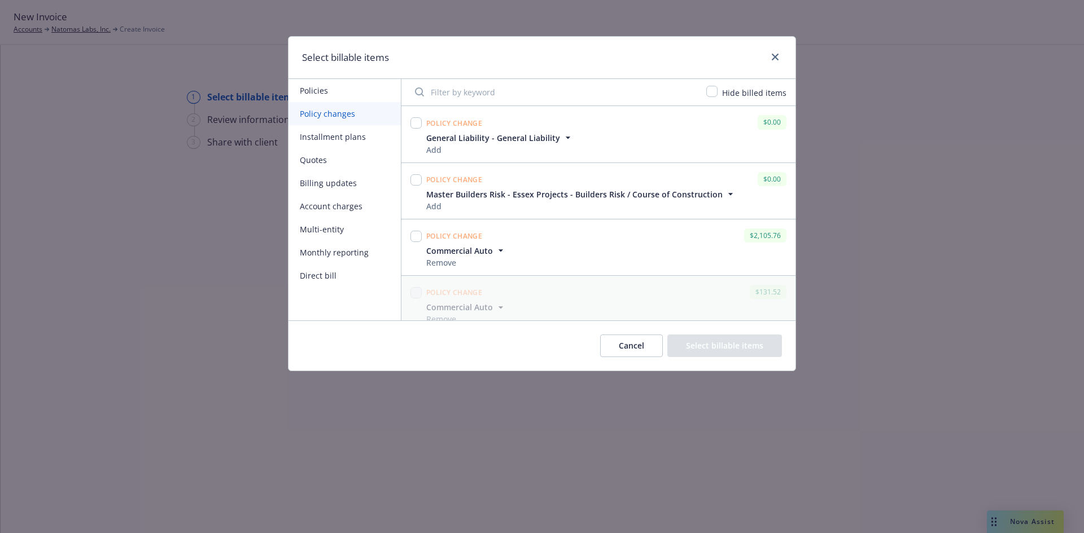
click at [525, 99] on input "Filter by keyword" at bounding box center [553, 92] width 291 height 23
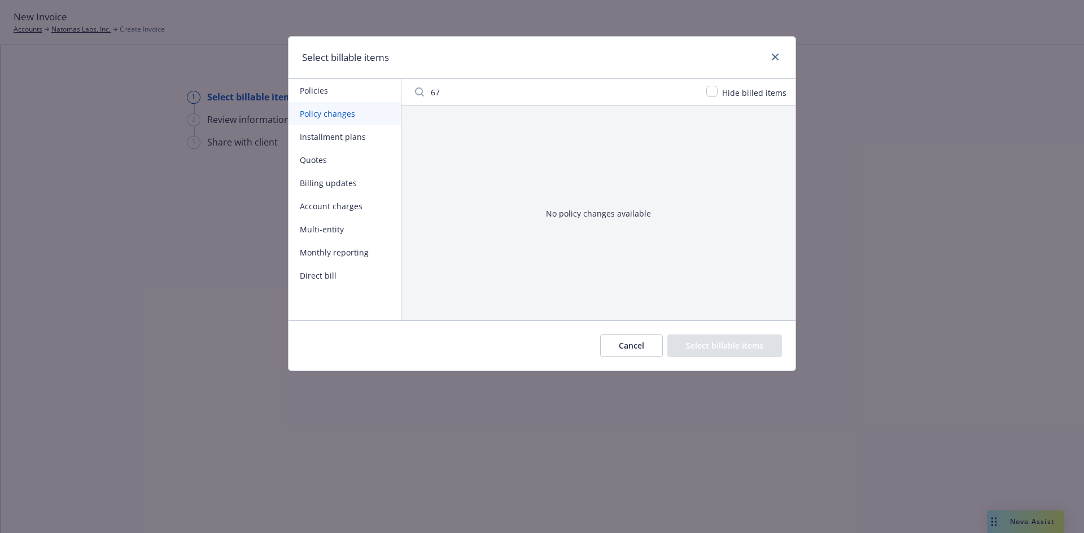
type input "6"
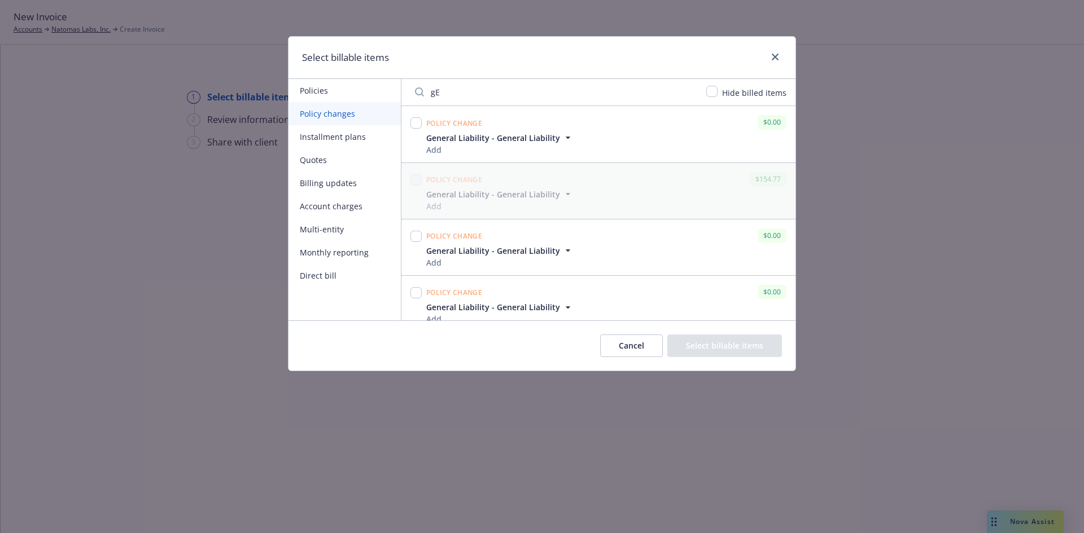
type input "g"
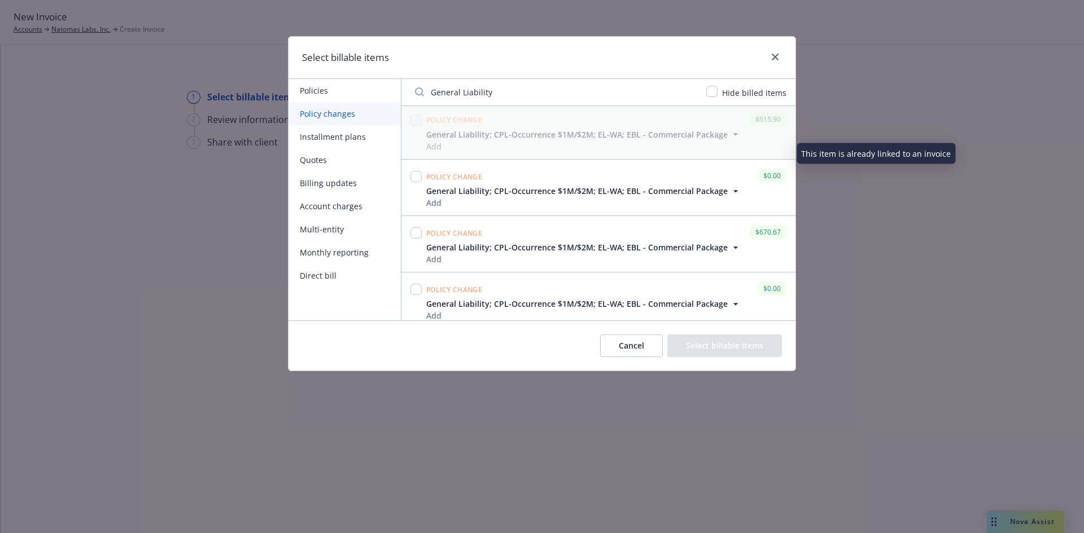
scroll to position [577, 0]
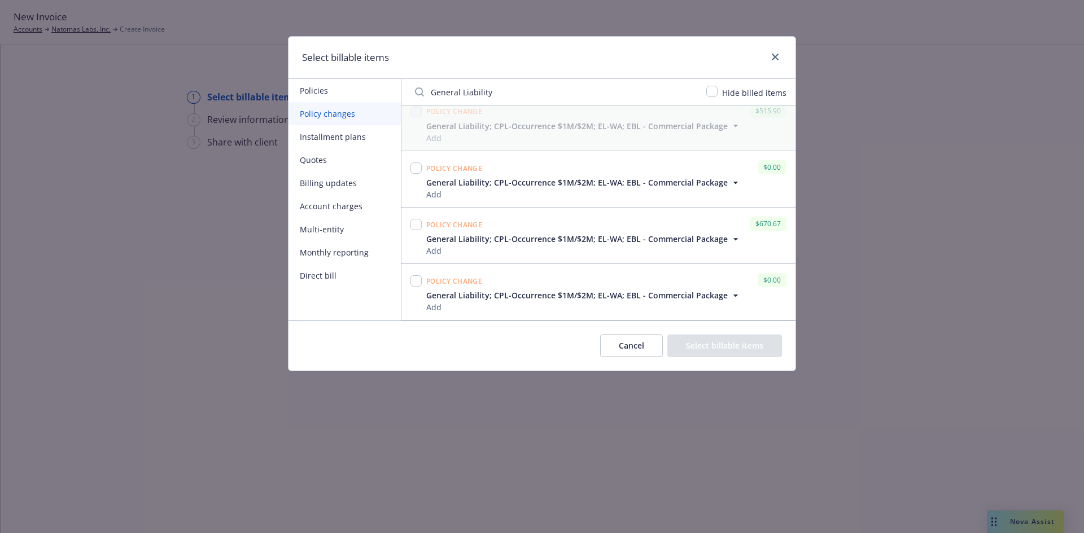
type input "General Liability"
click at [415, 224] on input "checkbox" at bounding box center [415, 224] width 11 height 11
checkbox input "true"
click at [753, 345] on button "Select billable items" at bounding box center [724, 346] width 115 height 23
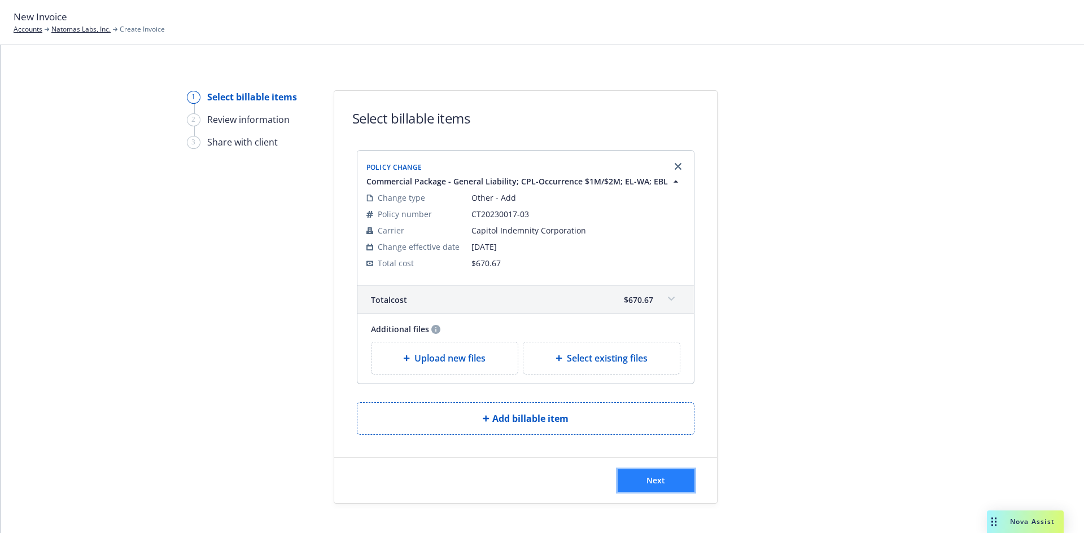
click at [658, 474] on button "Next" at bounding box center [655, 481] width 77 height 23
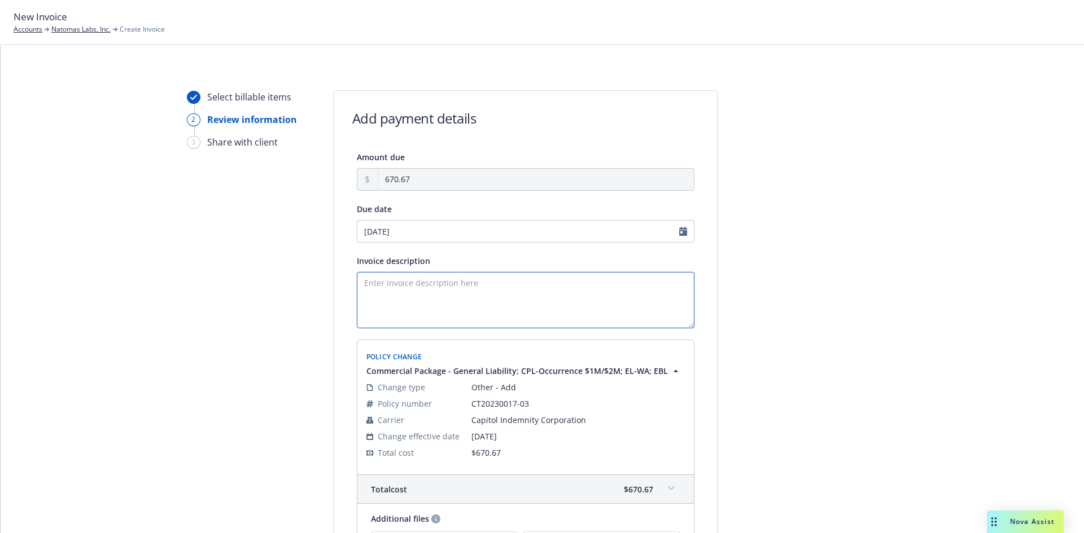
click at [390, 288] on textarea "Invoice description" at bounding box center [526, 300] width 338 height 56
type textarea "E"
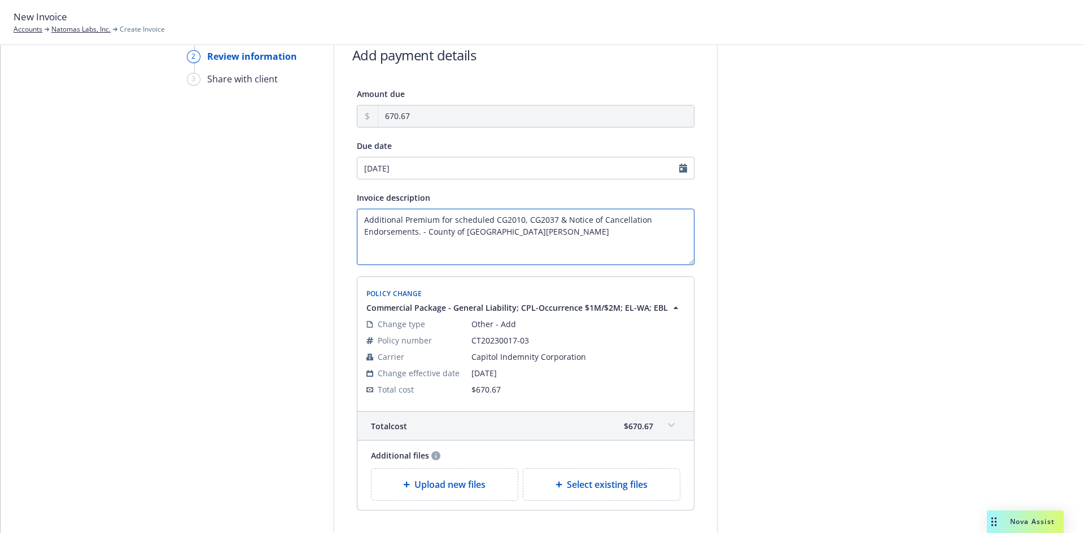
scroll to position [155, 0]
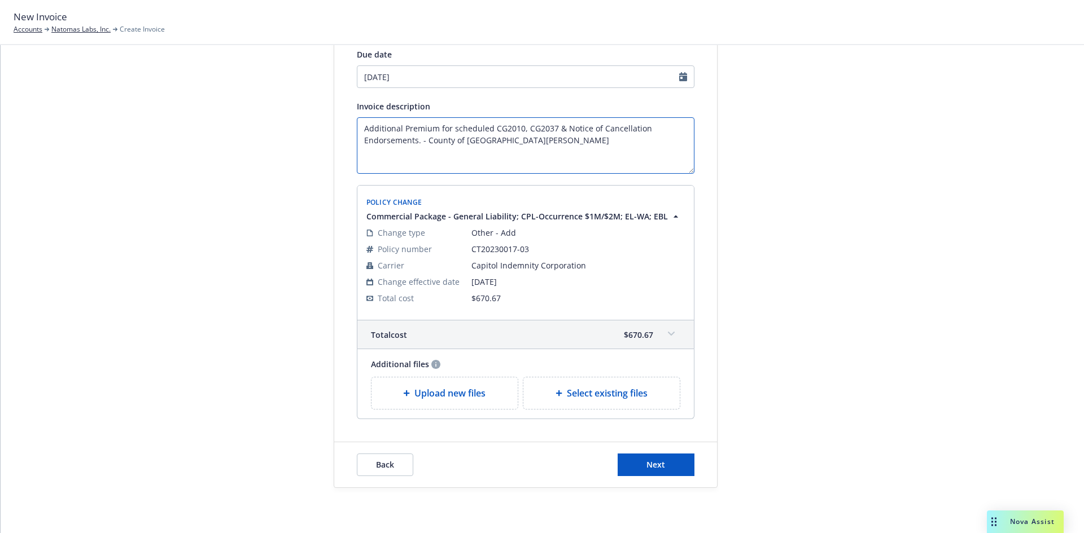
type textarea "Additional Premium for scheduled CG2010, CG2037 & Notice of Cancellation Endors…"
click at [605, 392] on span "Select existing files" at bounding box center [607, 394] width 81 height 14
select select "Invoice - Third Party"
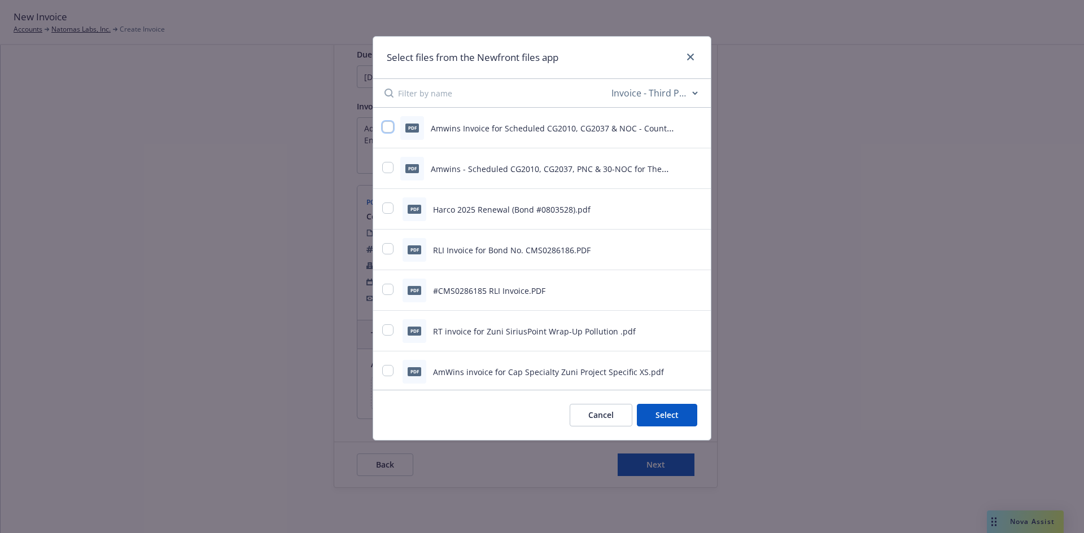
click at [383, 125] on input "checkbox" at bounding box center [387, 126] width 11 height 11
checkbox input "true"
click at [668, 423] on button "Select 1 file" at bounding box center [656, 415] width 81 height 23
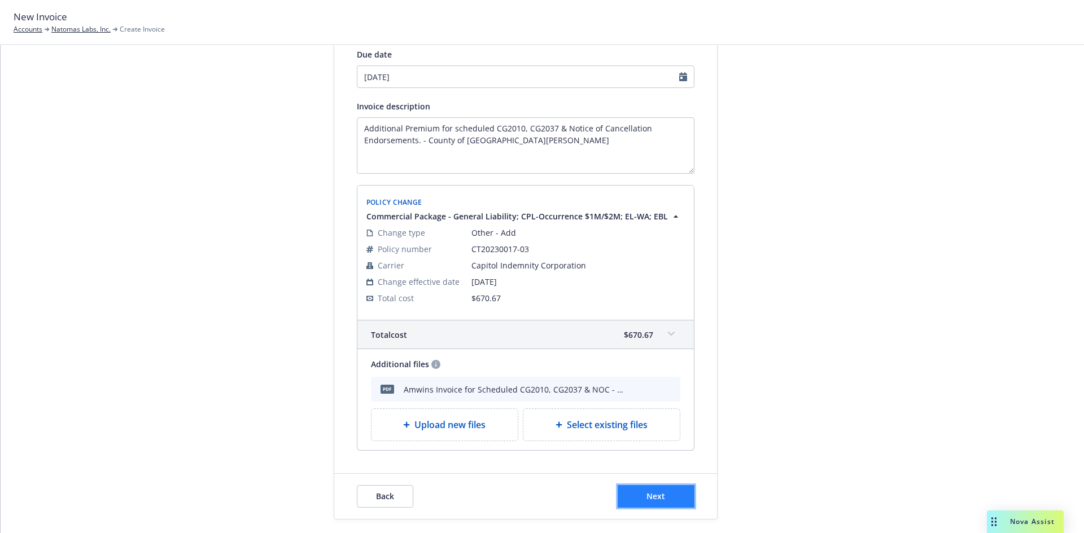
click at [662, 498] on button "Next" at bounding box center [655, 496] width 77 height 23
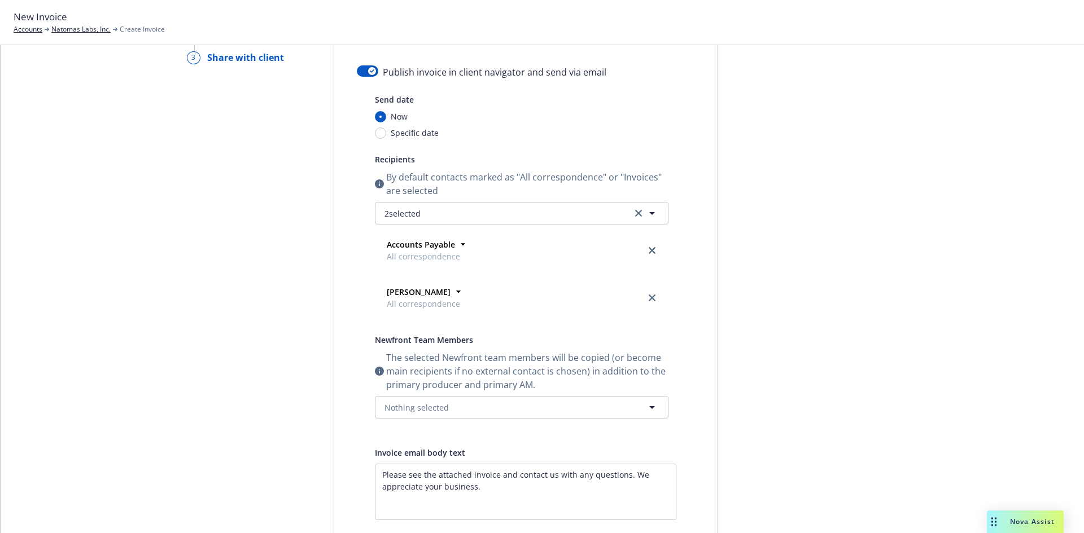
scroll to position [0, 0]
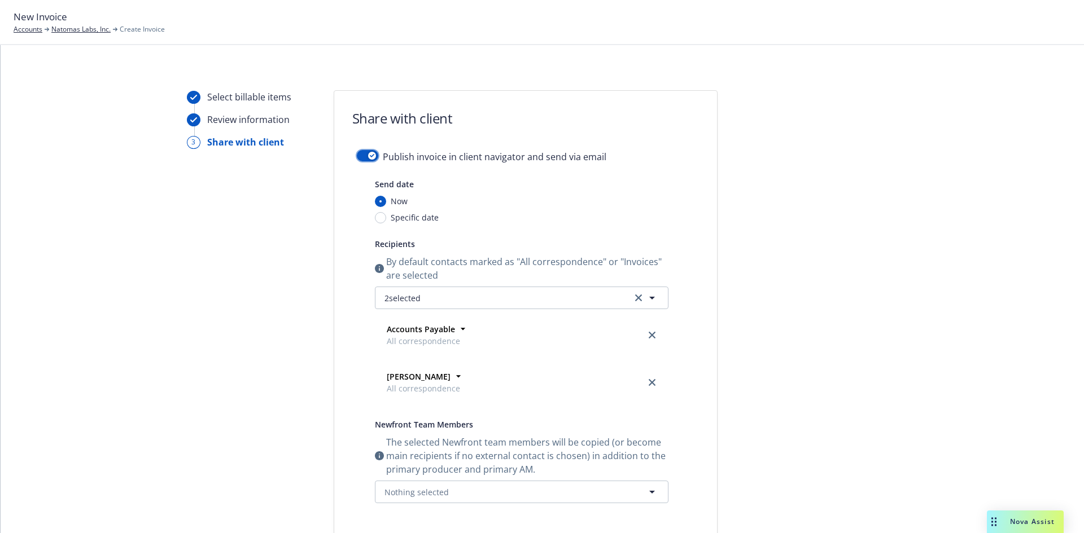
click at [370, 156] on icon "button" at bounding box center [372, 155] width 5 height 3
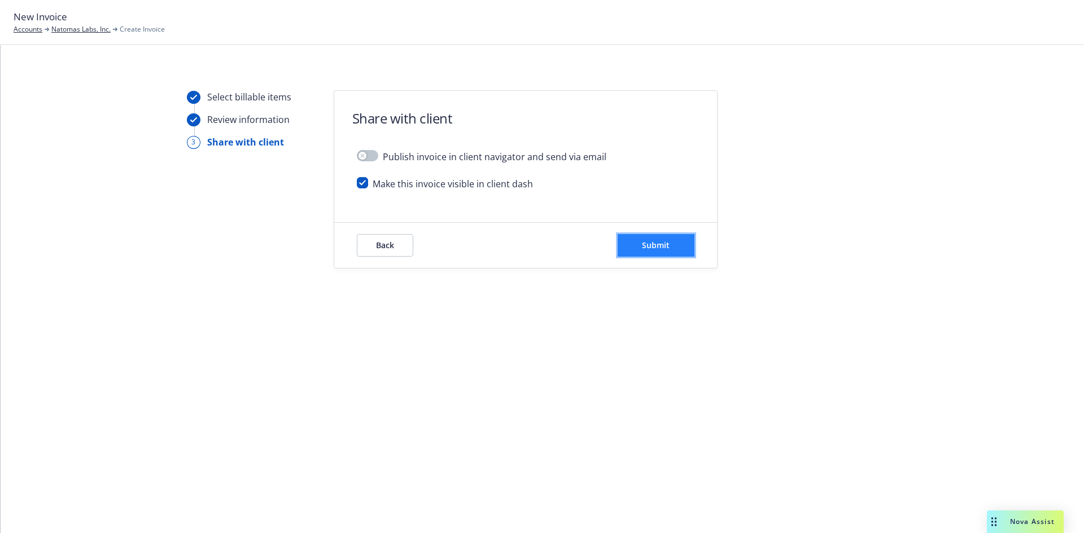
click at [640, 242] on button "Submit" at bounding box center [655, 245] width 77 height 23
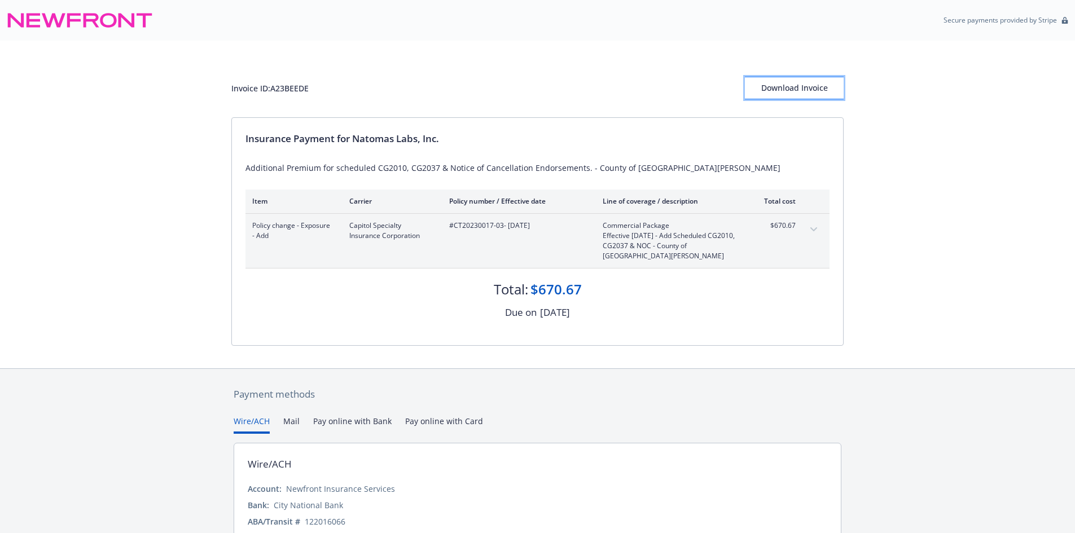
click at [793, 84] on div "Download Invoice" at bounding box center [794, 87] width 99 height 21
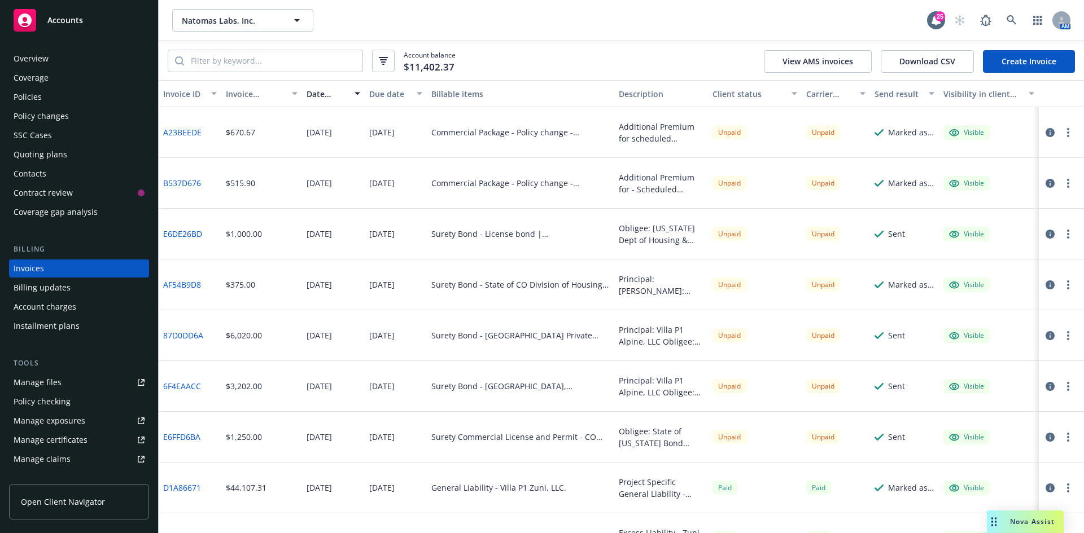
click at [42, 381] on div "Manage files" at bounding box center [38, 383] width 48 height 18
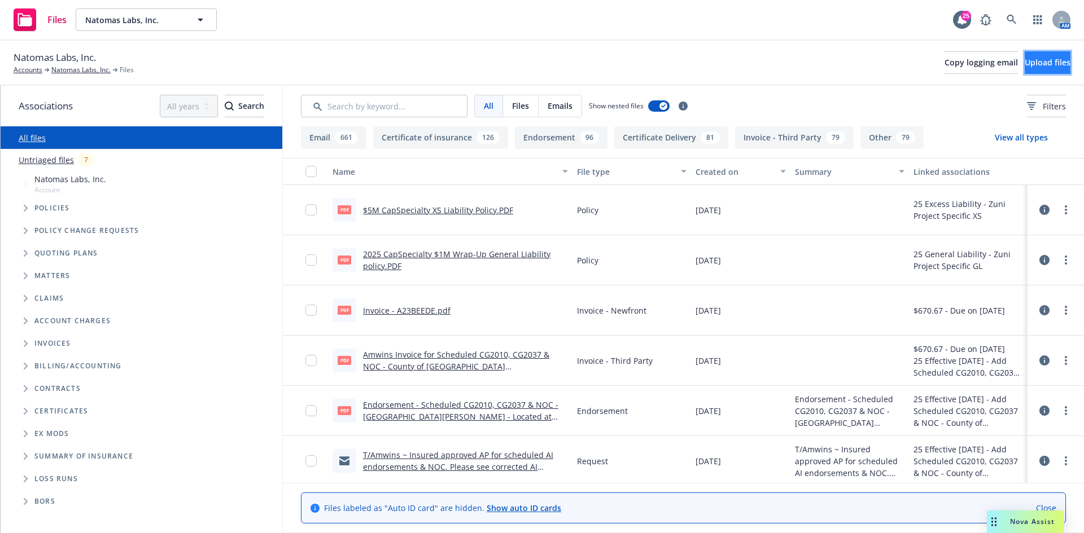
click at [1024, 61] on span "Upload files" at bounding box center [1047, 62] width 46 height 11
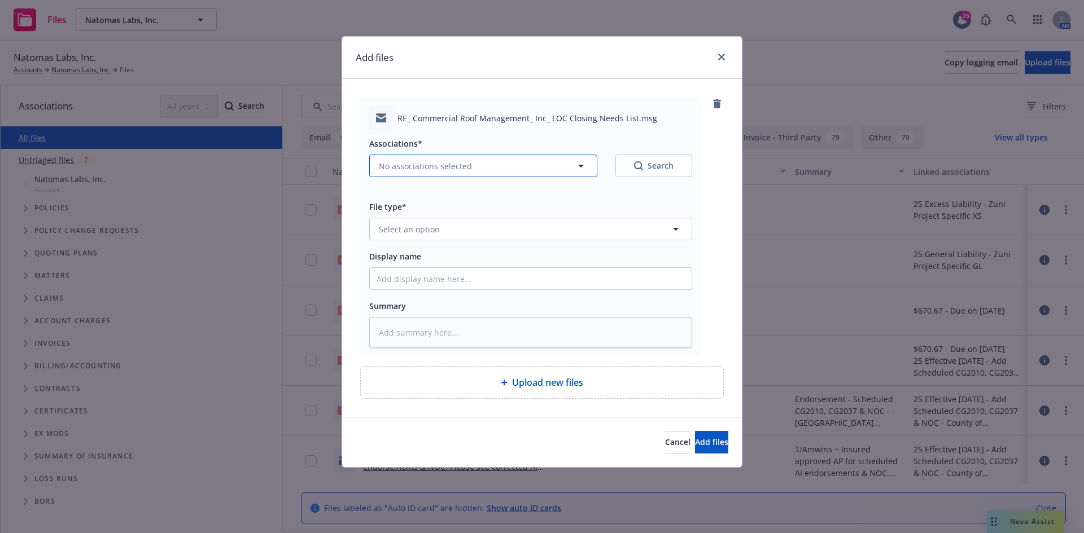
click at [426, 168] on span "No associations selected" at bounding box center [425, 166] width 93 height 12
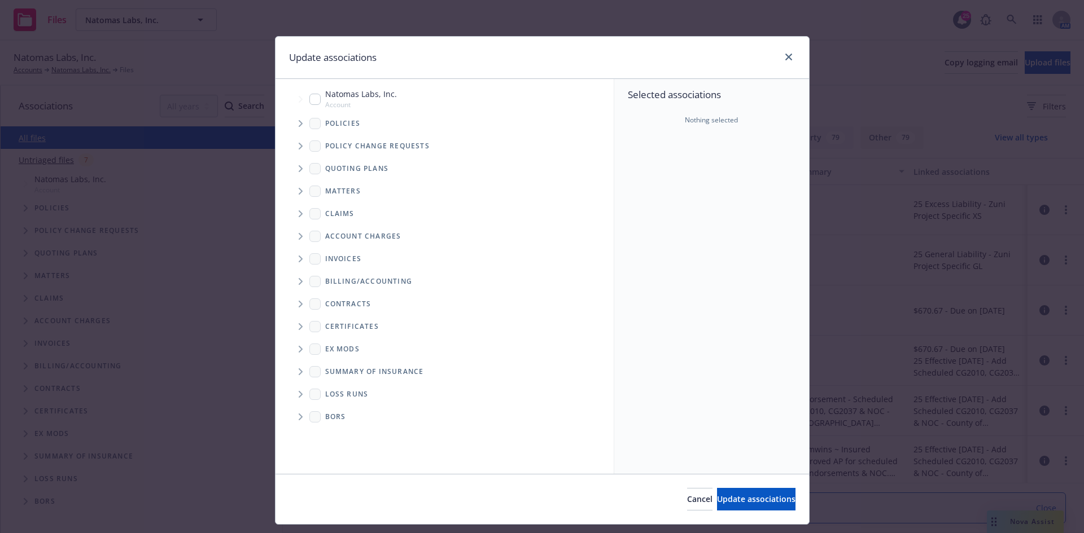
click at [292, 122] on span "Tree Example" at bounding box center [300, 124] width 18 height 18
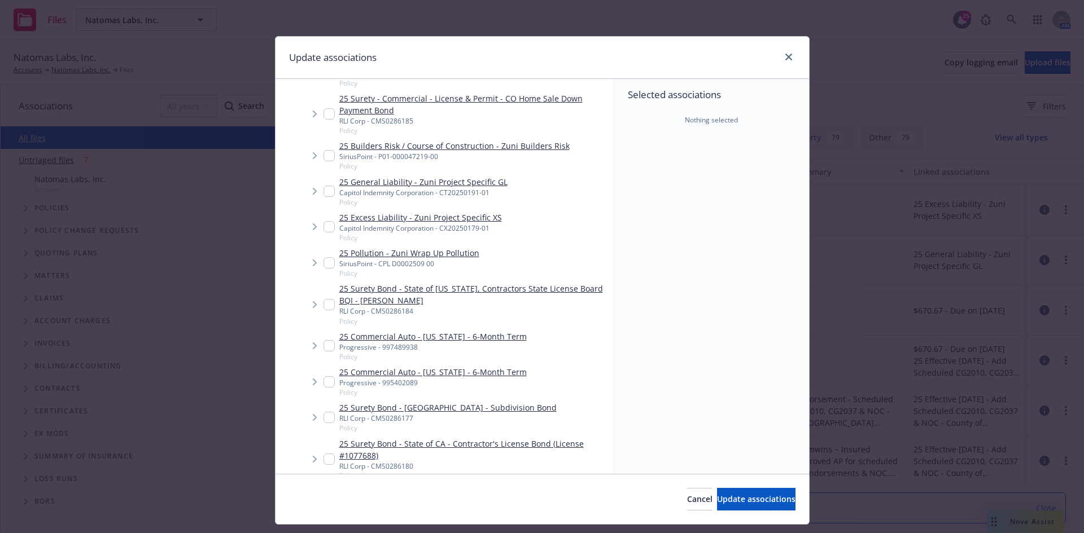
scroll to position [508, 0]
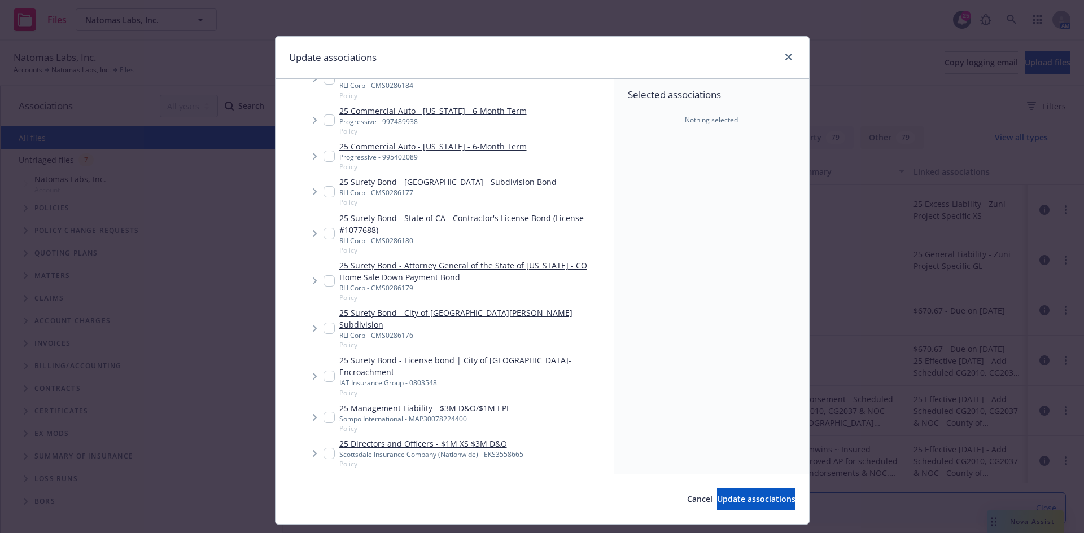
type textarea "x"
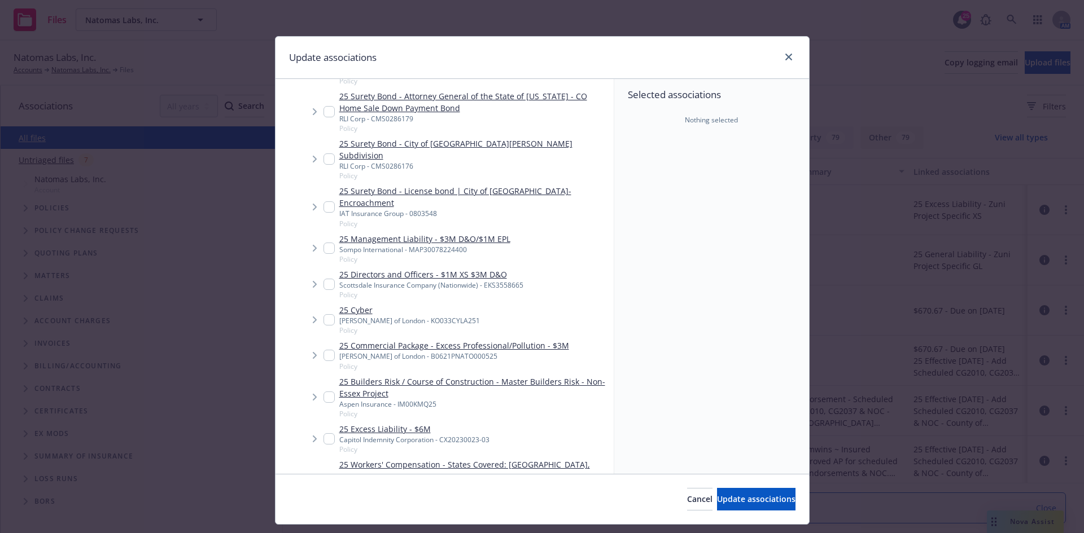
scroll to position [734, 0]
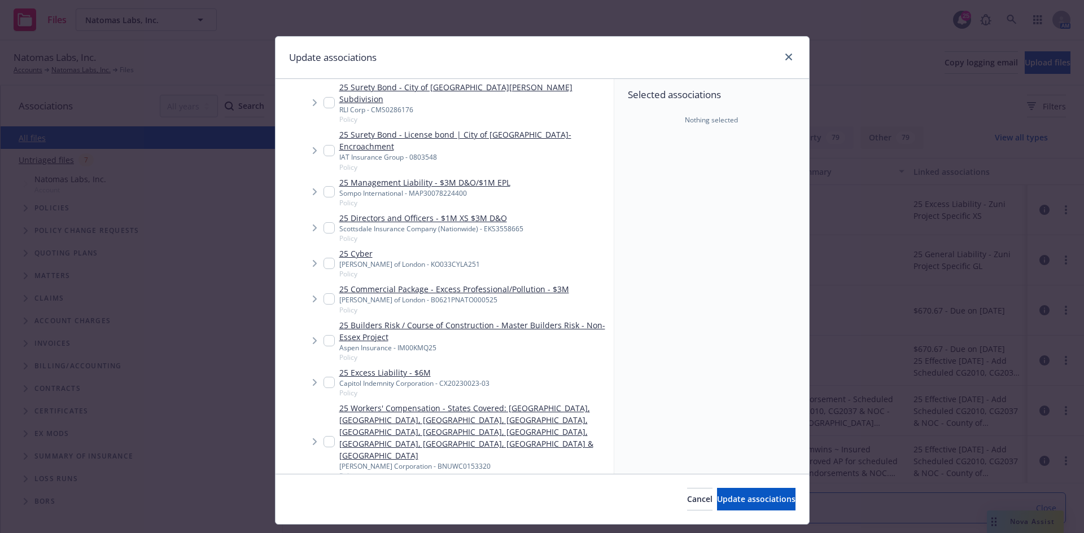
click at [324, 502] on input "Tree Example" at bounding box center [328, 507] width 11 height 11
checkbox input "true"
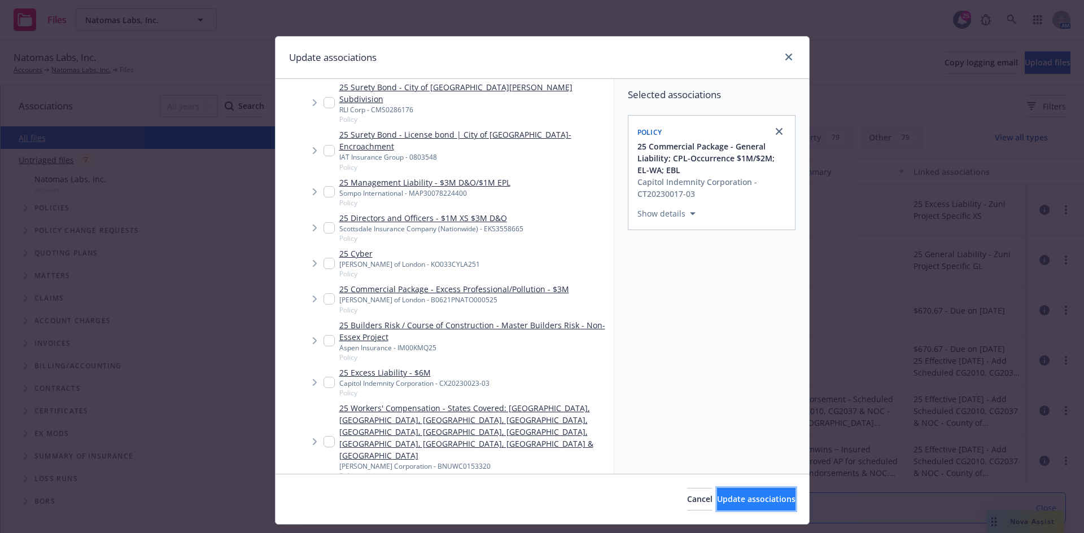
click at [717, 496] on span "Update associations" at bounding box center [756, 499] width 78 height 11
type textarea "x"
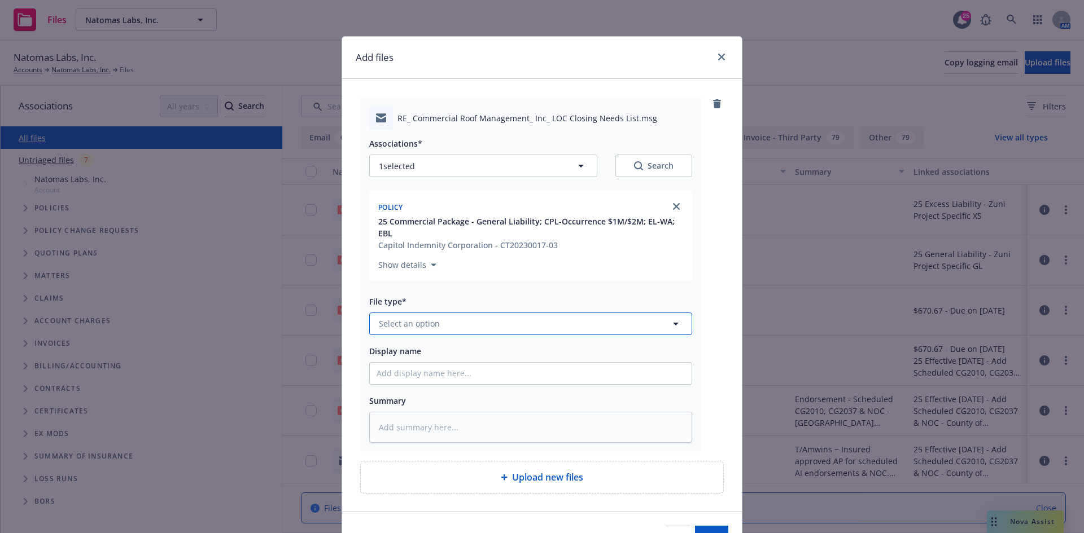
click at [418, 324] on span "Select an option" at bounding box center [409, 324] width 61 height 12
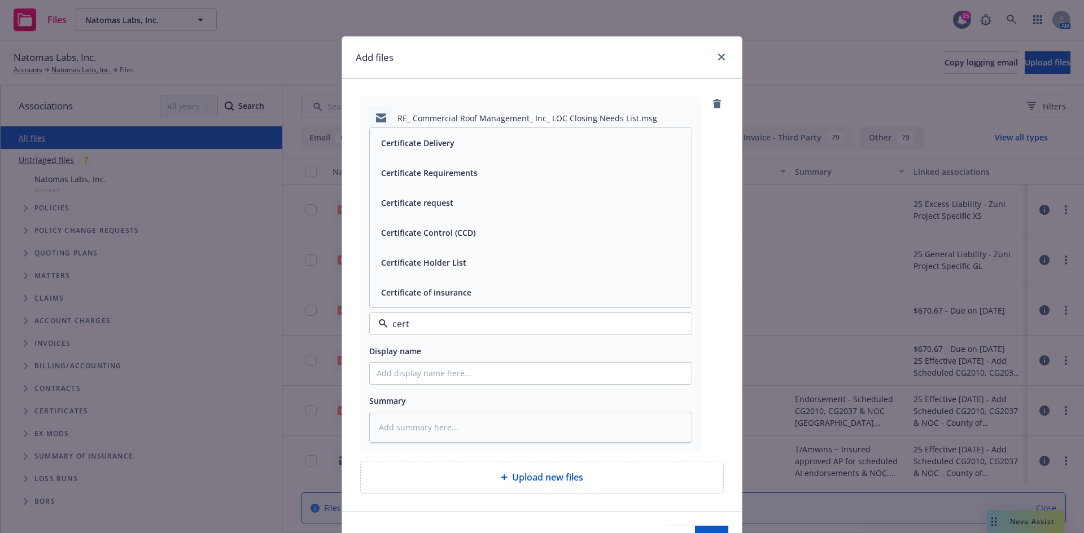
type input "cert"
click at [466, 128] on div "Certificate Delivery Certificate Requirements Certificate request Certificate C…" at bounding box center [530, 218] width 323 height 181
click at [466, 148] on div "Certificate Delivery" at bounding box center [530, 143] width 308 height 16
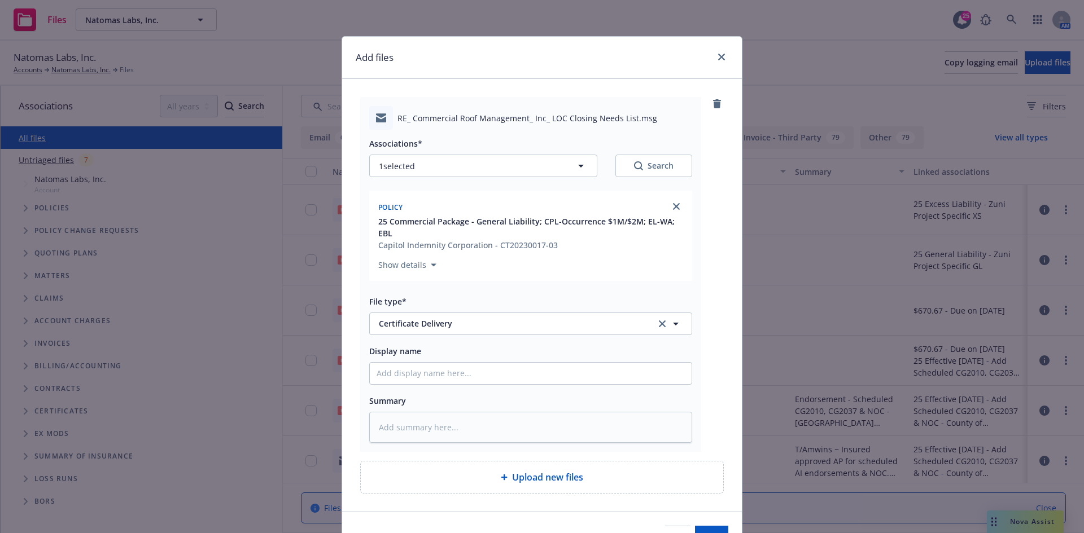
click at [468, 361] on div "Display name" at bounding box center [530, 364] width 323 height 41
click at [465, 374] on input "Display name" at bounding box center [531, 373] width 322 height 21
paste input "Construction_Cert_Request <ConstructionCertRequest@newfront.com>; Christina Rom…"
type textarea "x"
type input "Construction_Cert_Request <ConstructionCertRequest@newfront.com>; Christina Rom…"
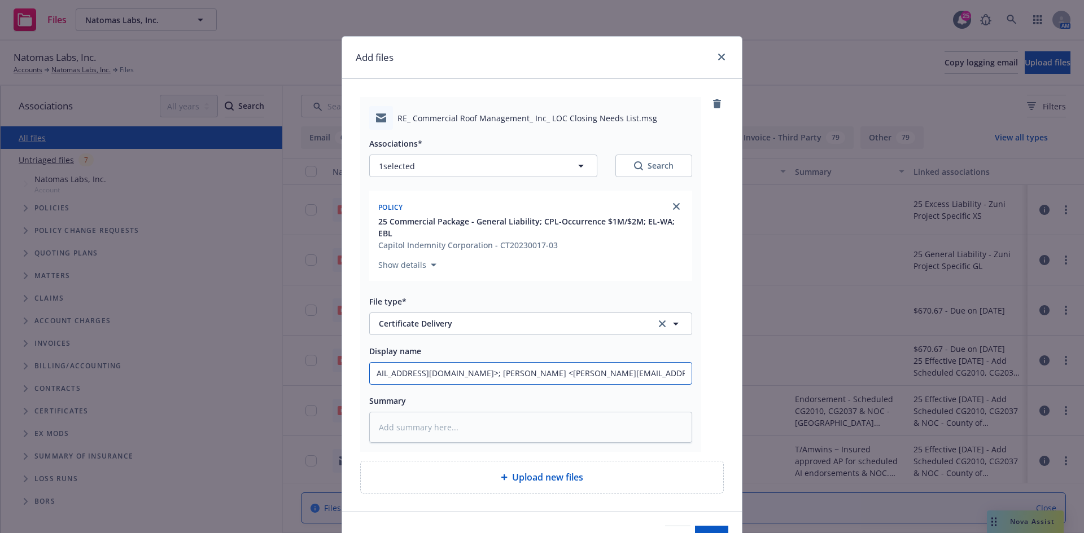
scroll to position [0, 0]
drag, startPoint x: 654, startPoint y: 375, endPoint x: 249, endPoint y: 375, distance: 404.1
click at [249, 375] on div "Add files RE_ Commercial Roof Management_ Inc_ LOC Closing Needs List.msg Assoc…" at bounding box center [542, 266] width 1084 height 533
type textarea "x"
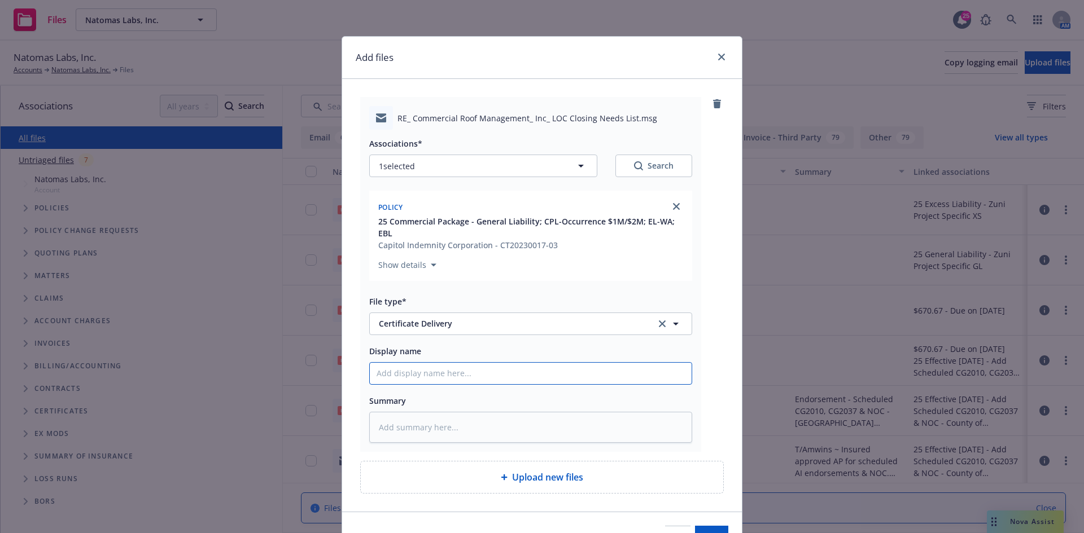
type input "C"
type textarea "x"
type input "Cou"
type textarea "x"
type input "Coun"
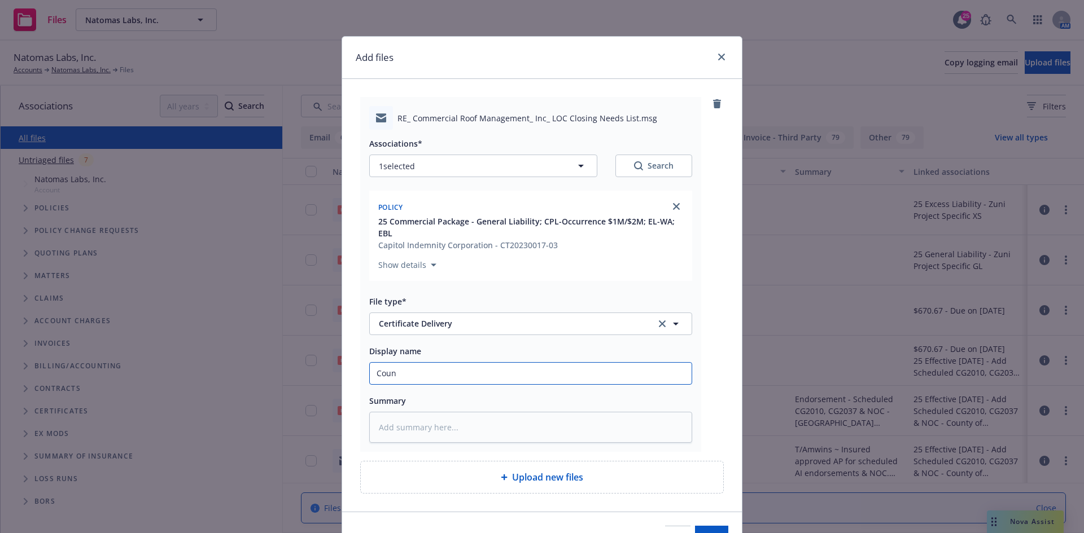
type textarea "x"
type input "Count"
type textarea "x"
type input "County"
type textarea "x"
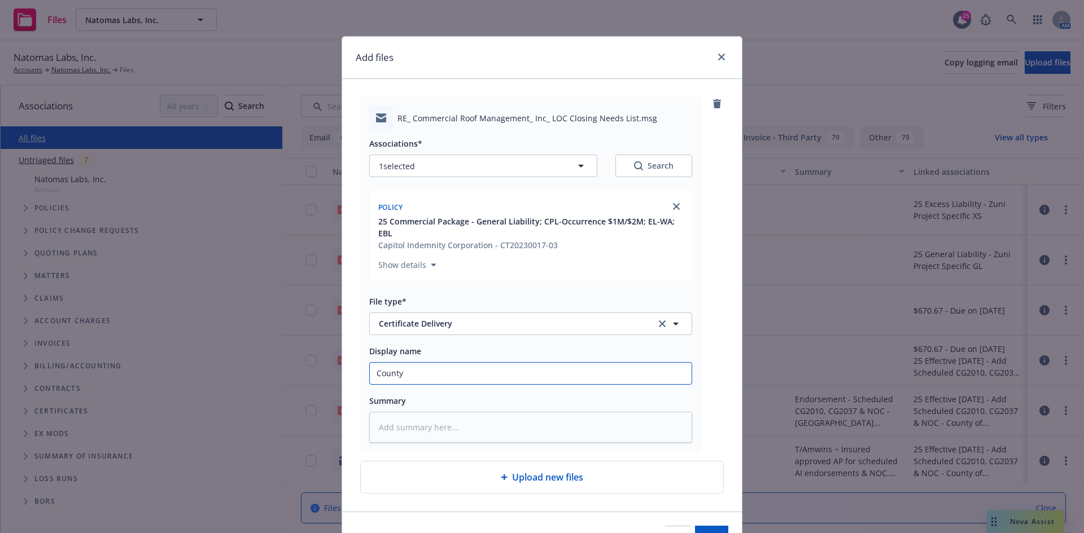
type input "County"
type textarea "x"
type input "County o"
type textarea "x"
type input "County of"
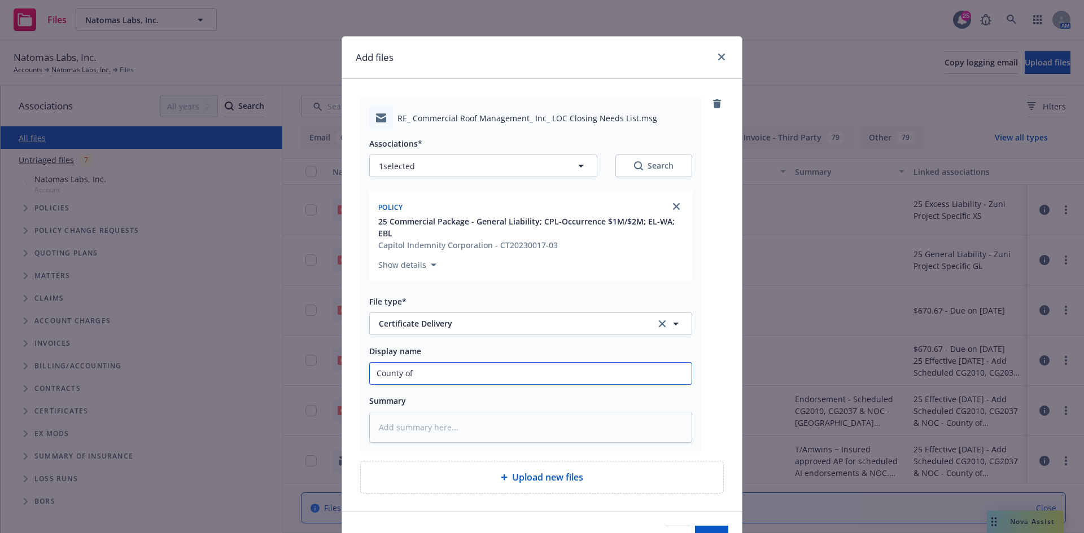
type textarea "x"
type input "County of"
type textarea "x"
type input "County of S"
type textarea "x"
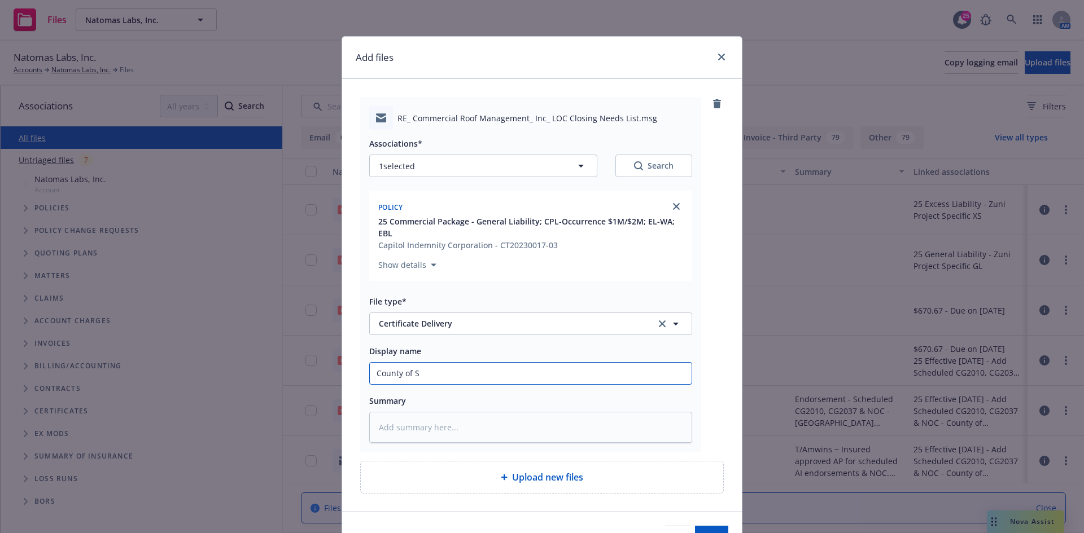
type input "County of Sa"
type textarea "x"
type input "County of San"
type textarea "x"
type input "County of Sant"
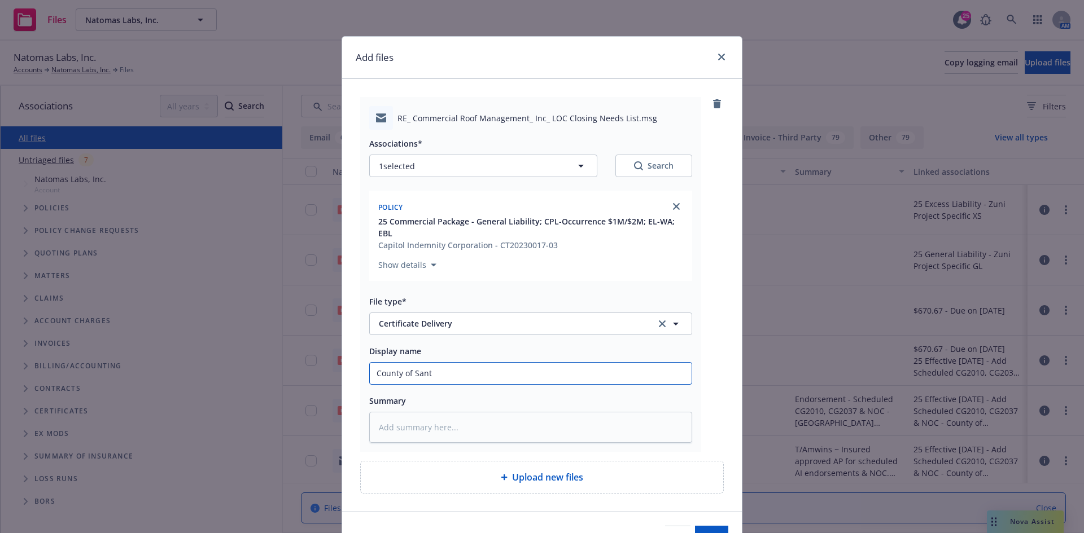
type textarea "x"
type input "County of Santa"
type textarea "x"
type input "County of Santa"
type textarea "x"
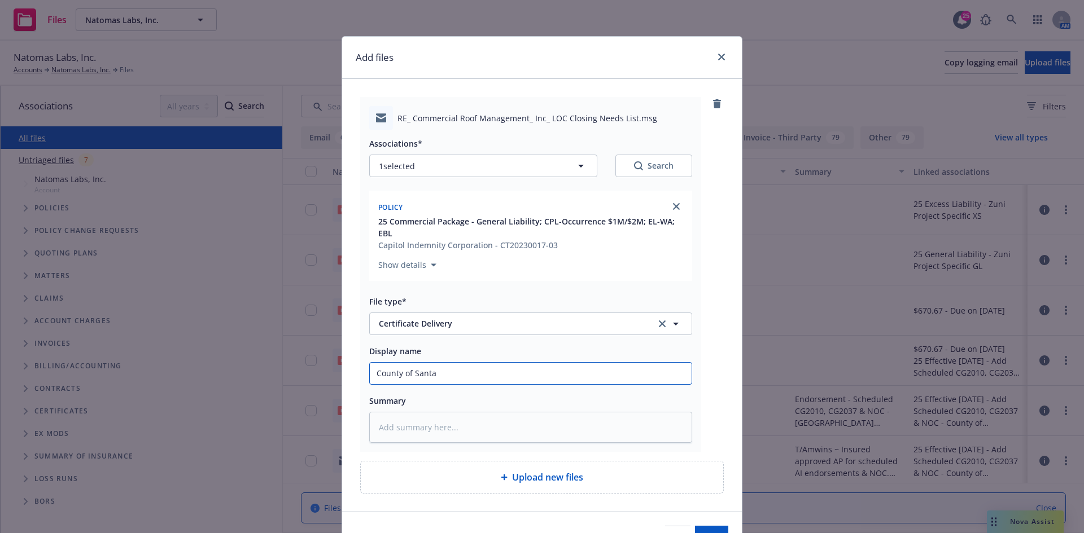
type input "County of Santa C"
type textarea "x"
type input "County of Santa Cl"
type textarea "x"
type input "County of Santa Cla"
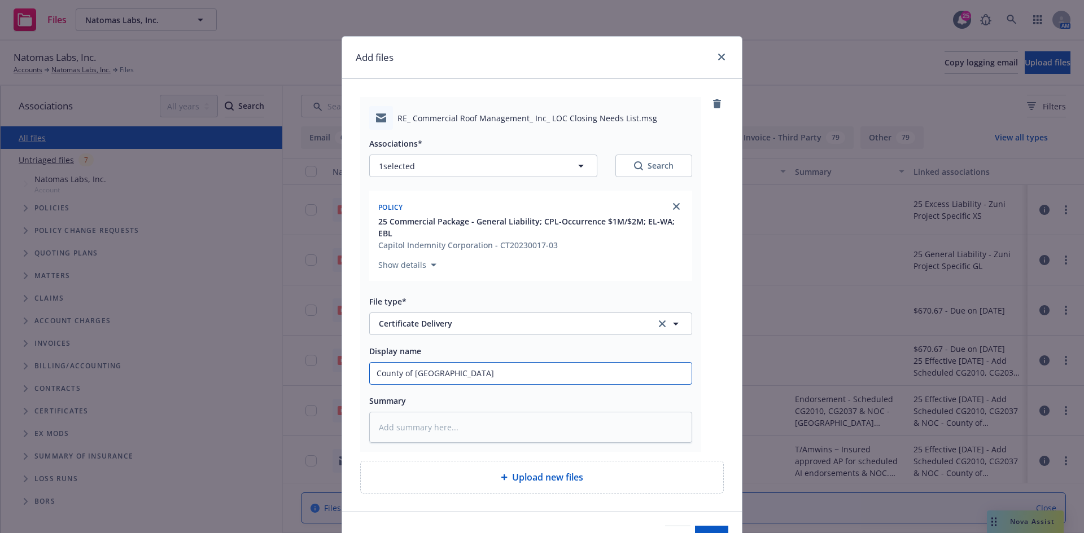
type textarea "x"
type input "County of Santa Clar"
type textarea "x"
type input "County of Santa Clara"
type textarea "x"
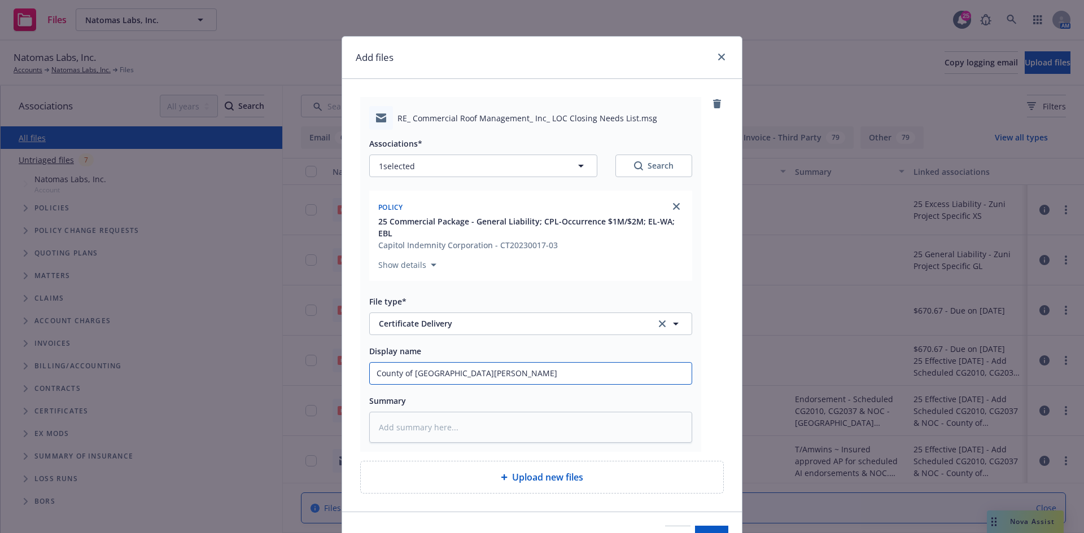
type input "County of Santa Clara"
type textarea "x"
type input "County of Santa Clara -"
type textarea "x"
type input "County of Santa Clara -"
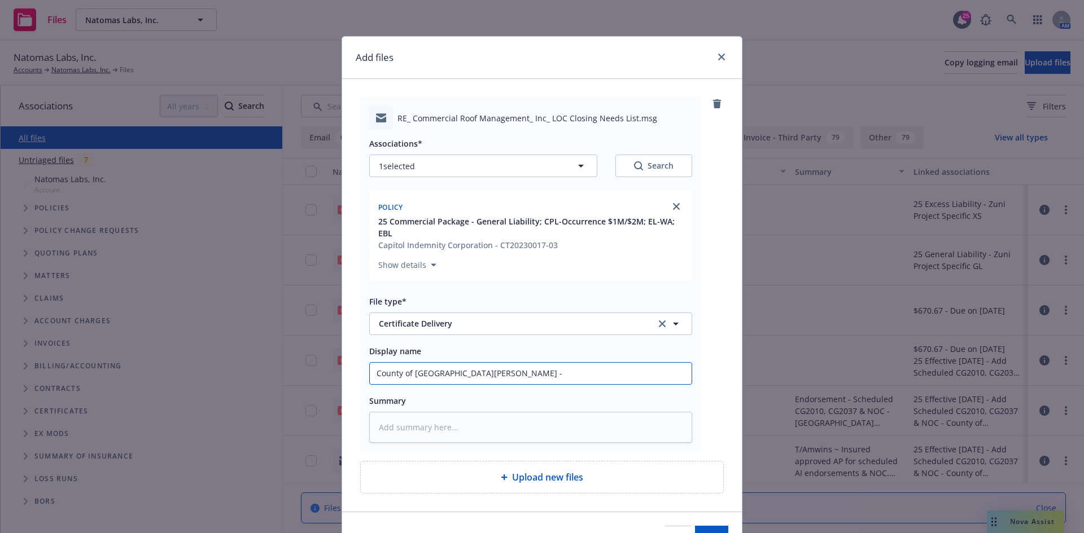
click at [525, 374] on input "County of Santa Clara -" at bounding box center [531, 373] width 322 height 21
paste input "RE: Encroachment Permit - 15412 Woodard Rd, San Jose, CA 95124"
type textarea "x"
drag, startPoint x: 685, startPoint y: 376, endPoint x: 76, endPoint y: 357, distance: 609.9
click at [76, 357] on div "Add files RE_ Commercial Roof Management_ Inc_ LOC Closing Needs List.msg Assoc…" at bounding box center [542, 266] width 1084 height 533
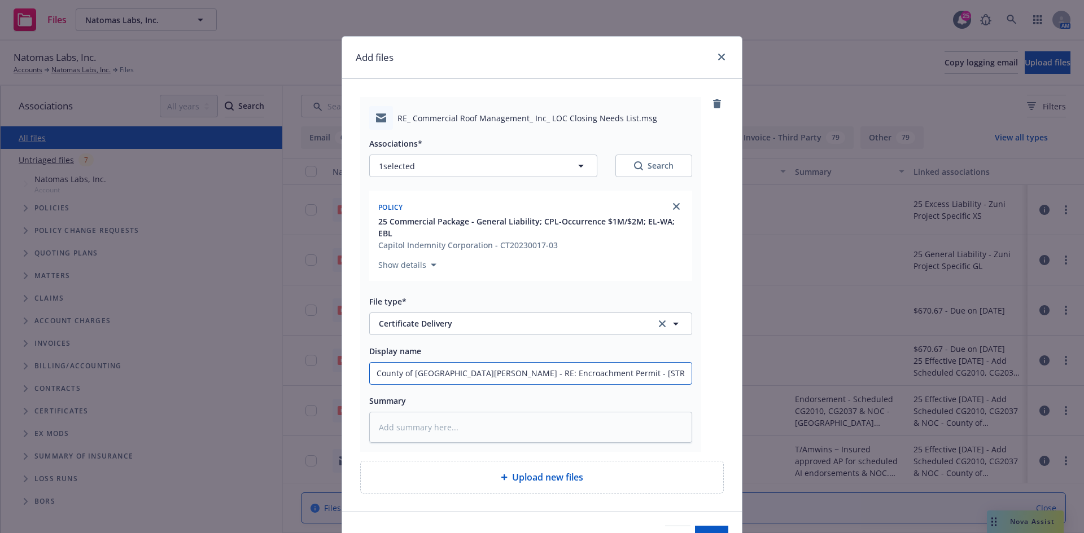
type input "County of Santa Clara - RE: Encroachment Permit - 15412 Woodard Rd, San Jose, C…"
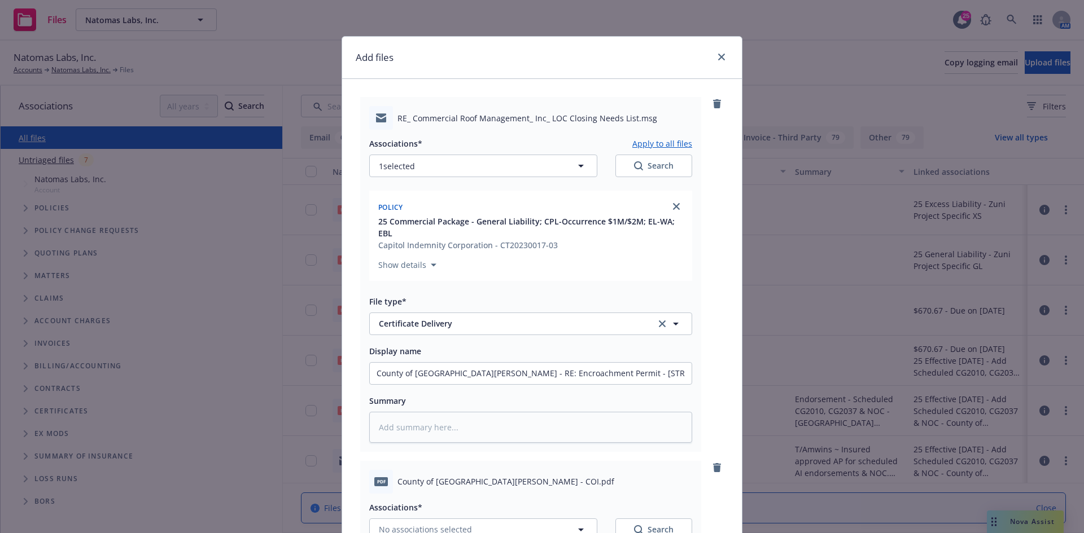
click at [652, 141] on button "Apply to all files" at bounding box center [662, 144] width 60 height 14
type textarea "x"
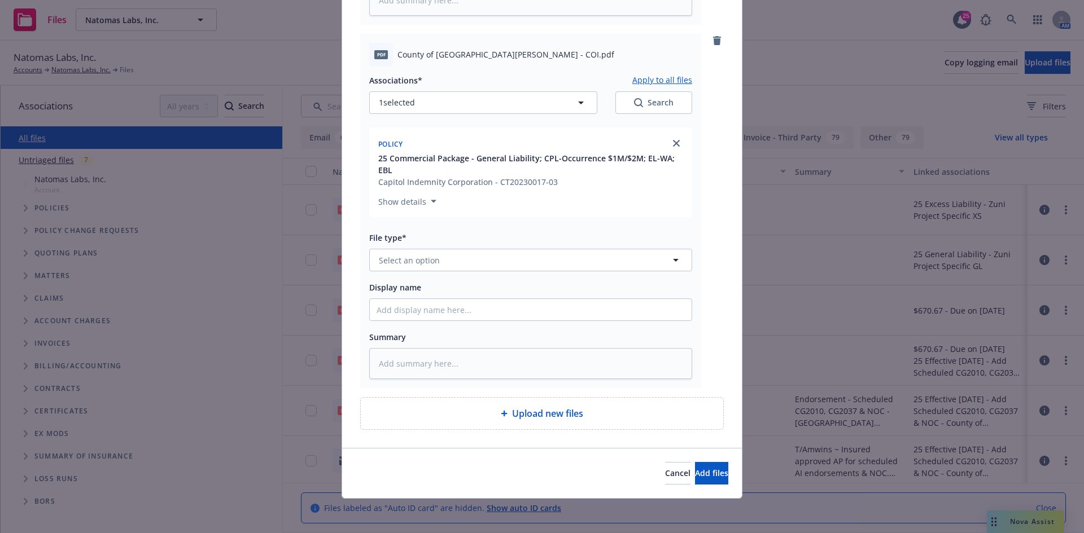
scroll to position [429, 0]
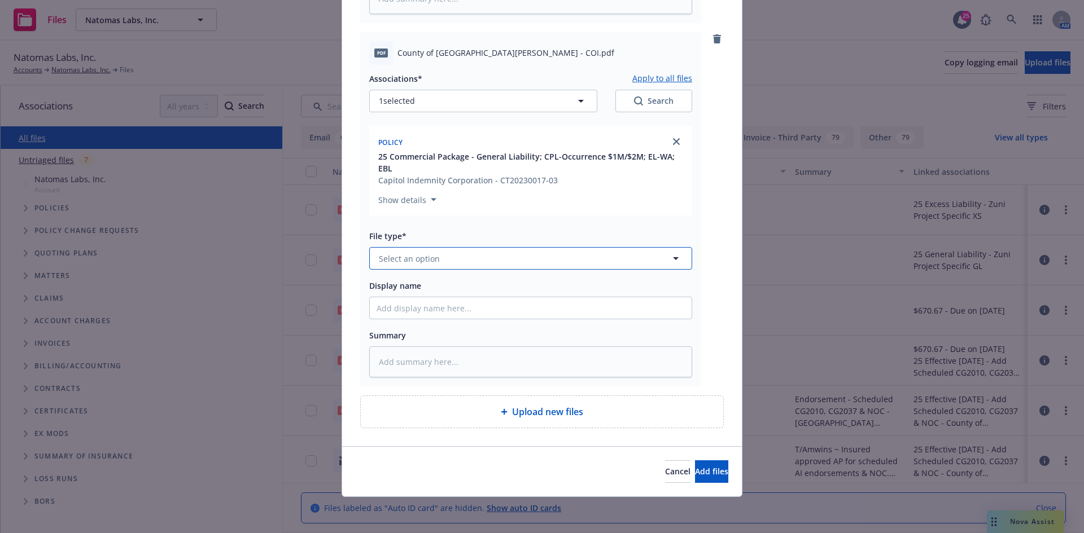
click at [470, 258] on button "Select an option" at bounding box center [530, 258] width 323 height 23
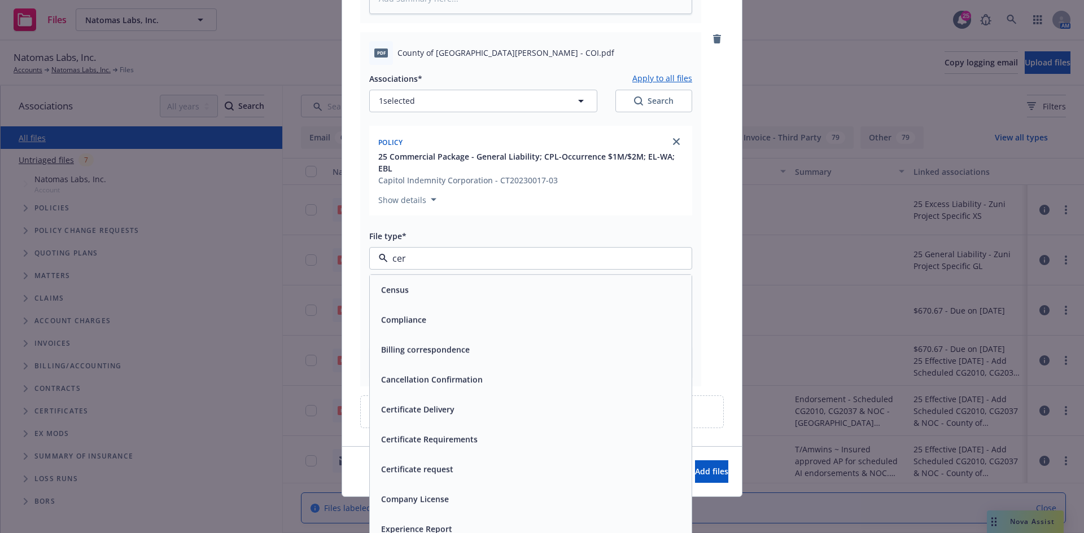
type input "cert"
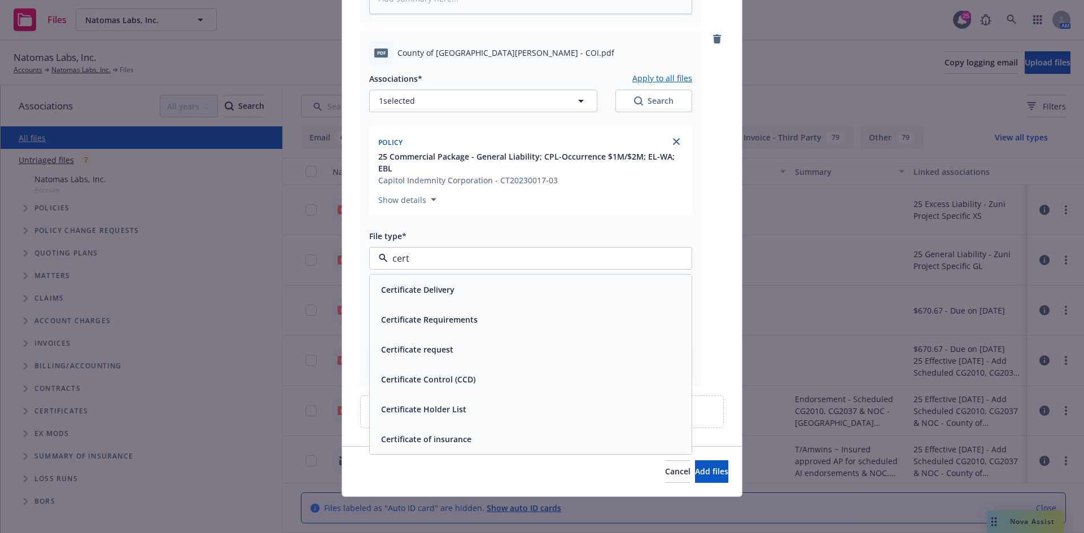
click at [459, 430] on div "Certificate of insurance" at bounding box center [531, 439] width 322 height 30
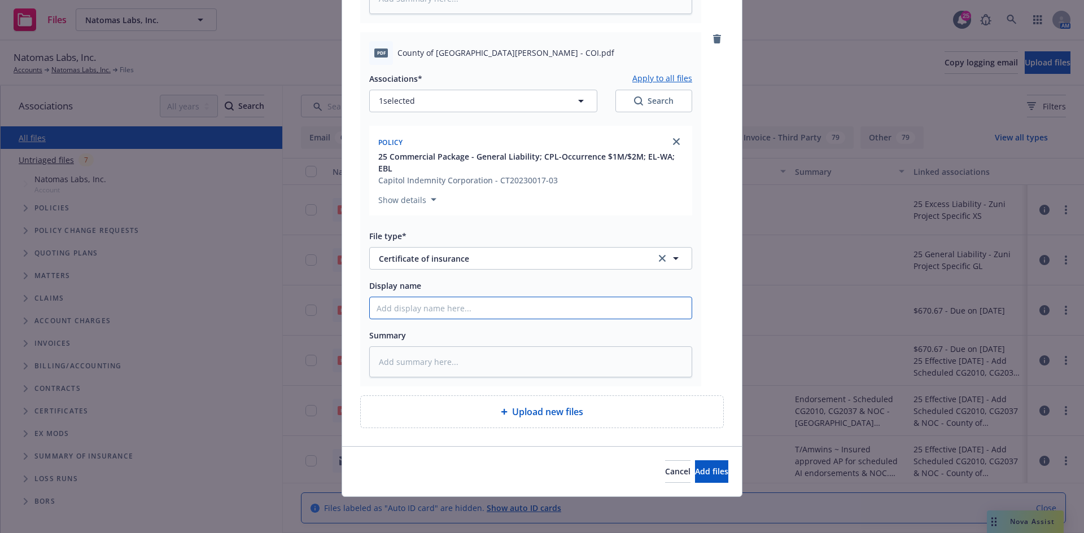
click at [440, 309] on input "Display name" at bounding box center [531, 307] width 322 height 21
paste input "County of Santa Clara - RE: Encroachment Permit - 15412 Woodard Rd, San Jose, C…"
type textarea "x"
type input "County of Santa Clara - RE: Encroachment Permit - 15412 Woodard Rd, San Jose, C…"
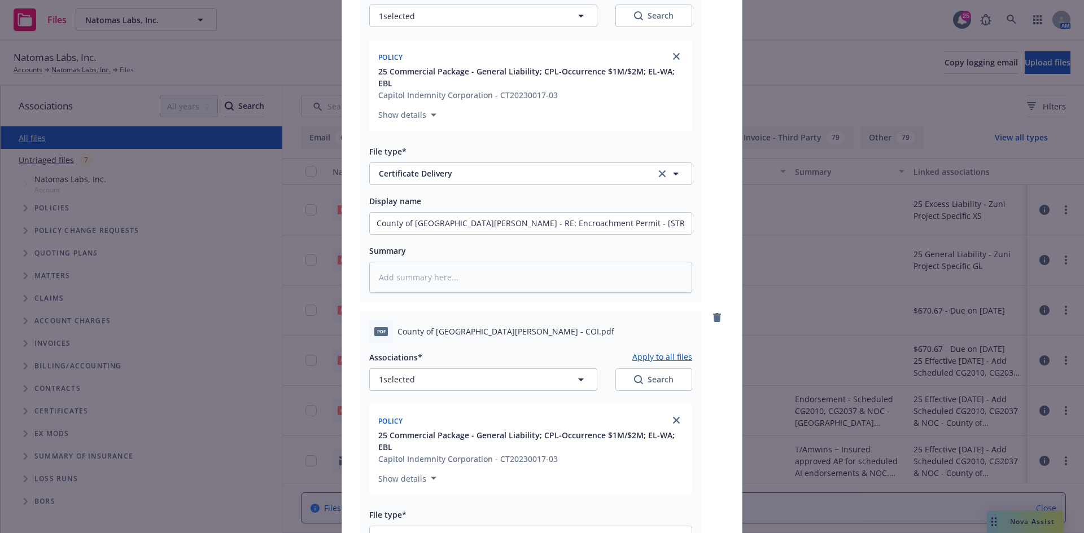
scroll to position [90, 0]
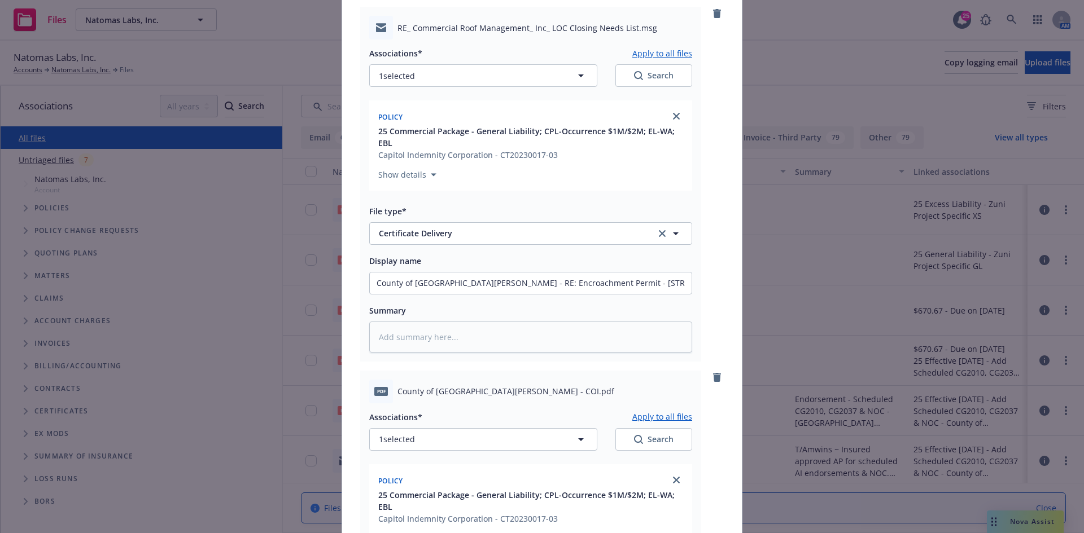
click at [651, 415] on button "Apply to all files" at bounding box center [662, 417] width 60 height 14
type textarea "x"
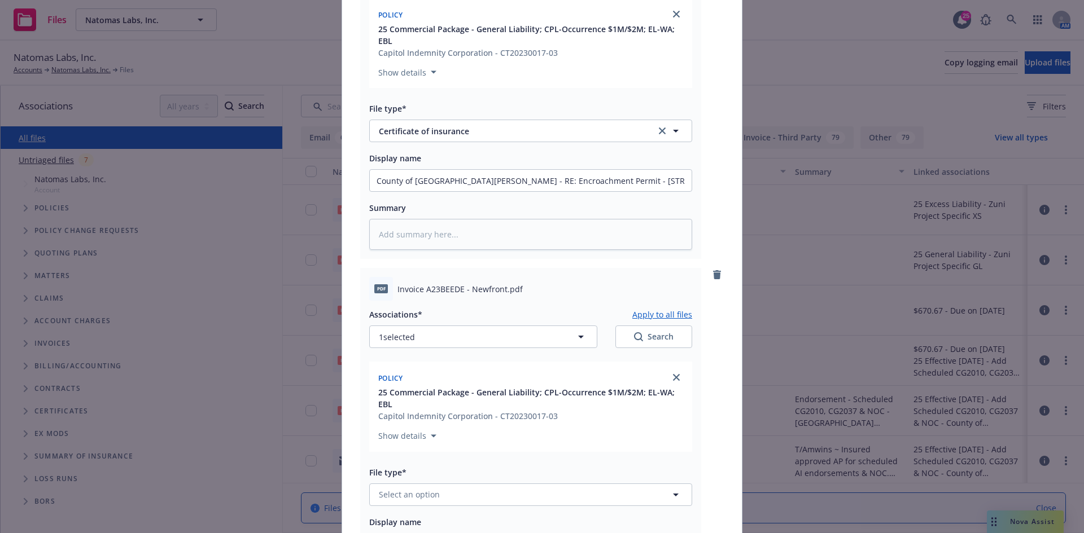
scroll to position [768, 0]
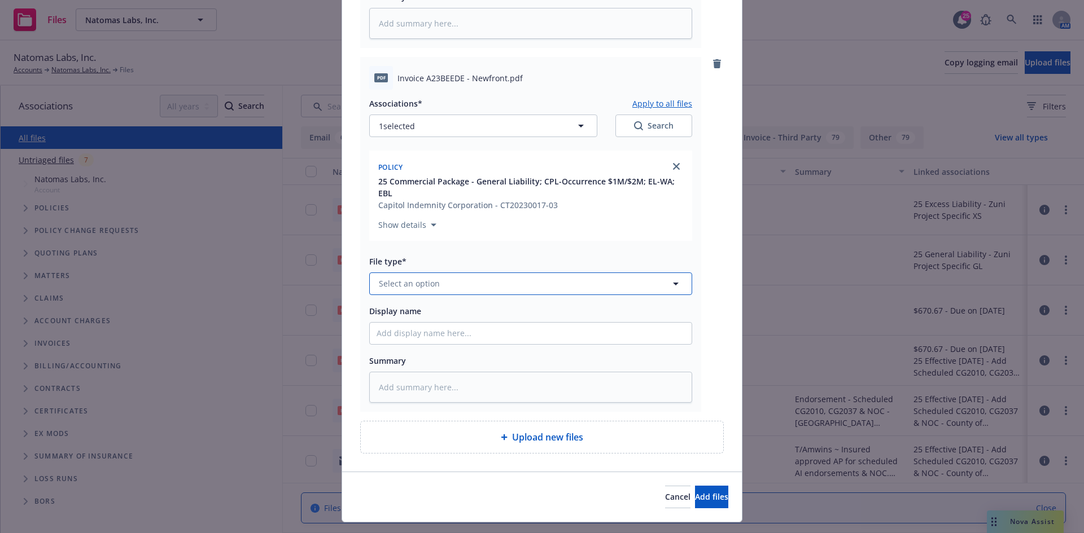
click at [445, 287] on button "Select an option" at bounding box center [530, 284] width 323 height 23
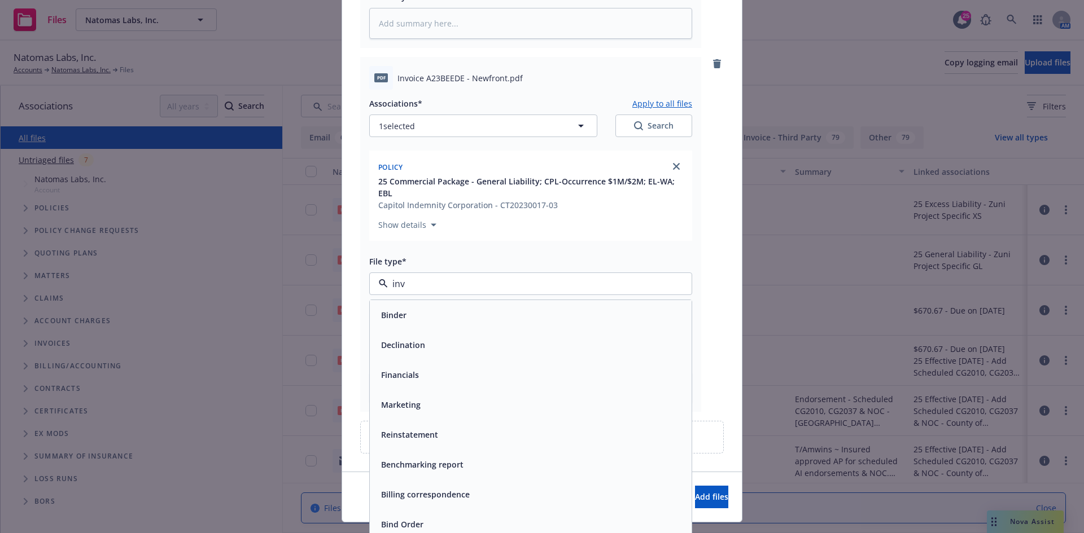
type input "invo"
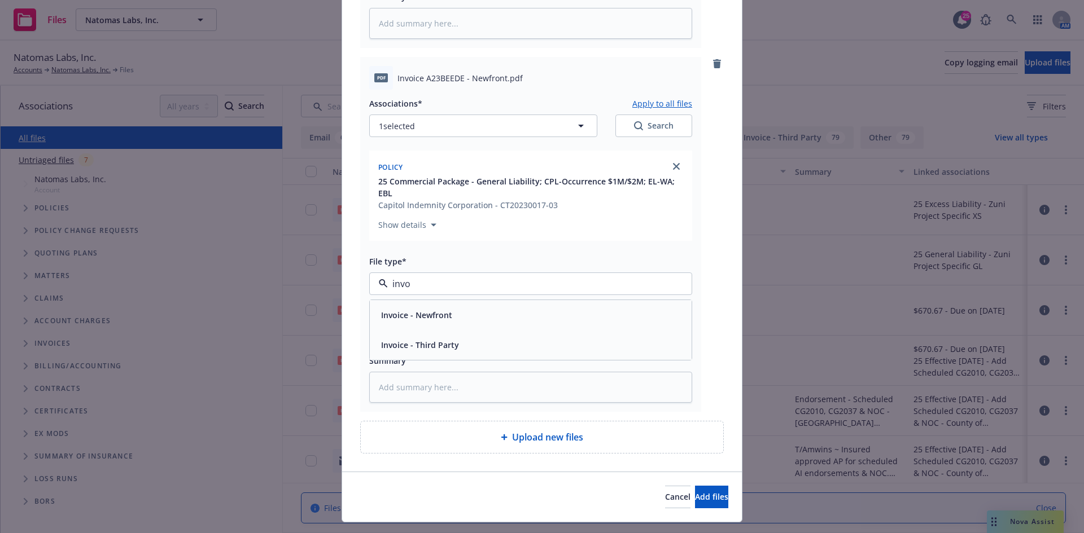
click at [442, 317] on span "Invoice - Newfront" at bounding box center [416, 315] width 71 height 12
click at [414, 328] on input "Display name" at bounding box center [531, 333] width 322 height 21
paste input "County of Santa Clara - RE: Encroachment Permit - 15412 Woodard Rd, San Jose, C…"
type textarea "x"
type input "County of Santa Clara - RE: Encroachment Permit - 15412 Woodard Rd, San Jose, C…"
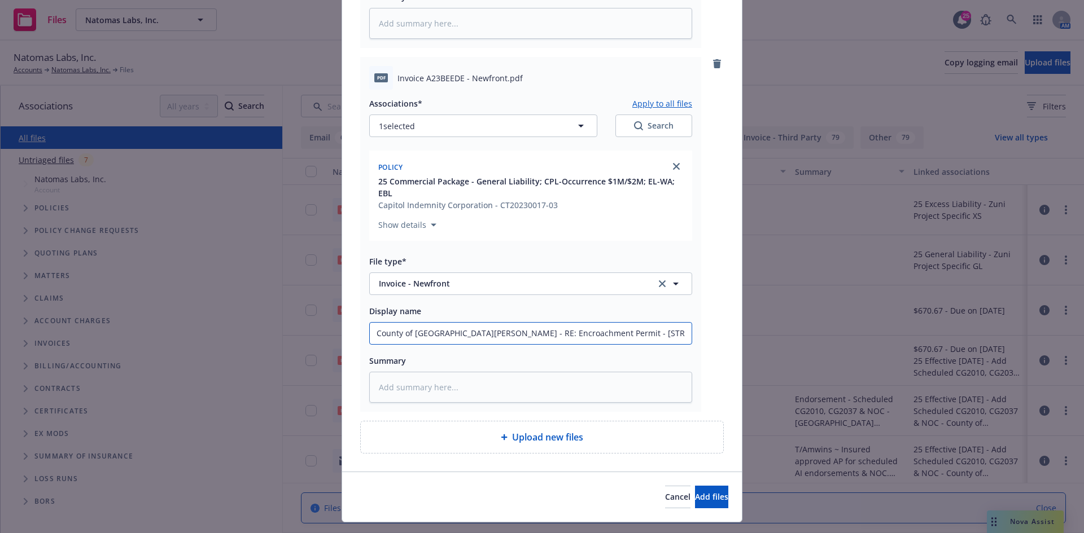
scroll to position [0, 22]
type textarea "x"
type input "County of Santa Clara - RE: Encroachment Permit - 15412 Woodard Rd, San Jose, C…"
type textarea "x"
type input "County of Santa Clara - RE: Encroachment Permit - 15412 Woodard Rd, San Jose, C…"
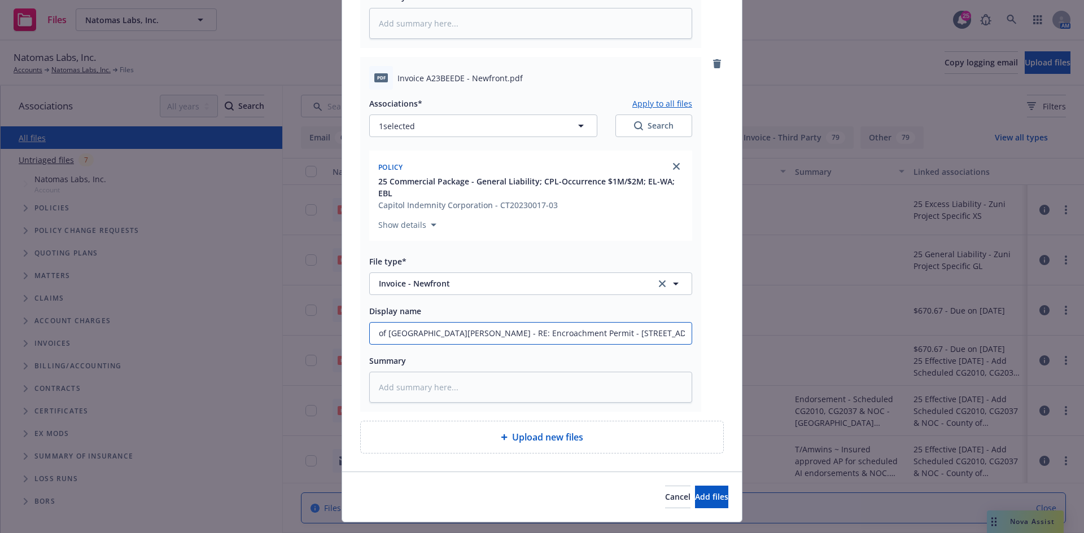
type textarea "x"
type input "County of Santa Clara - RE: Encroachment Permit - 15412 Woodard Rd, San Jose, C…"
type textarea "x"
type input "County of Santa Clara - RE: Encroachment Permit - 15412 Woodard Rd, San Jose, C…"
type textarea "x"
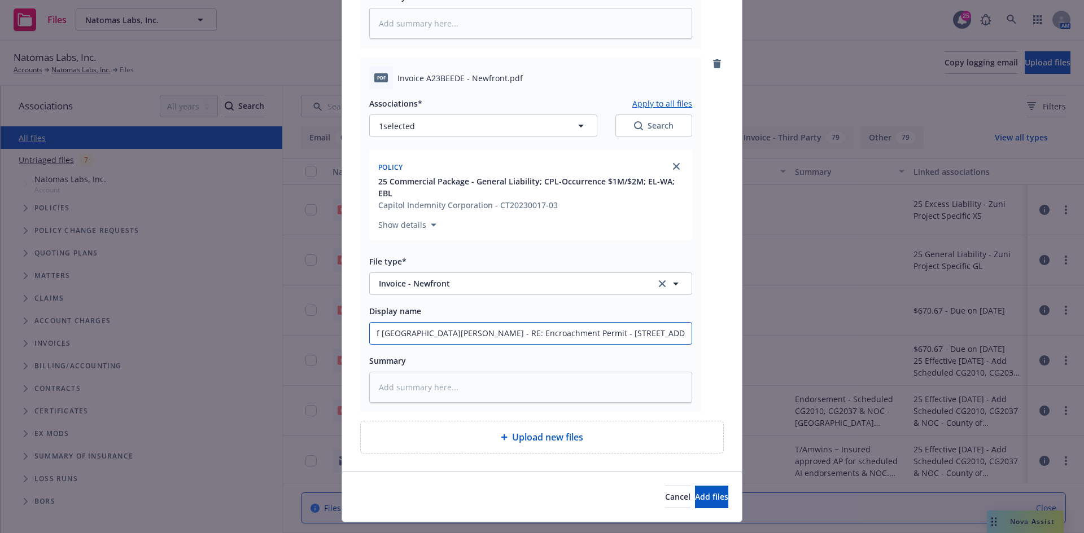
type input "County of Santa Clara - RE: Encroachment Permit - 15412 Woodard Rd, San Jose, C…"
type textarea "x"
type input "County of Santa Clara - RE: Encroachment Permit - 15412 Woodard Rd, San Jose, C…"
type textarea "x"
type input "County of Santa Clara - RE: Encroachment Permit - 15412 Woodard Rd, San Jose, C…"
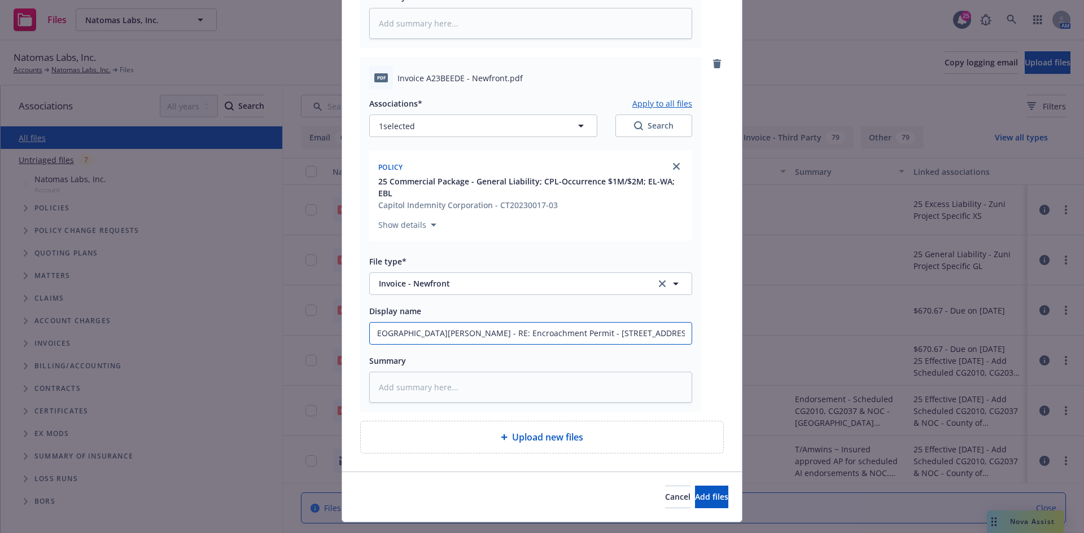
type textarea "x"
type input "County of Santa Clara - RE: Encroachment Permit - 15412 Woodard Rd, San Jose, C…"
type textarea "x"
type input "County of Santa Clara - RE: Encroachment Permit - 15412 Woodard Rd, San Jose, C…"
type textarea "x"
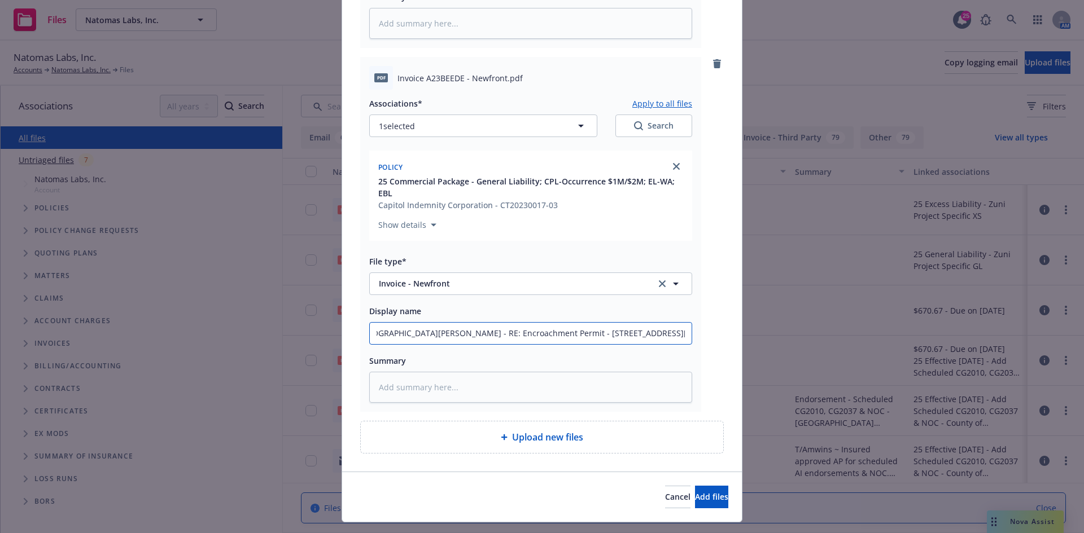
type input "County of Santa Clara - RE: Encroachment Permit - 15412 Woodard Rd, San Jose, C…"
type textarea "x"
type input "County of Santa Clara - RE: Encroachment Permit - 15412 Woodard Rd, San Jose, C…"
type textarea "x"
type input "County of Santa Clara - RE: Encroachment Permit - 15412 Woodard Rd, San Jose, C…"
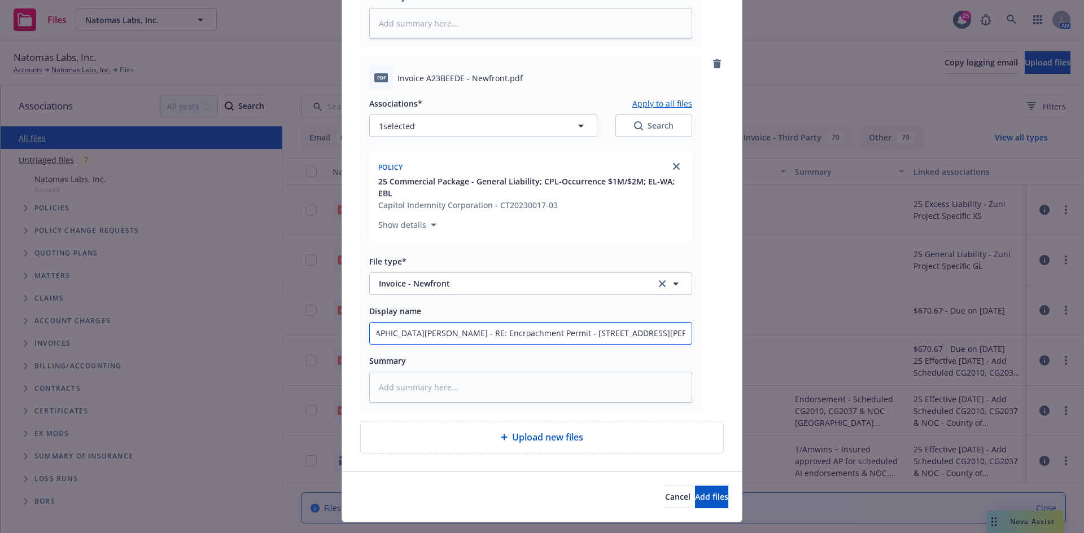
type textarea "x"
type input "County of Santa Clara - RE: Encroachment Permit - 15412 Woodard Rd, San Jose, C…"
type textarea "x"
type input "County of Santa Clara - RE: Encroachment Permit - 15412 Woodard Rd, San Jose, C…"
type textarea "x"
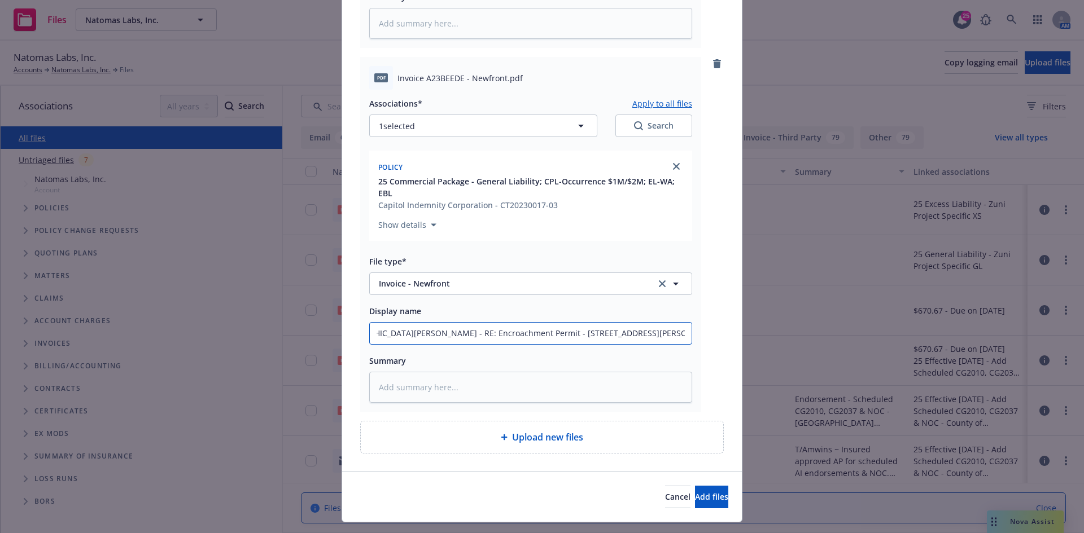
type input "County of Santa Clara - RE: Encroachment Permit - 15412 Woodard Rd, San Jose, C…"
type textarea "x"
type input "County of Santa Clara - RE: Encroachment Permit - 15412 Woodard Rd, San Jose, C…"
type textarea "x"
type input "County of Santa Clara - RE: Encroachment Permit - 15412 Woodard Rd, San Jose, C…"
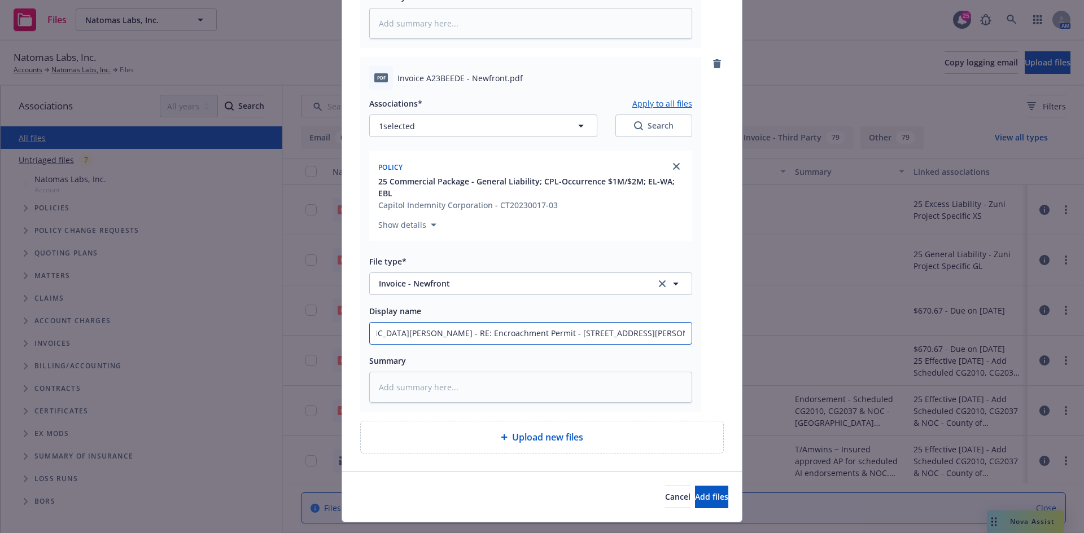
type textarea "x"
type input "County of Santa Clara - RE: Encroachment Permit - 15412 Woodard Rd, San Jose, C…"
type textarea "x"
type input "County of Santa Clara - RE: Encroachment Permit - 15412 Woodard Rd, San Jose, C…"
type textarea "x"
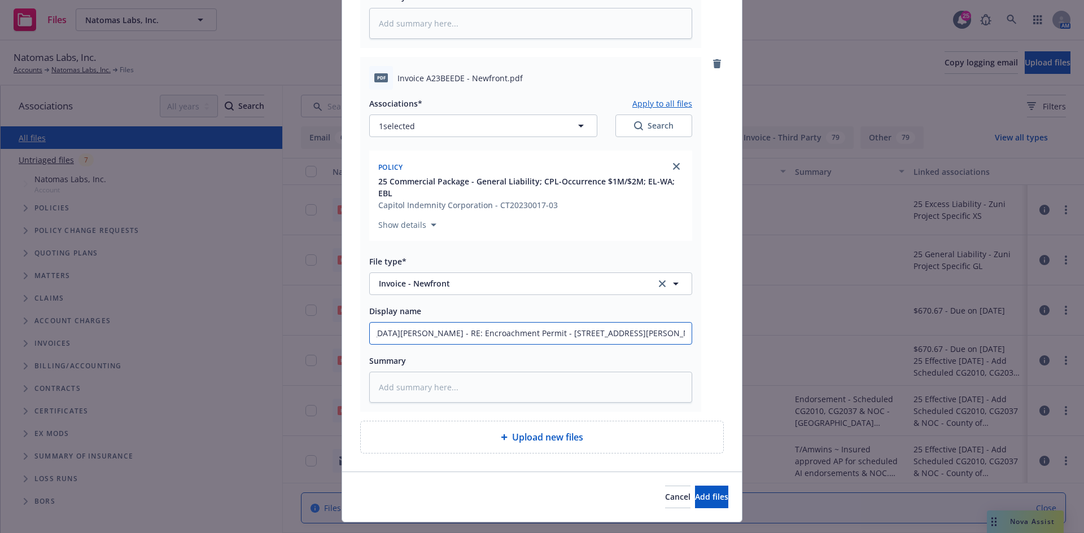
type input "County of Santa Clara - RE: Encroachment Permit - 15412 Woodard Rd, San Jose, C…"
type textarea "x"
type input "County of Santa Clara - RE: Encroachment Permit - 15412 Woodard Rd, San Jose, C…"
type textarea "x"
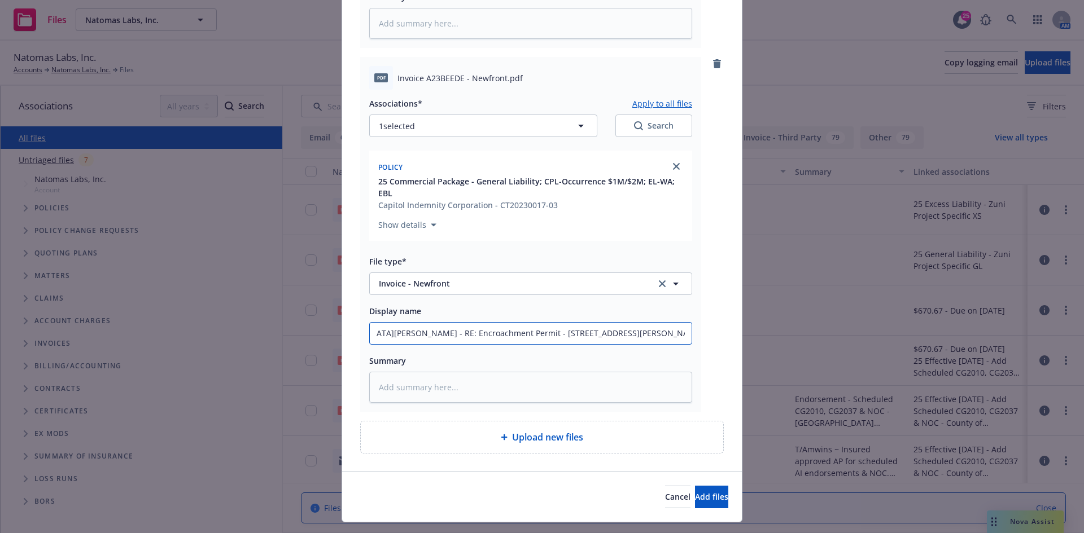
type input "County of Santa Clara - RE: Encroachment Permit - 15412 Woodard Rd, San Jose, C…"
type textarea "x"
type input "County of Santa Clara - RE: Encroachment Permit - 15412 Woodard Rd, San Jose, C…"
type textarea "x"
type input "County of Santa Clara - RE: Encroachment Permit - 15412 Woodard Rd, San Jose, C…"
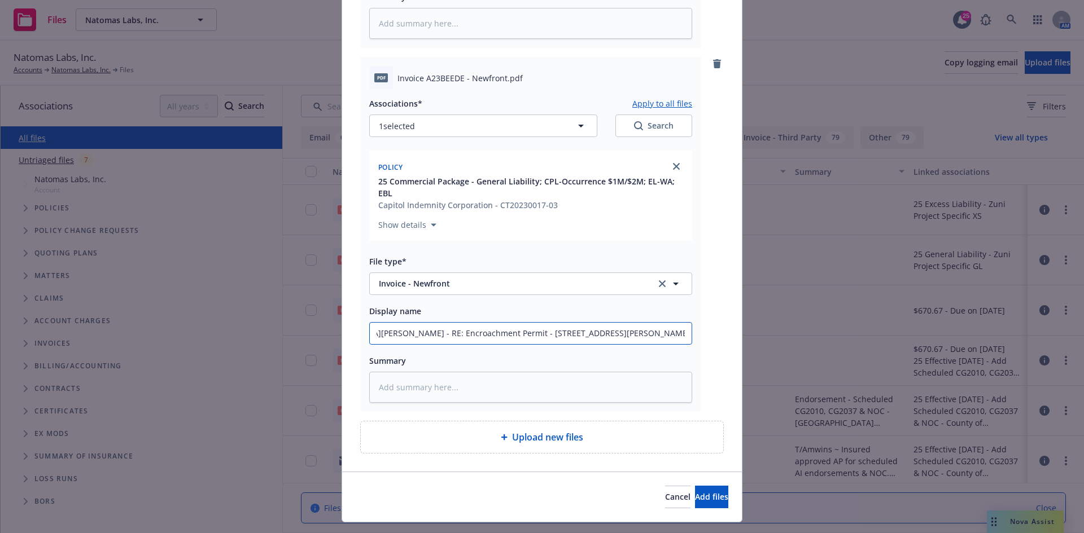
type textarea "x"
type input "County of Santa Clara - RE: Encroachment Permit - 15412 Woodard Rd, San Jose, C…"
type textarea "x"
type input "County of Santa Clara - RE: Encroachment Permit - 15412 Woodard Rd, San Jose, C…"
type textarea "x"
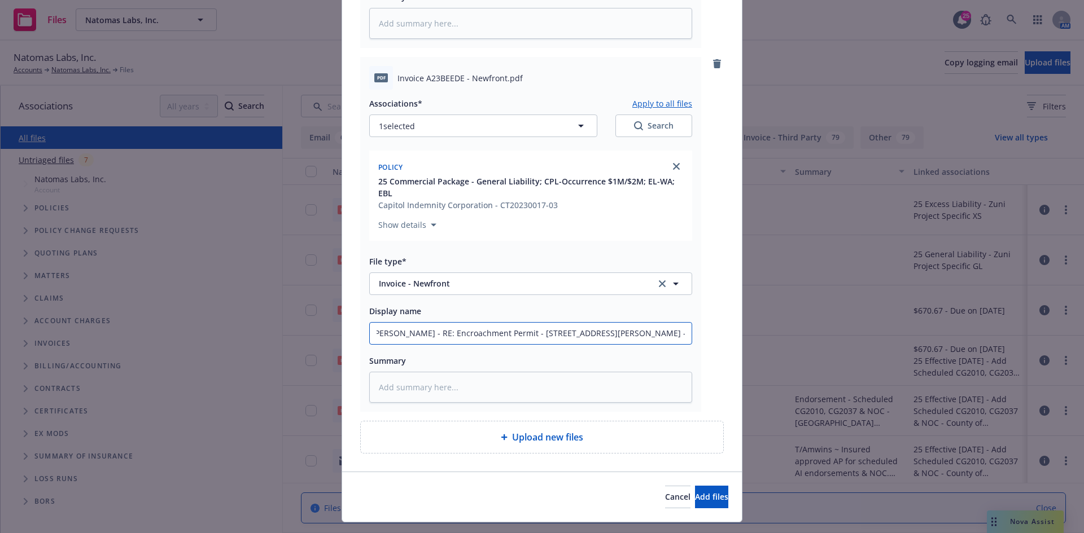
type input "County of Santa Clara - RE: Encroachment Permit - 15412 Woodard Rd, San Jose, C…"
type textarea "x"
type input "County of Santa Clara - RE: Encroachment Permit - 15412 Woodard Rd, San Jose, C…"
type textarea "x"
type input "County of Santa Clara - RE: Encroachment Permit - 15412 Woodard Rd, San Jose, C…"
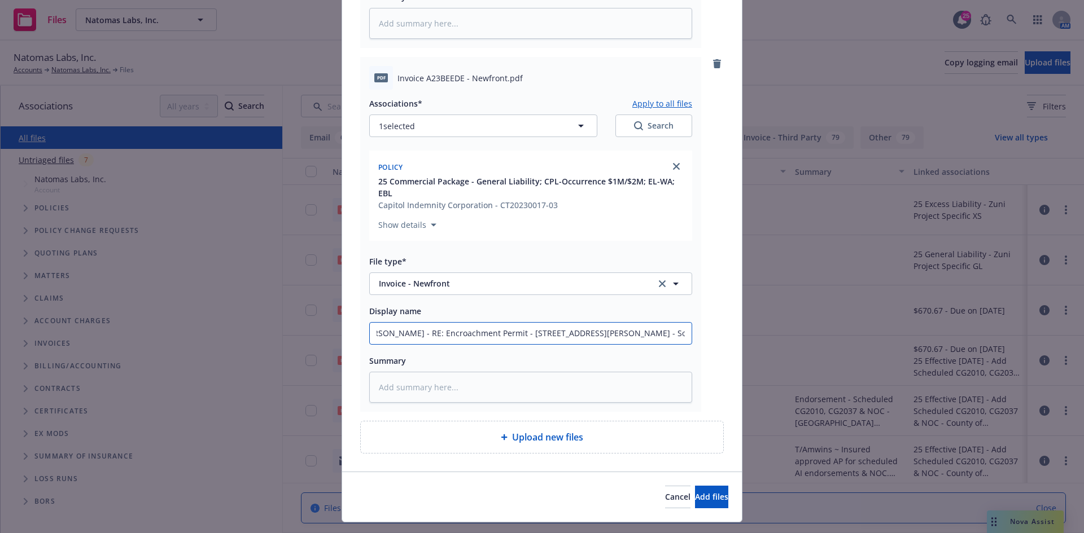
type textarea "x"
type input "County of Santa Clara - RE: Encroachment Permit - 15412 Woodard Rd, San Jose, C…"
type textarea "x"
type input "County of Santa Clara - RE: Encroachment Permit - 15412 Woodard Rd, San Jose, C…"
type textarea "x"
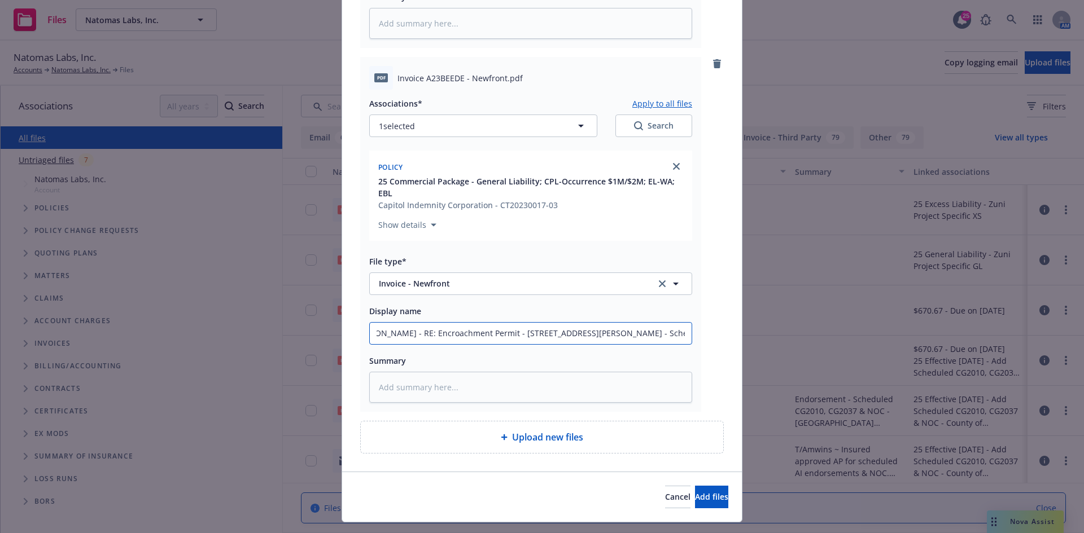
type input "County of Santa Clara - RE: Encroachment Permit - 15412 Woodard Rd, San Jose, C…"
type textarea "x"
type input "County of Santa Clara - RE: Encroachment Permit - 15412 Woodard Rd, San Jose, C…"
type textarea "x"
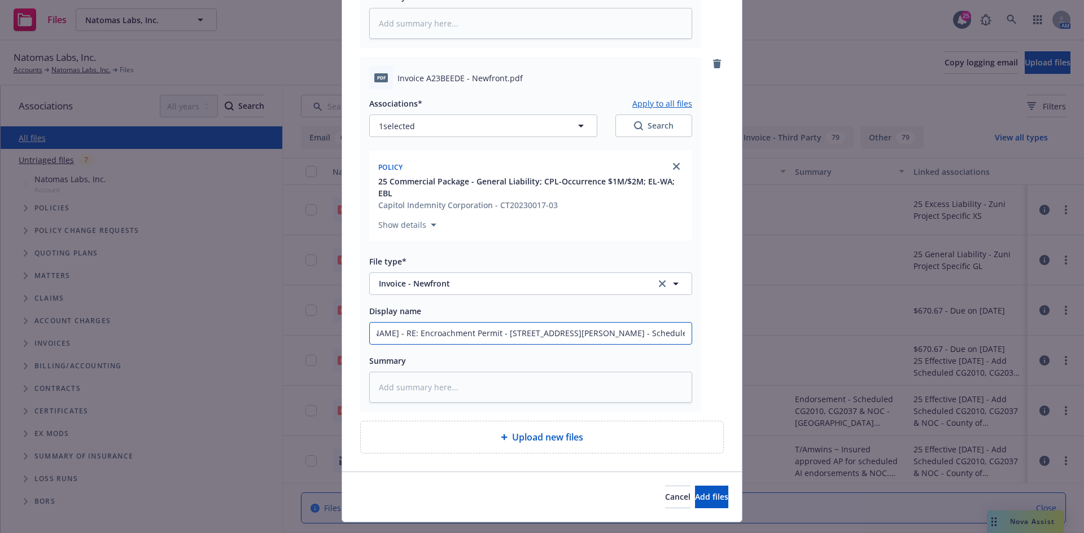
type input "County of Santa Clara - RE: Encroachment Permit - 15412 Woodard Rd, San Jose, C…"
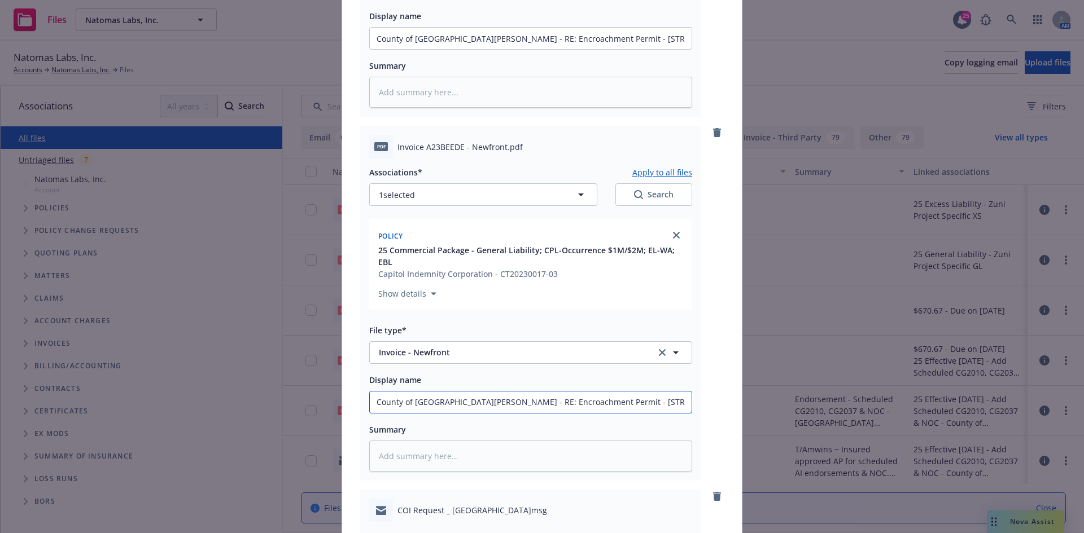
scroll to position [542, 0]
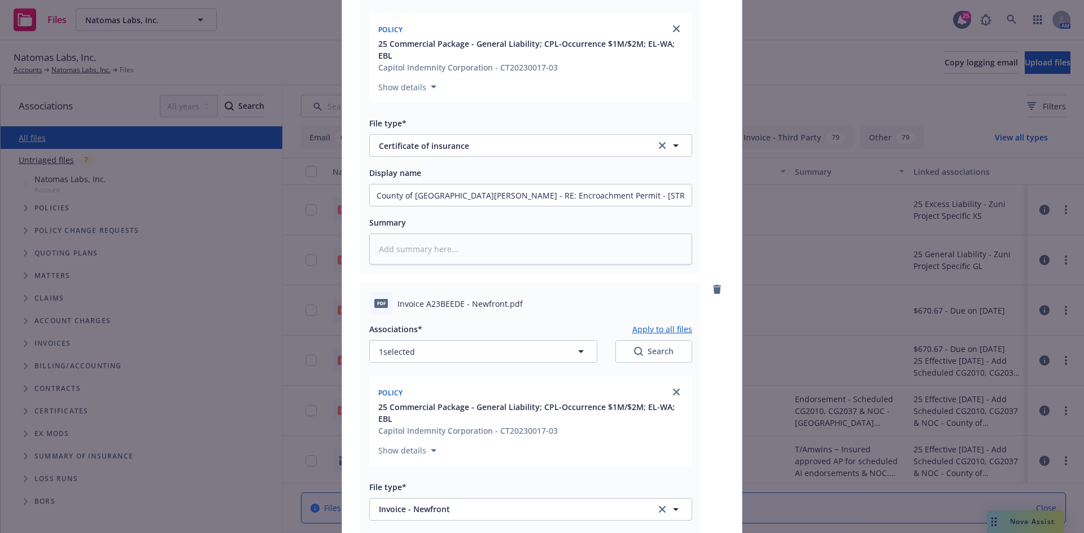
click at [664, 332] on button "Apply to all files" at bounding box center [662, 329] width 60 height 14
type textarea "x"
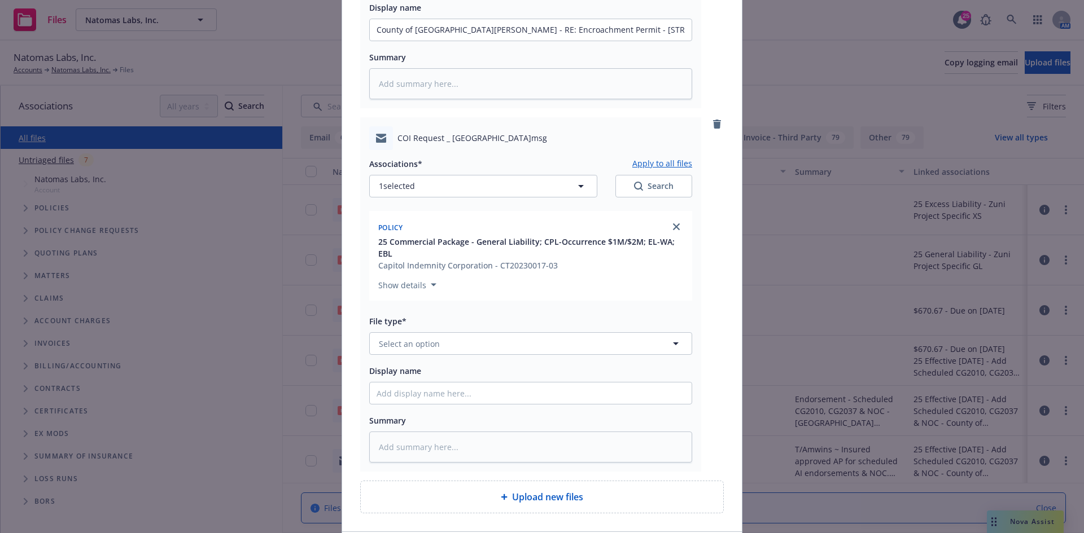
scroll to position [1157, 0]
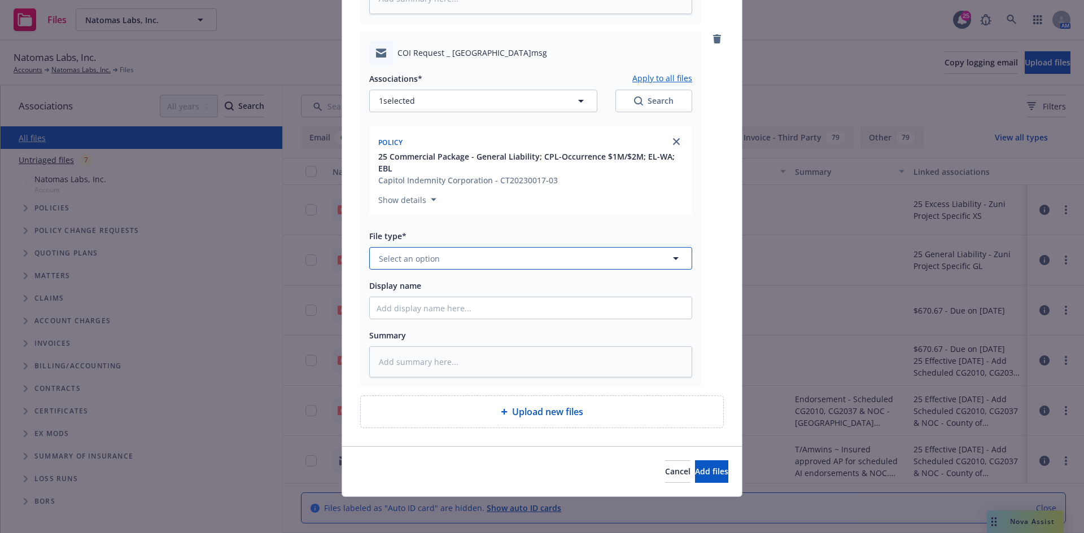
click at [503, 261] on button "Select an option" at bounding box center [530, 258] width 323 height 23
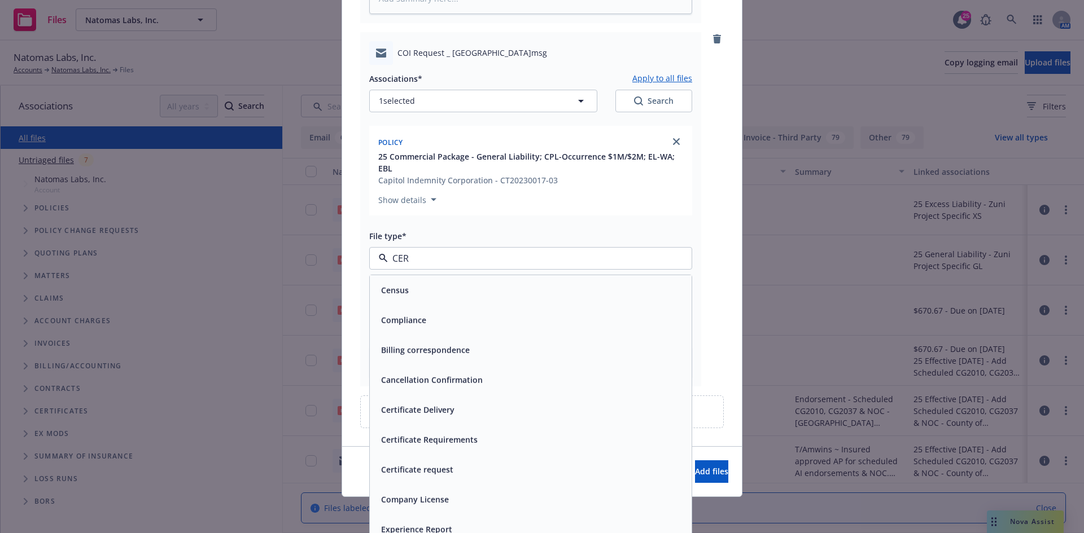
type input "CERT"
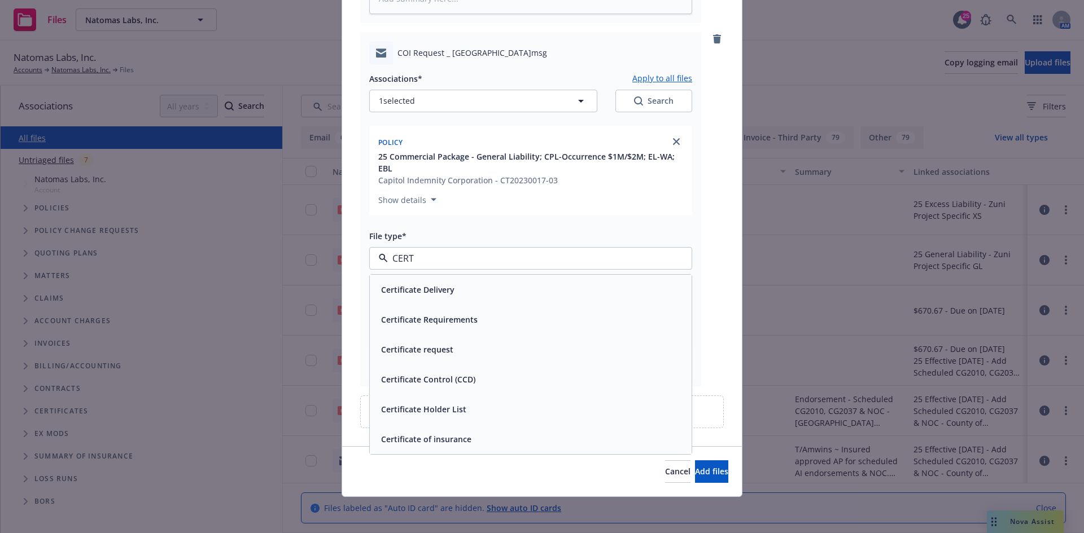
click at [496, 355] on div "Certificate request" at bounding box center [530, 349] width 308 height 16
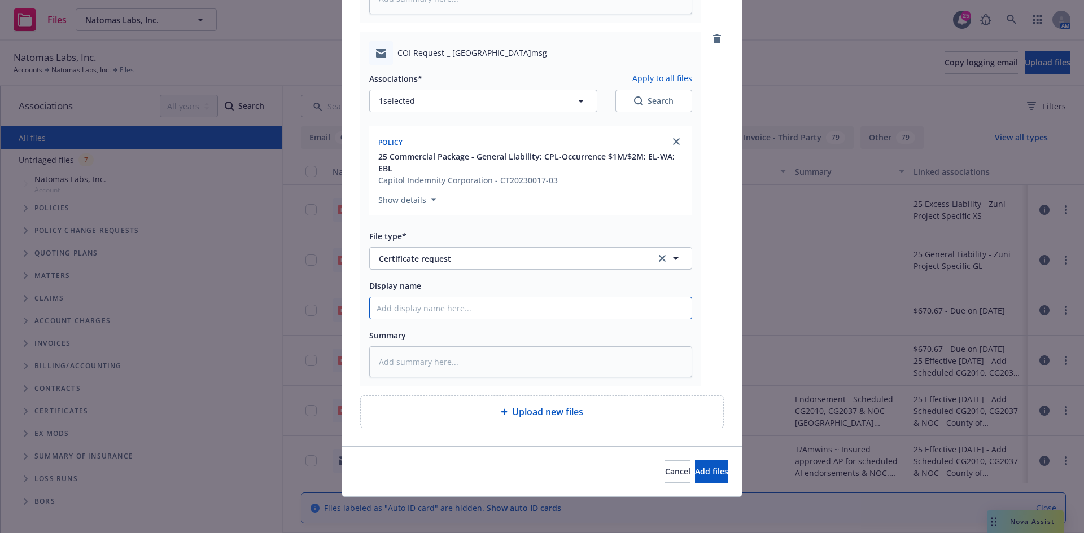
click at [443, 308] on input "Display name" at bounding box center [531, 307] width 322 height 21
paste input "County of Santa Clara - RE: Encroachment Permit - 15412 Woodard Rd, San Jose, C…"
type textarea "x"
type input "County of Santa Clara - RE: Encroachment Permit - 15412 Woodard Rd, San Jose, C…"
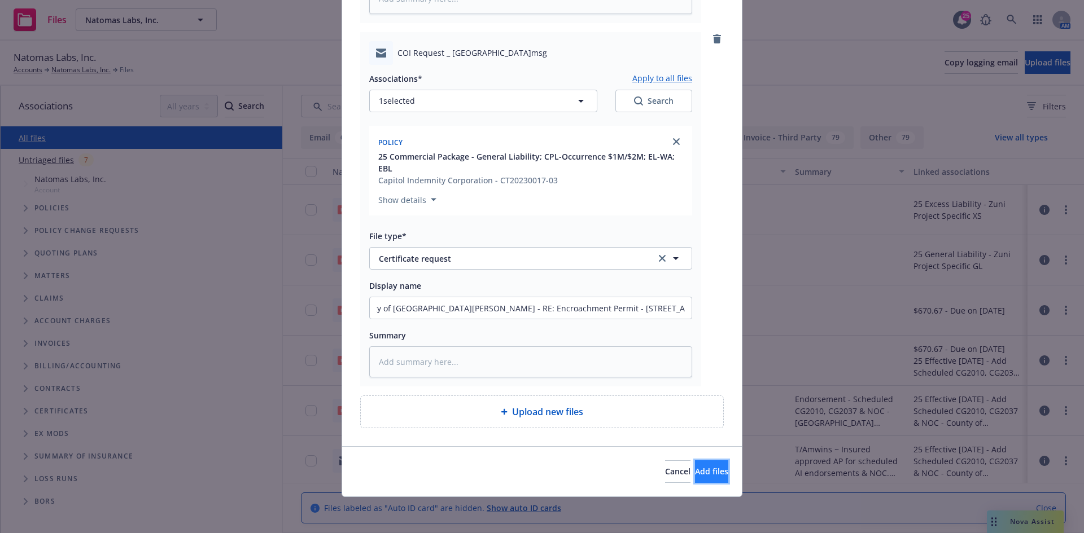
scroll to position [0, 0]
drag, startPoint x: 674, startPoint y: 473, endPoint x: 714, endPoint y: 457, distance: 42.8
click at [695, 474] on span "Add files" at bounding box center [711, 471] width 33 height 11
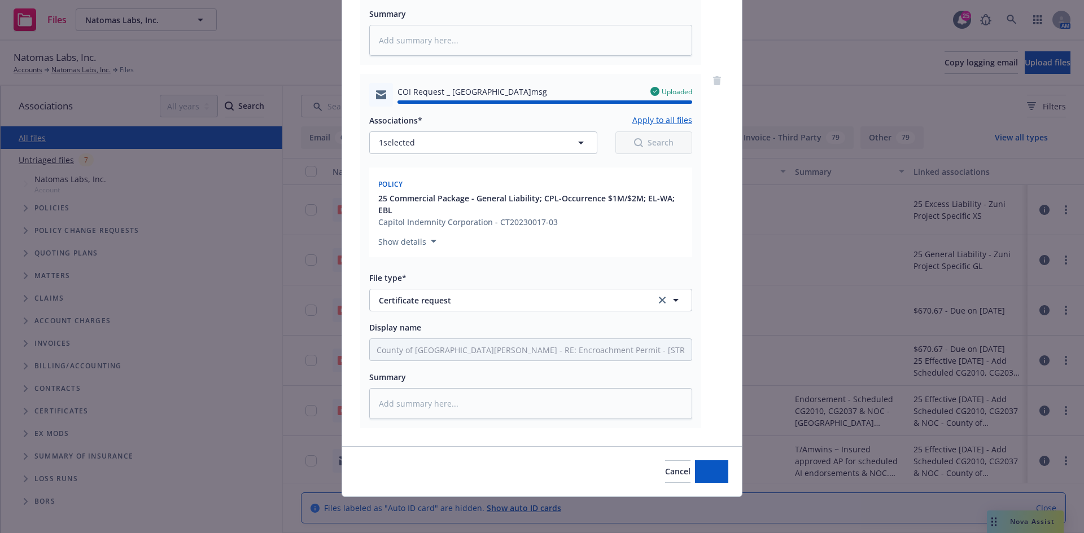
type textarea "x"
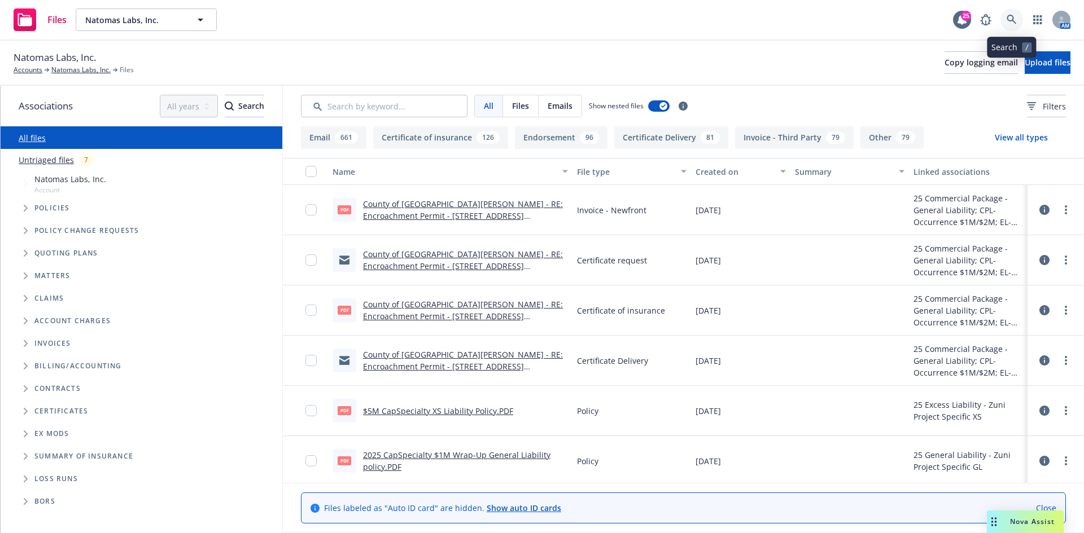
click at [1018, 21] on link at bounding box center [1011, 19] width 23 height 23
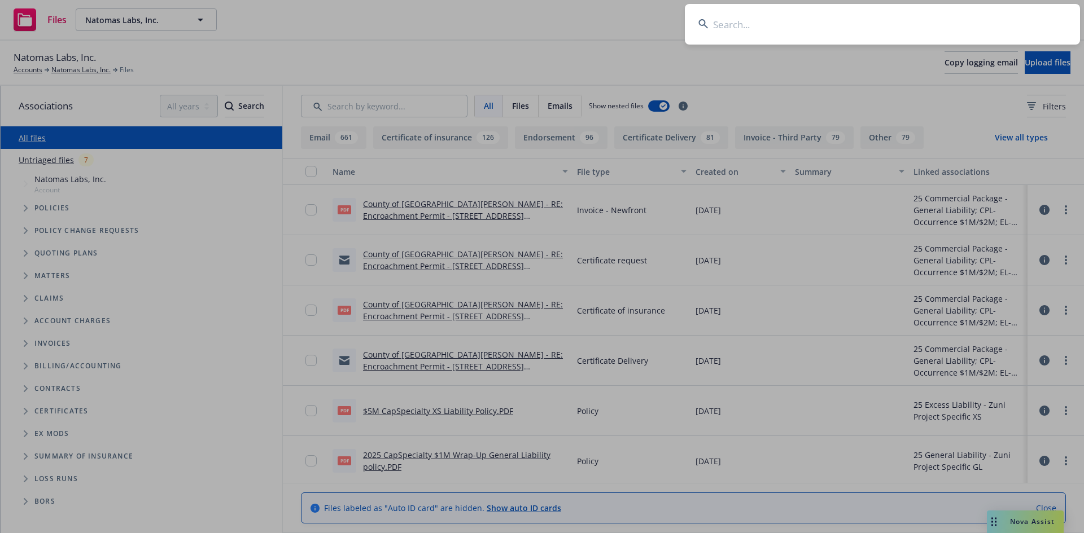
click at [729, 25] on input at bounding box center [882, 24] width 395 height 41
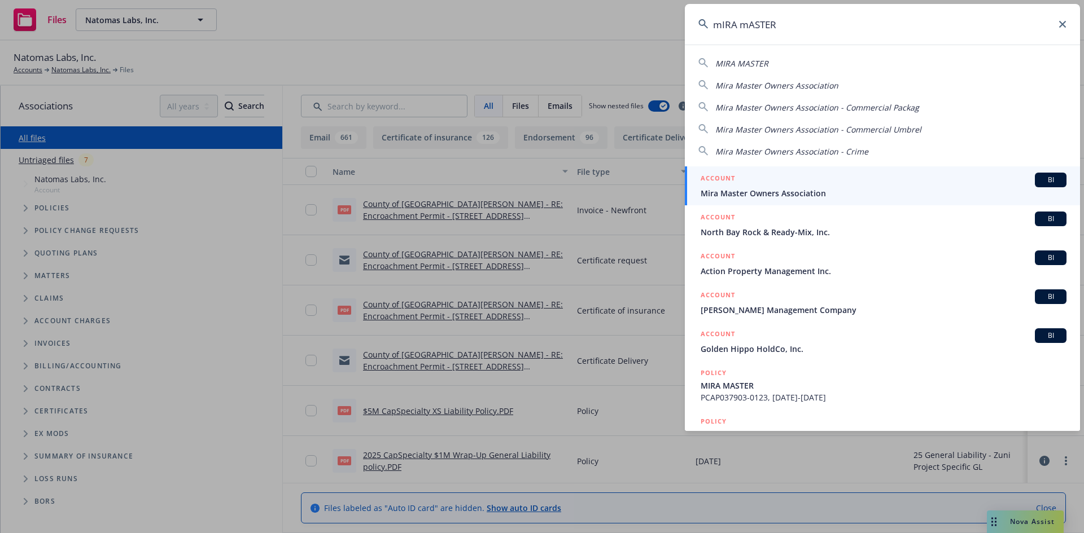
type input "mIRA mASTER"
click at [733, 181] on h5 "ACCOUNT" at bounding box center [717, 180] width 34 height 14
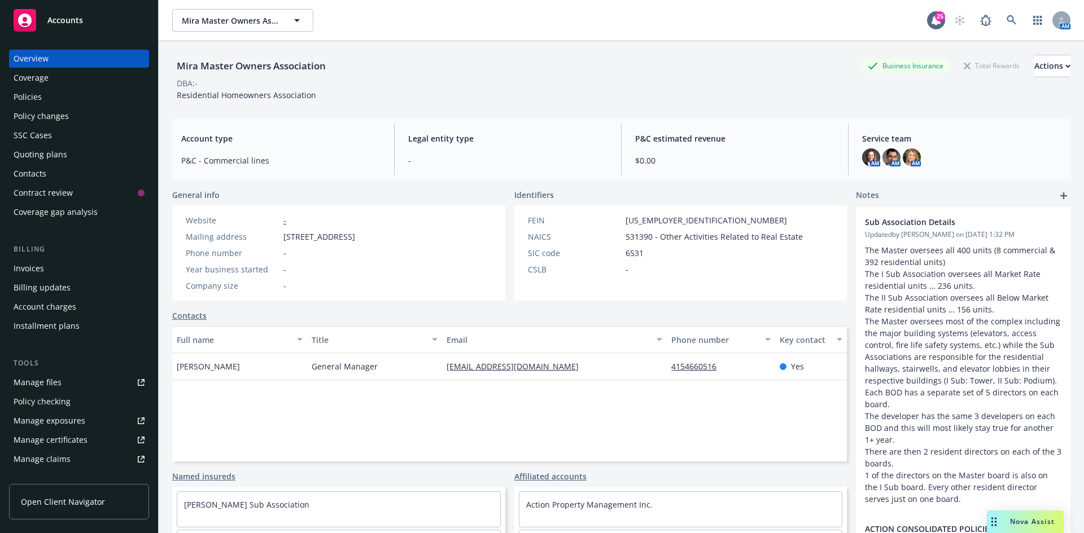
click at [30, 100] on div "Policies" at bounding box center [28, 97] width 28 height 18
click at [1000, 15] on link at bounding box center [1011, 20] width 23 height 23
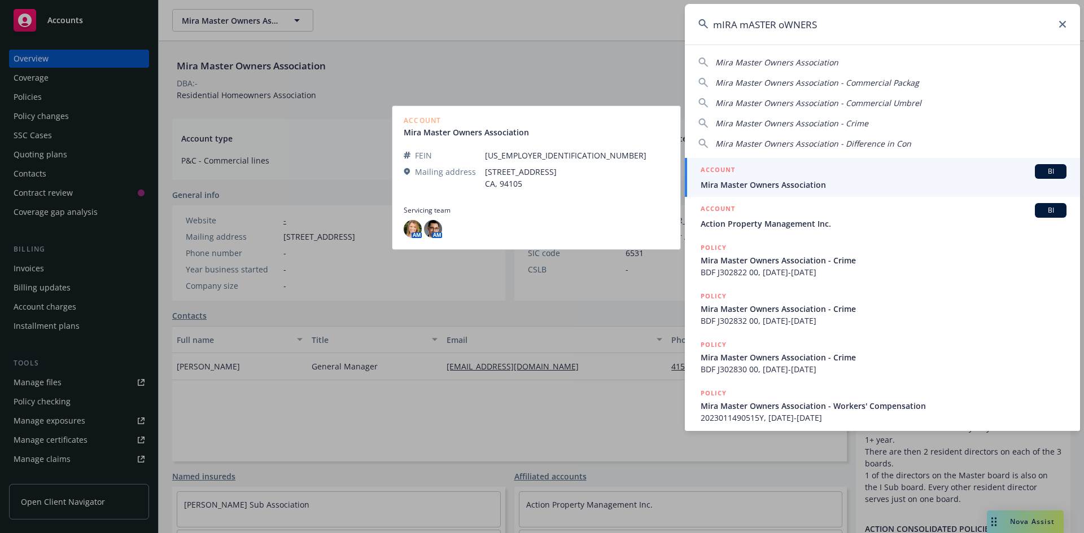
type input "mIRA mASTER oWNERS"
click at [821, 185] on span "Mira Master Owners Association" at bounding box center [883, 185] width 366 height 12
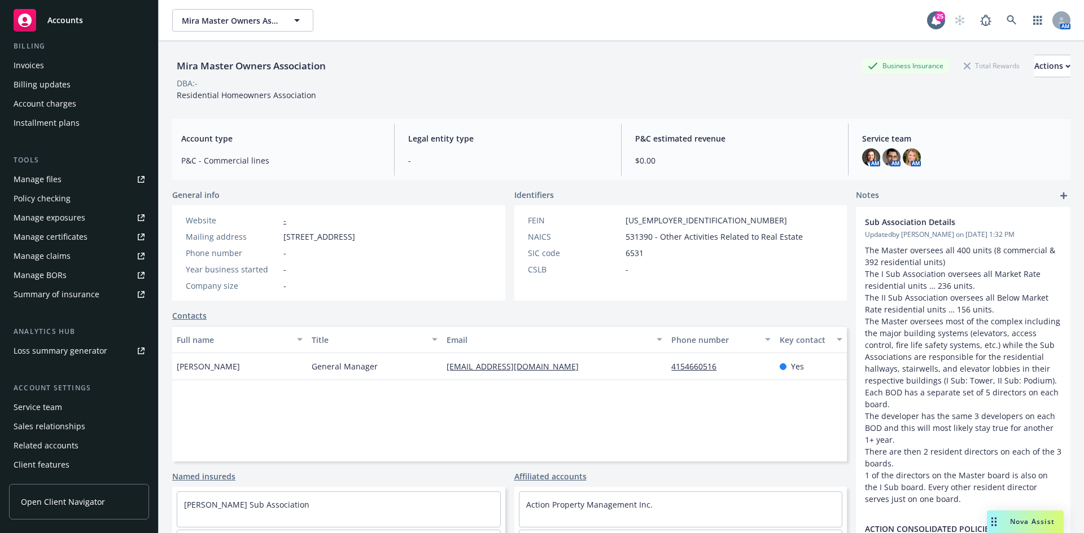
scroll to position [221, 0]
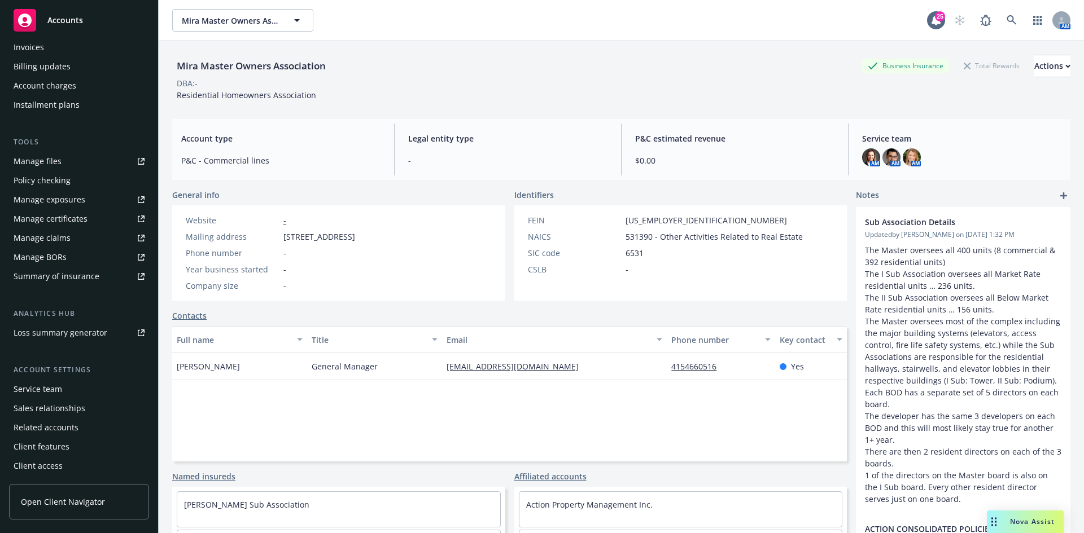
click at [50, 381] on div "Service team" at bounding box center [38, 389] width 49 height 18
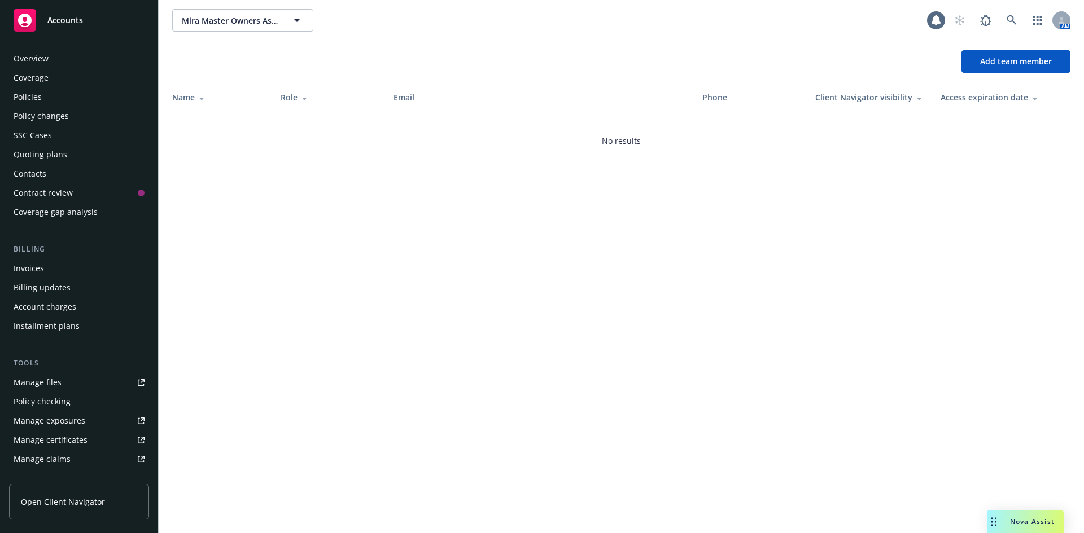
scroll to position [221, 0]
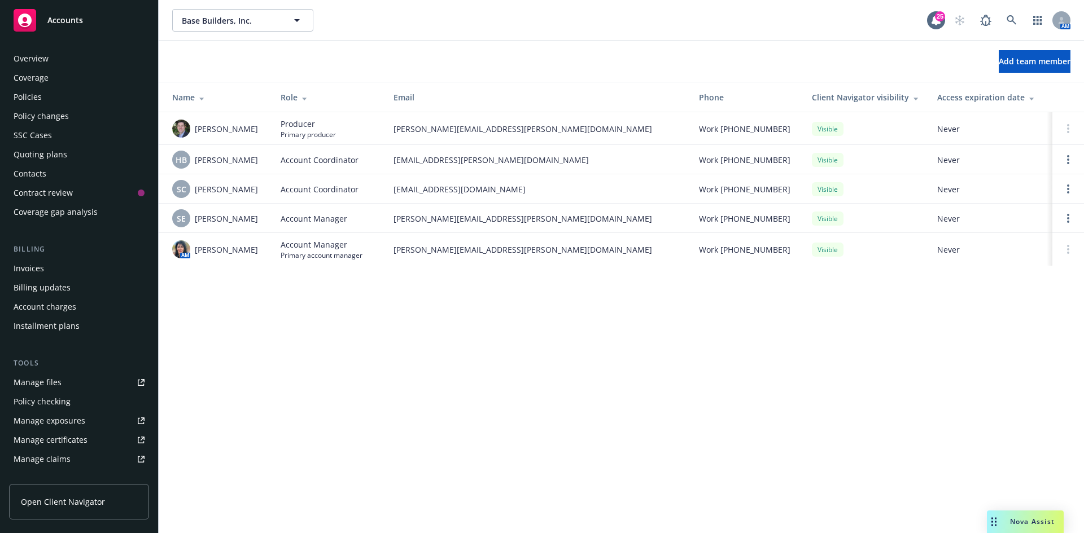
click at [56, 120] on div "Policy changes" at bounding box center [41, 116] width 55 height 18
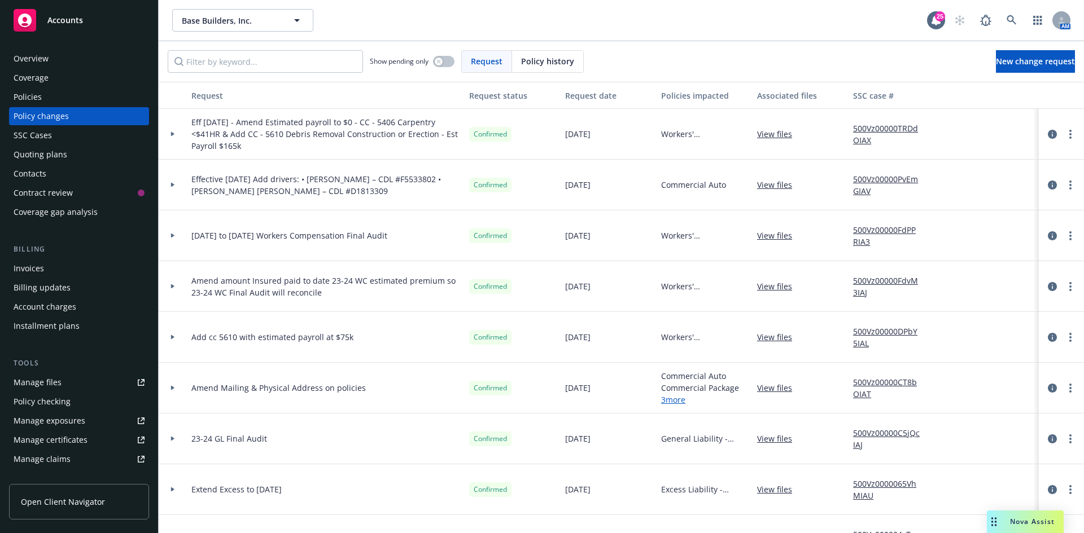
click at [198, 130] on span "Eff [DATE] - Amend Estimated payroll to $0 - CC - 5406 Carpentry <$41HR & Add C…" at bounding box center [325, 134] width 269 height 36
click at [204, 116] on div "Eff [DATE] - Amend Estimated payroll to $0 - CC - 5406 Carpentry <$41HR & Add C…" at bounding box center [326, 134] width 278 height 51
drag, startPoint x: 189, startPoint y: 119, endPoint x: 255, endPoint y: 155, distance: 74.8
click at [255, 155] on div "Eff [DATE] - Amend Estimated payroll to $0 - CC - 5406 Carpentry <$41HR & Add C…" at bounding box center [326, 134] width 278 height 51
copy span "Eff [DATE] - Amend Estimated payroll to $0 - CC - 5406 Carpentry <$41HR & Add C…"
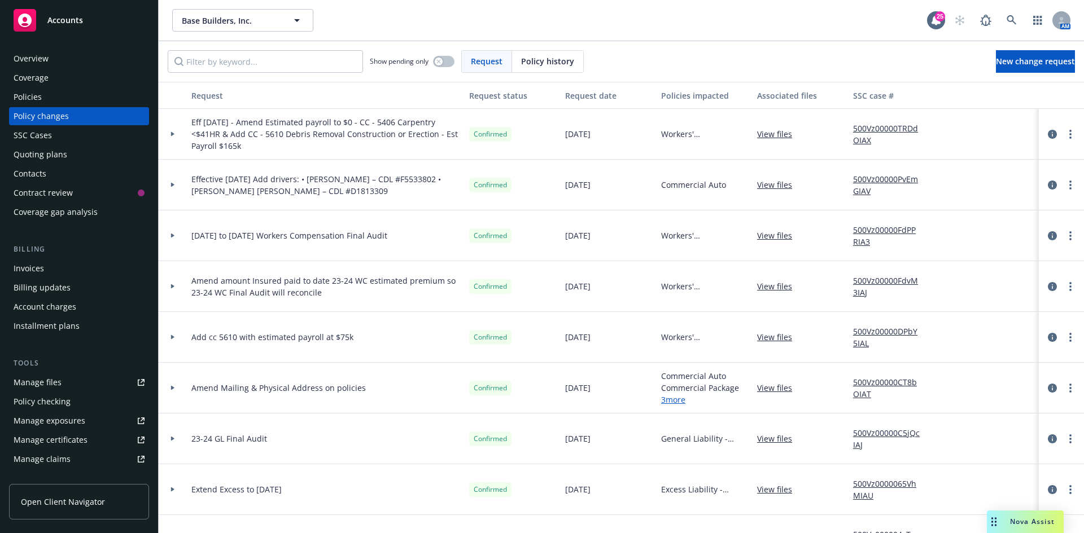
click at [761, 130] on link "View files" at bounding box center [779, 134] width 44 height 12
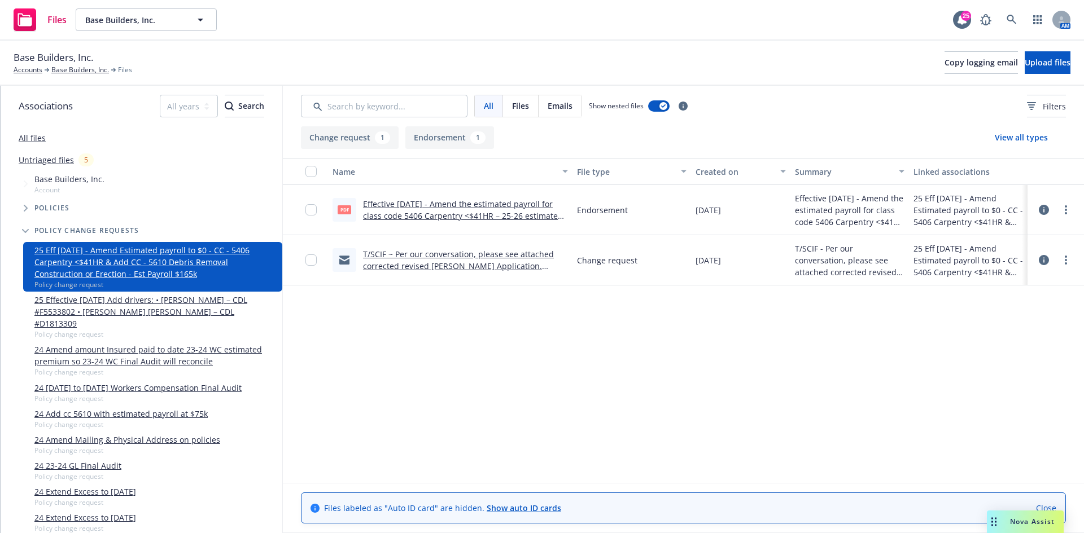
click at [488, 209] on div "Effective [DATE] - Amend the estimated payroll for class code 5406 Carpentry <$…" at bounding box center [465, 210] width 205 height 24
click at [313, 209] on input "checkbox" at bounding box center [310, 209] width 11 height 11
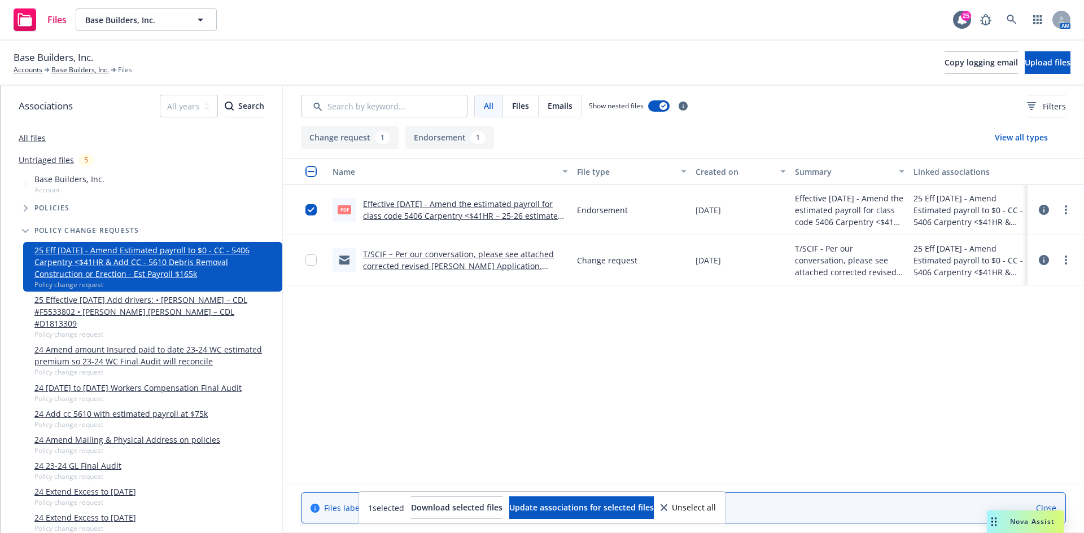
click at [475, 217] on link "Effective [DATE] - Amend the estimated payroll for class code 5406 Carpentry <$…" at bounding box center [464, 234] width 203 height 70
click at [81, 71] on link "Base Builders, Inc." at bounding box center [80, 70] width 58 height 10
